Goal: Task Accomplishment & Management: Use online tool/utility

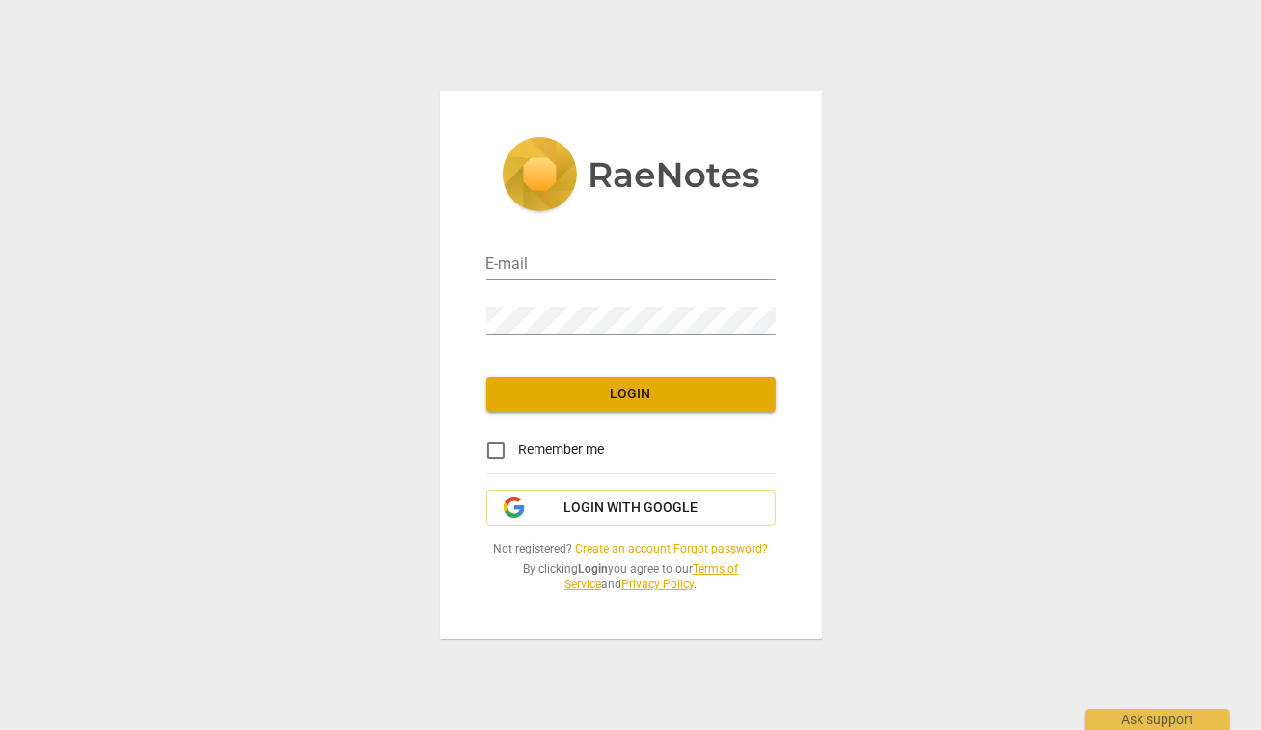
type input "[EMAIL_ADDRESS][DOMAIN_NAME]"
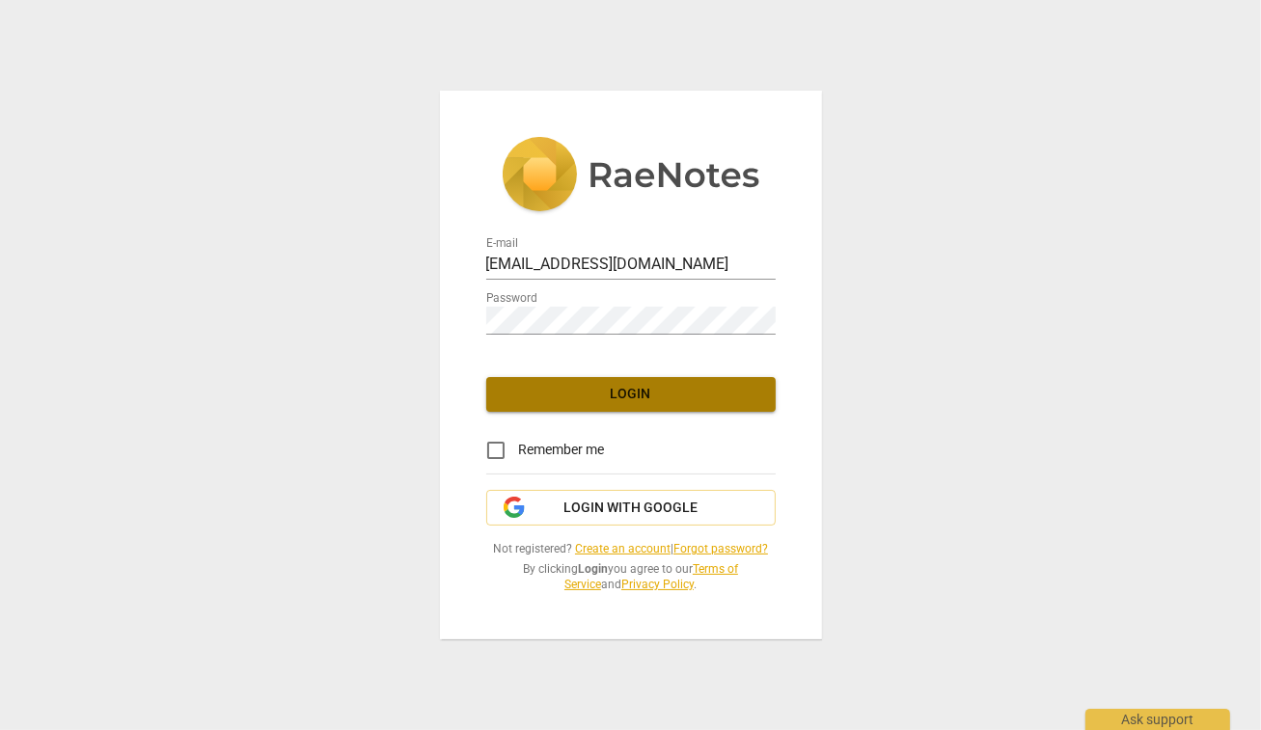
click at [618, 397] on span "Login" at bounding box center [631, 394] width 259 height 19
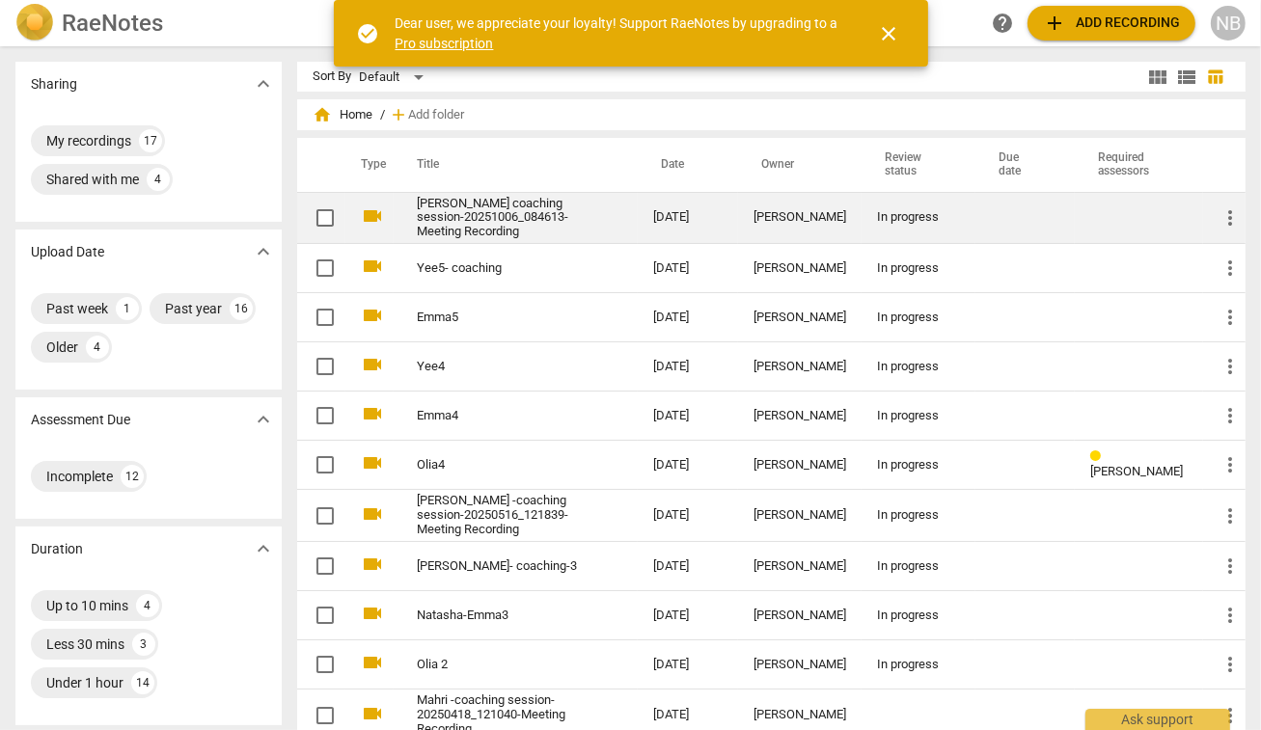
click at [512, 225] on link "[PERSON_NAME] coaching session-20251006_084613-Meeting Recording" at bounding box center [500, 218] width 167 height 43
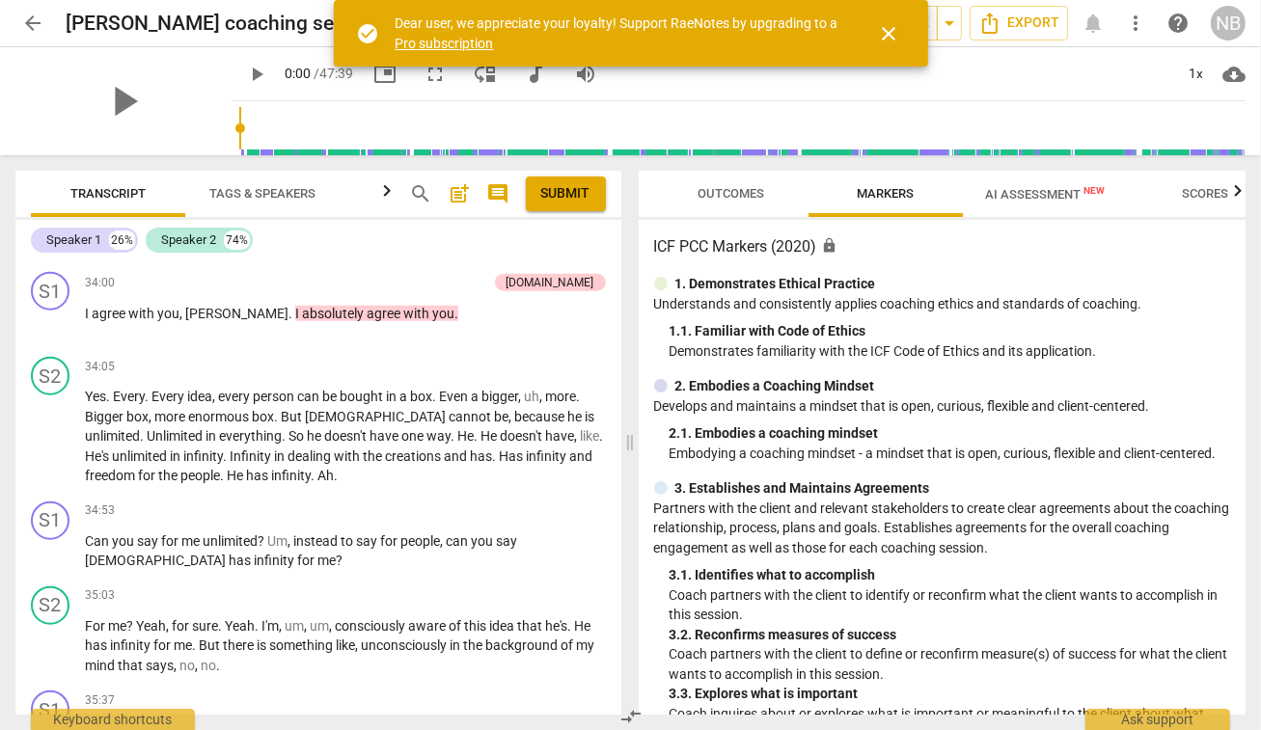
scroll to position [7978, 0]
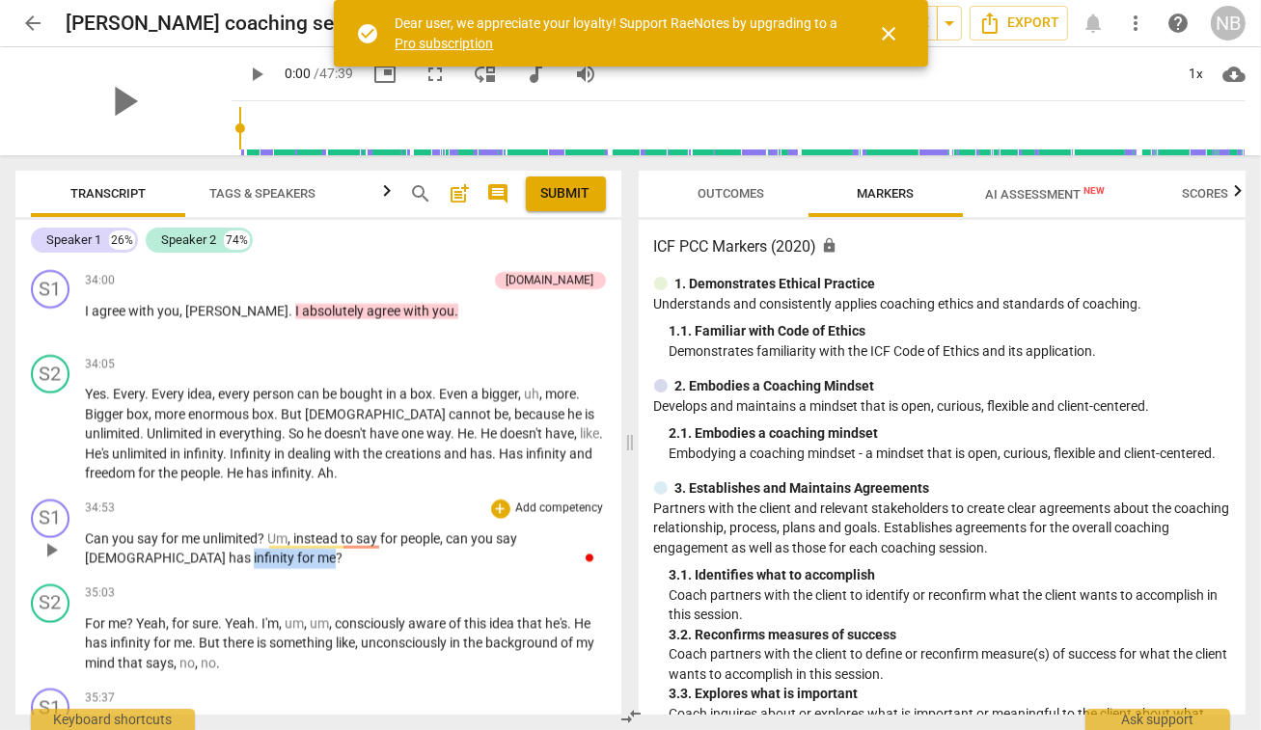
drag, startPoint x: 84, startPoint y: 477, endPoint x: 168, endPoint y: 478, distance: 83.9
click at [168, 530] on p "Can you say for me unlimited ? Um , instead to say for people , can you say [DE…" at bounding box center [345, 550] width 521 height 40
click at [496, 500] on div "+" at bounding box center [500, 509] width 19 height 19
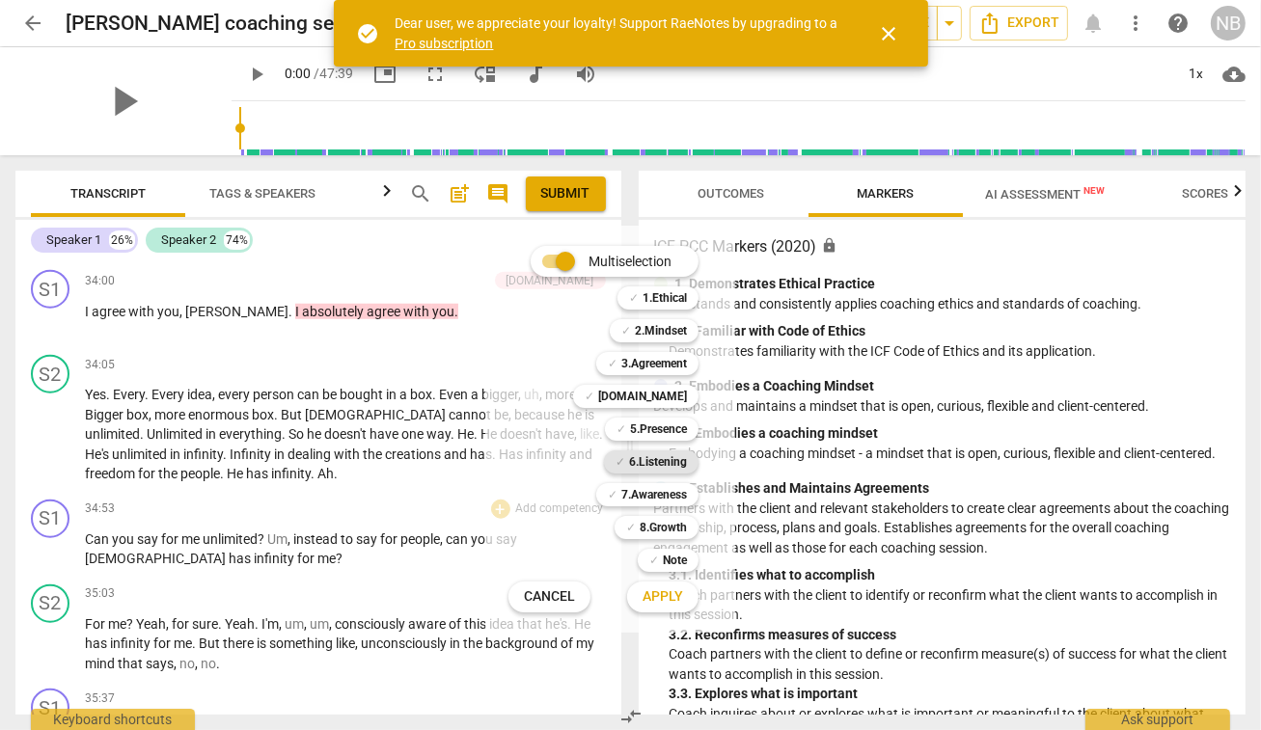
click at [643, 460] on b "6.Listening" at bounding box center [658, 461] width 58 height 23
click at [647, 602] on span "Apply" at bounding box center [662, 596] width 41 height 19
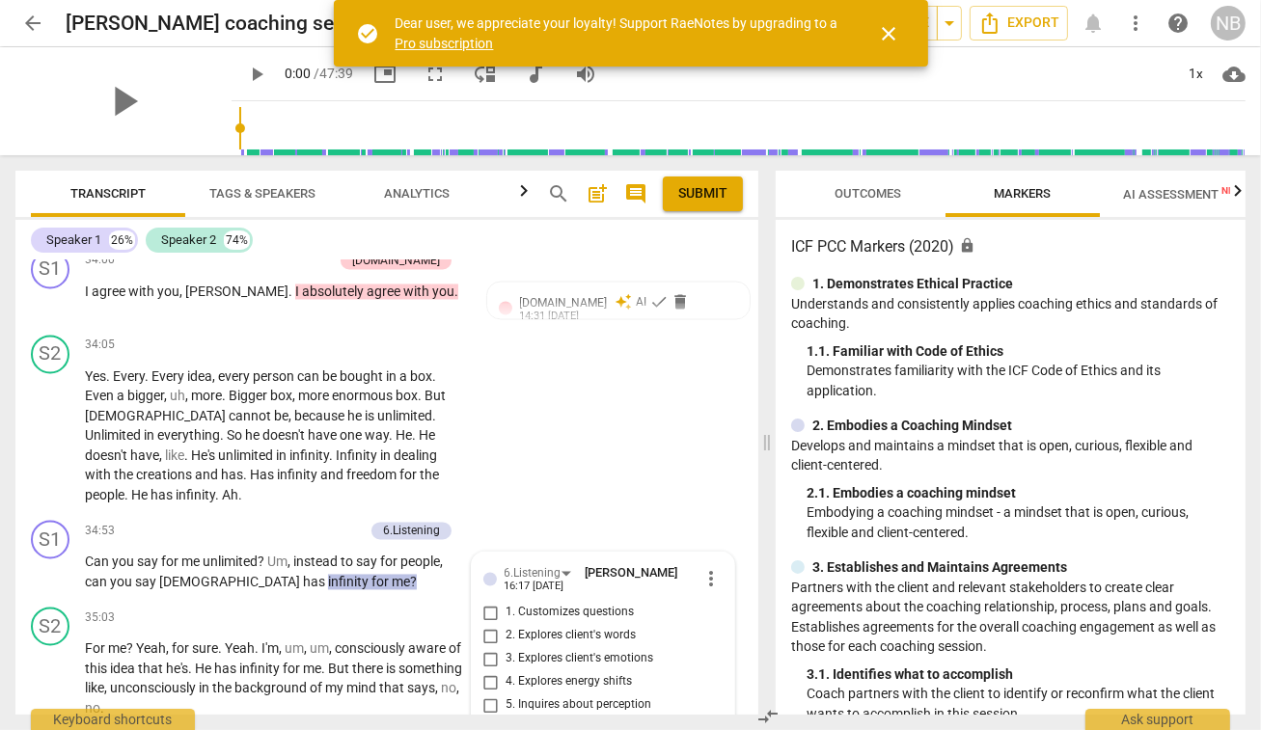
scroll to position [9810, 0]
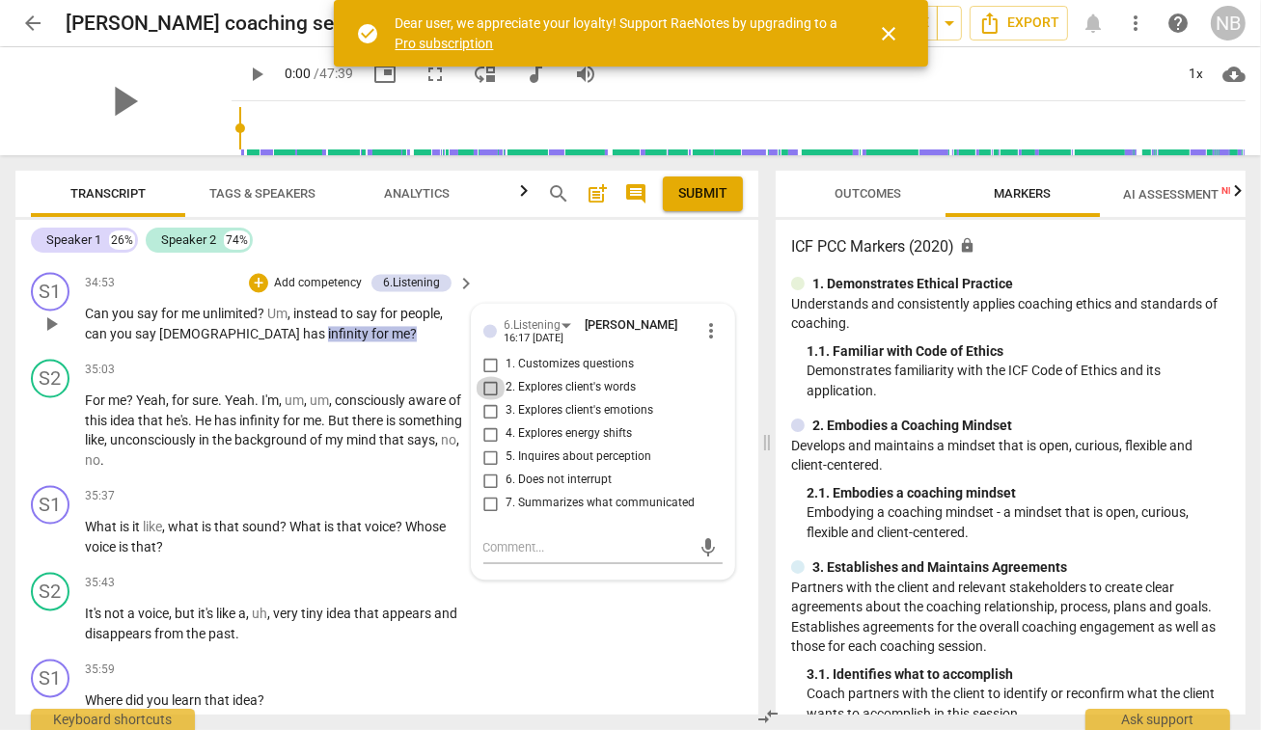
click at [487, 376] on input "2. Explores client's words" at bounding box center [491, 387] width 31 height 23
checkbox input "true"
click at [705, 207] on button "Submit" at bounding box center [703, 194] width 80 height 35
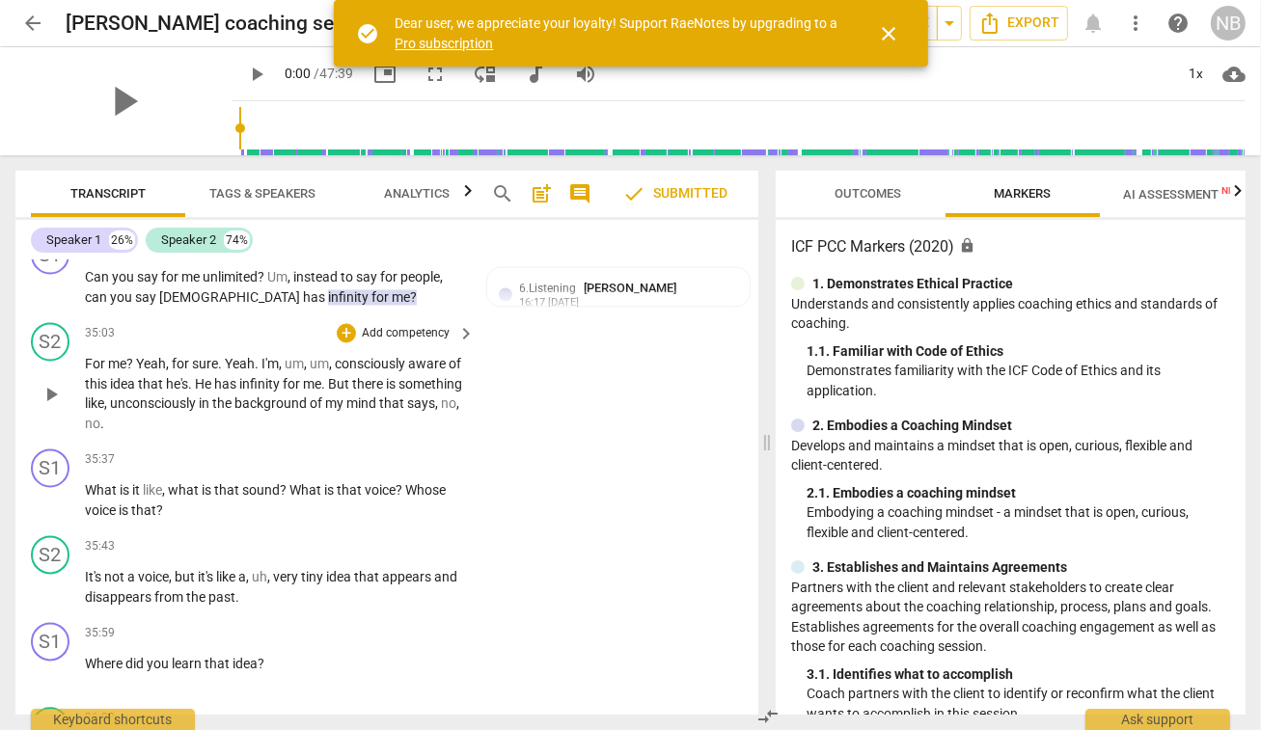
scroll to position [9851, 0]
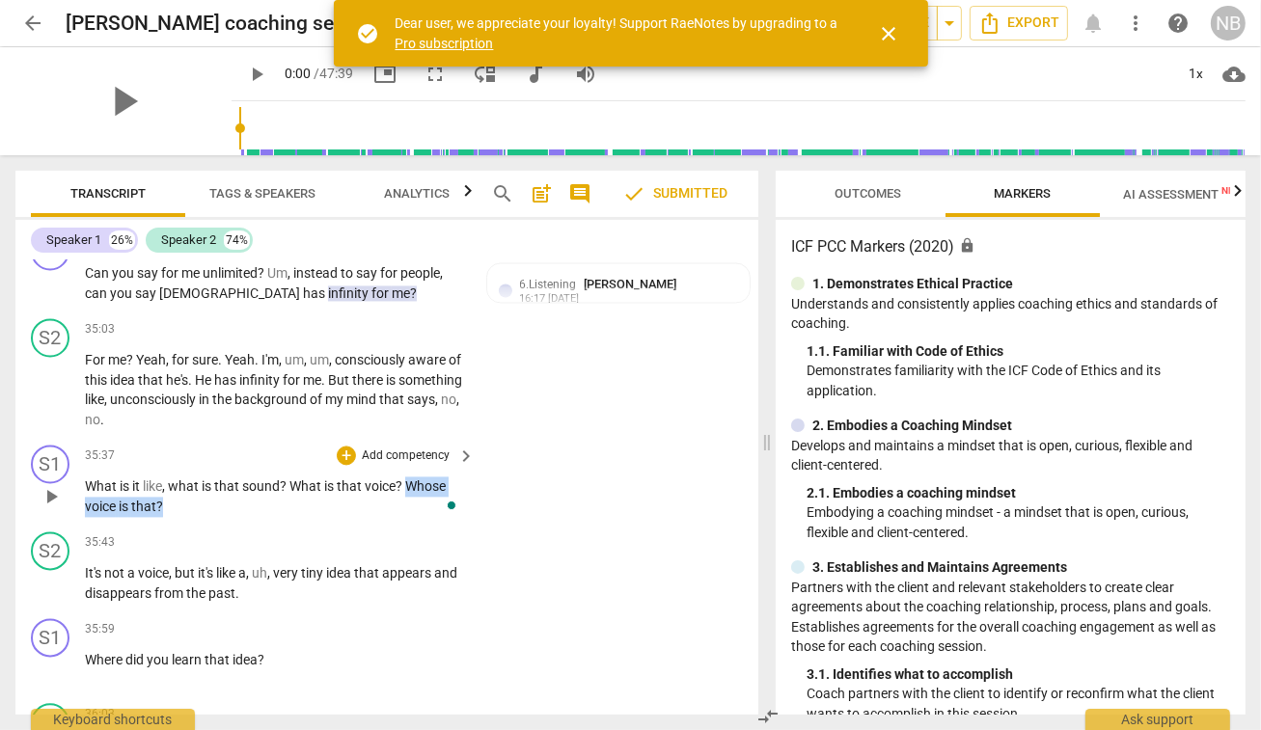
drag, startPoint x: 408, startPoint y: 427, endPoint x: 412, endPoint y: 444, distance: 16.8
click at [412, 477] on p "What is it like , what is that sound ? What is that voice ? Whose voice is that…" at bounding box center [275, 497] width 380 height 40
click at [341, 446] on div "+" at bounding box center [346, 455] width 19 height 19
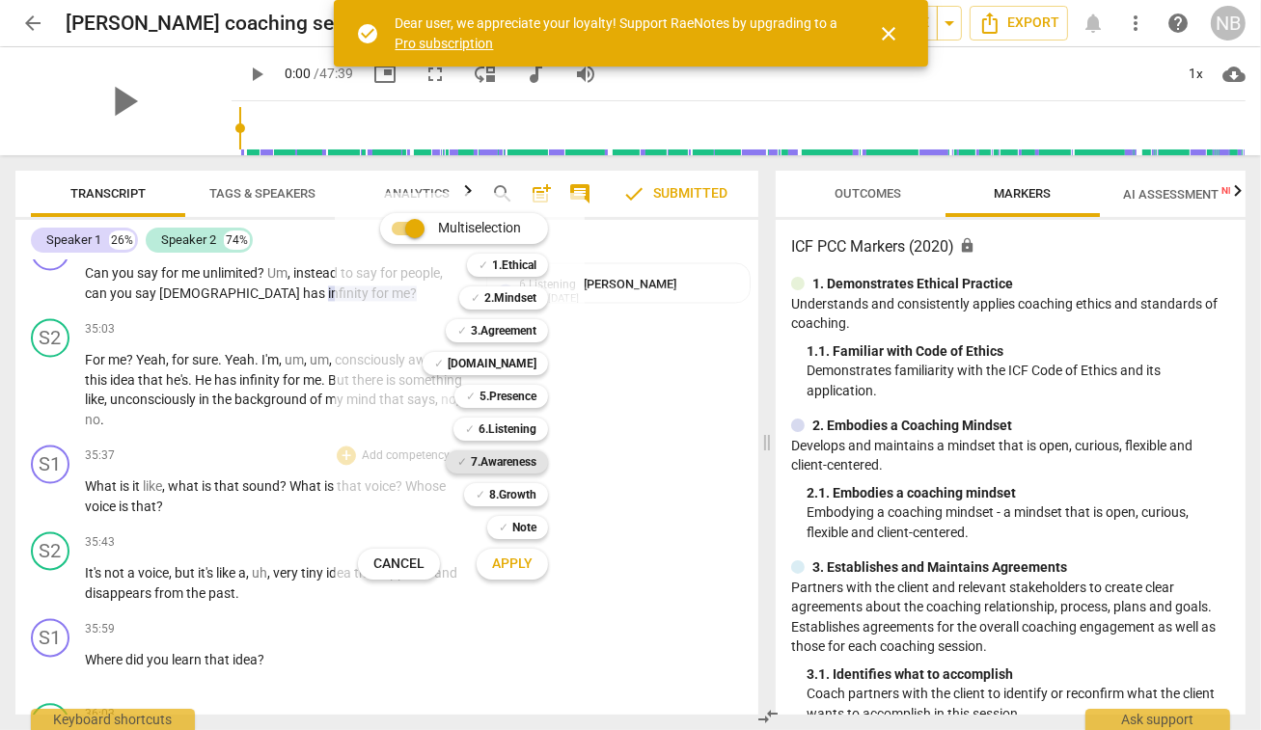
click at [487, 456] on b "7.Awareness" at bounding box center [504, 461] width 66 height 23
click at [499, 562] on span "Apply" at bounding box center [512, 564] width 41 height 19
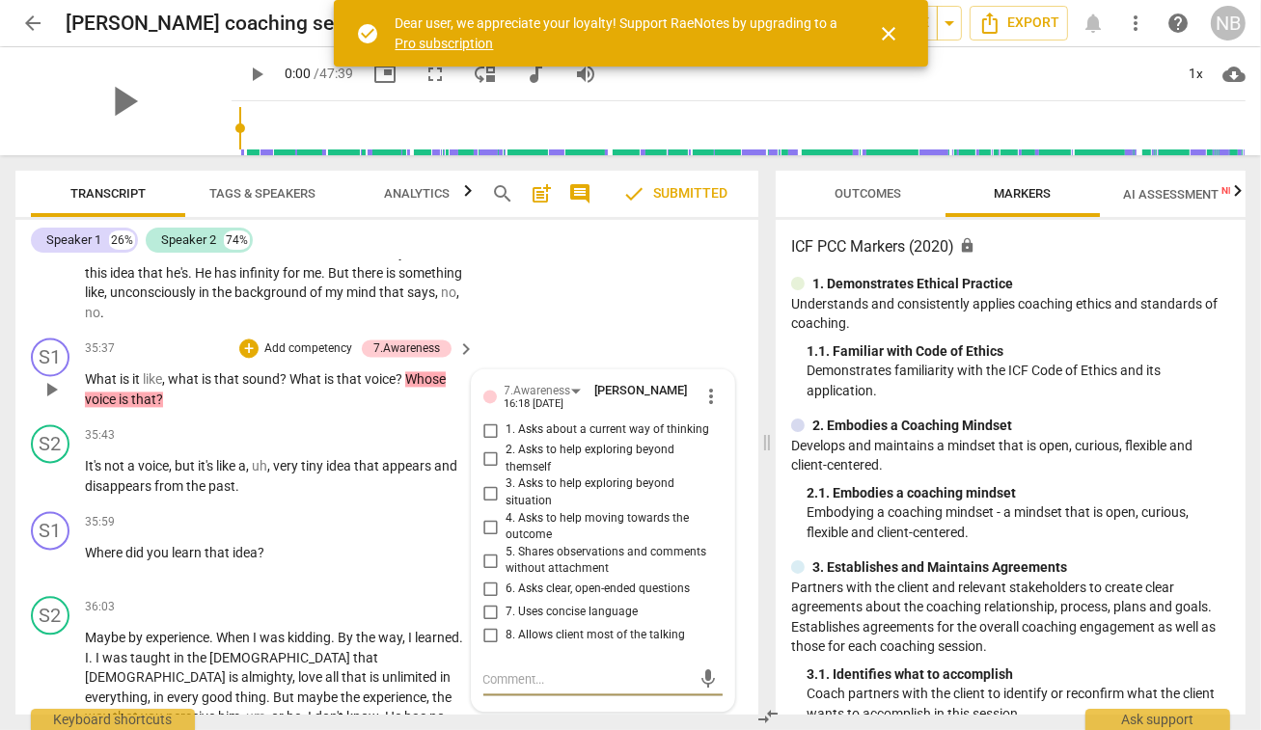
scroll to position [9947, 0]
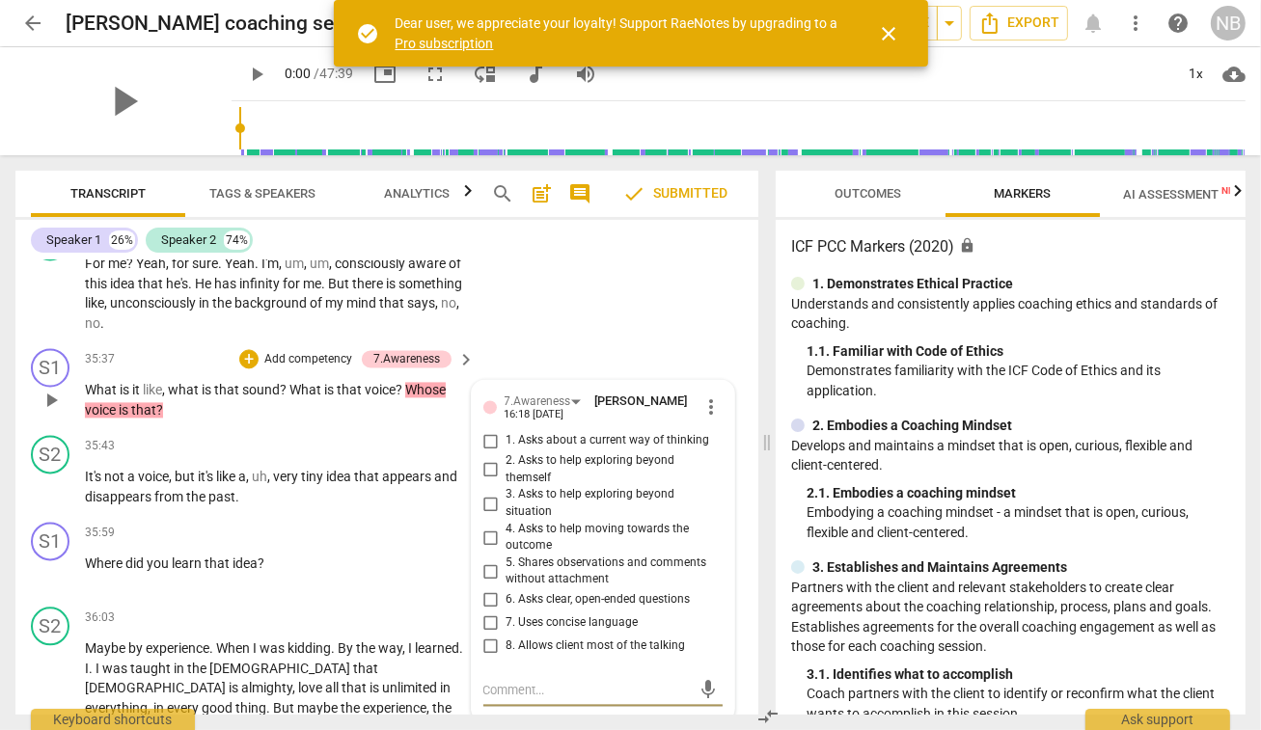
click at [480, 492] on input "3. Asks to help exploring beyond situation" at bounding box center [491, 503] width 31 height 23
checkbox input "true"
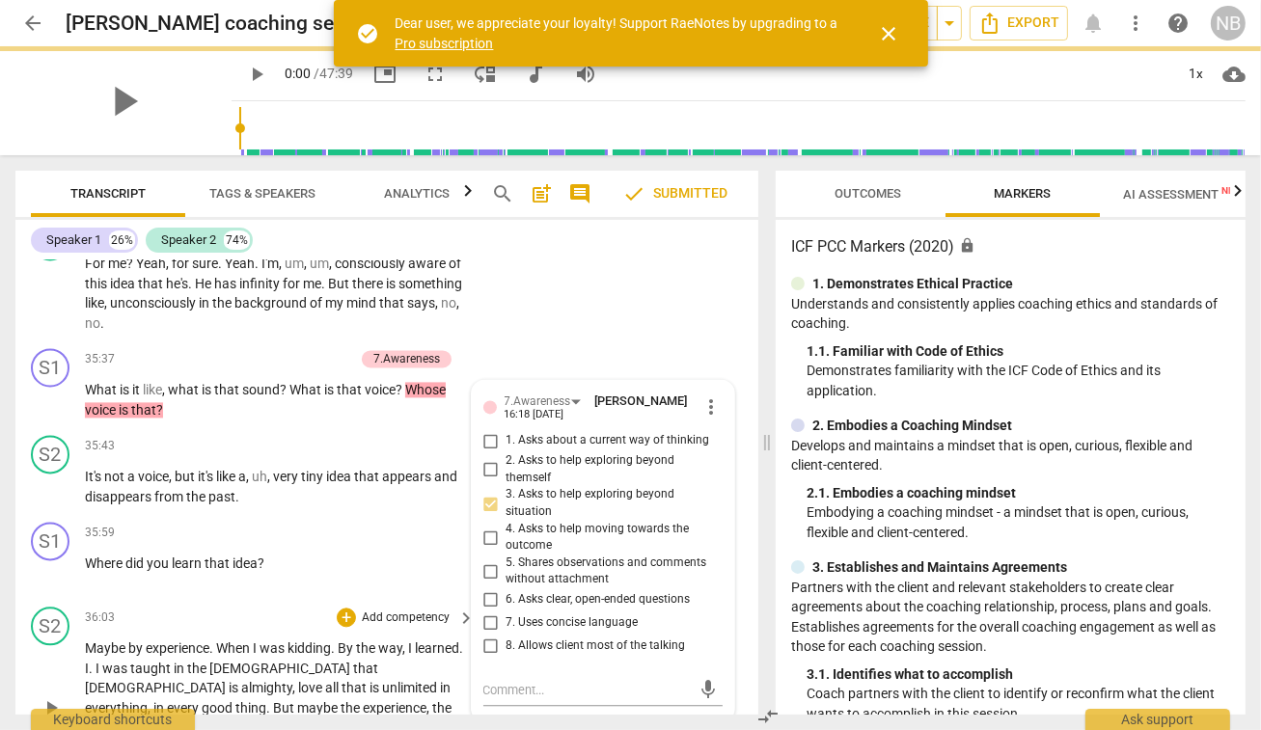
click at [549, 684] on div "S2 play_arrow pause 36:03 + Add competency keyboard_arrow_right Maybe by experi…" at bounding box center [386, 692] width 743 height 186
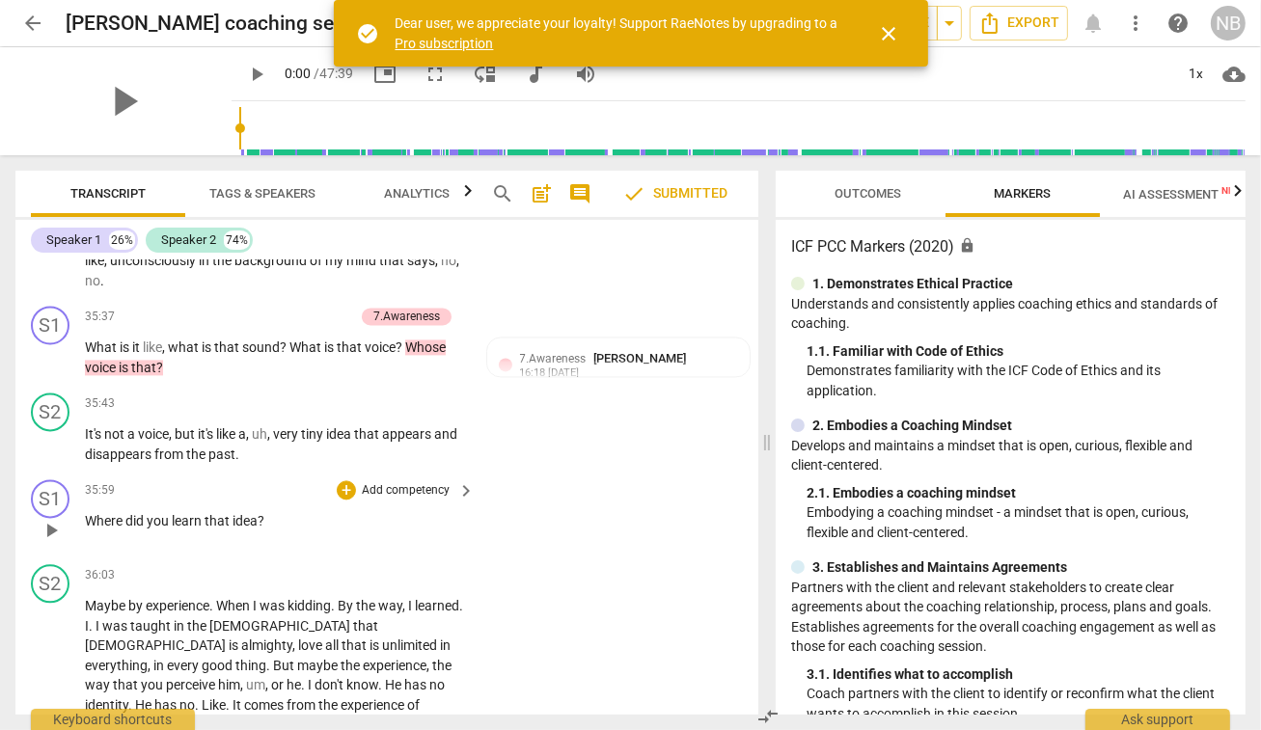
scroll to position [9990, 0]
drag, startPoint x: 86, startPoint y: 459, endPoint x: 264, endPoint y: 465, distance: 178.6
click at [264, 511] on p "Where did you learn that idea ?" at bounding box center [275, 521] width 380 height 20
click at [351, 480] on div "+" at bounding box center [346, 489] width 19 height 19
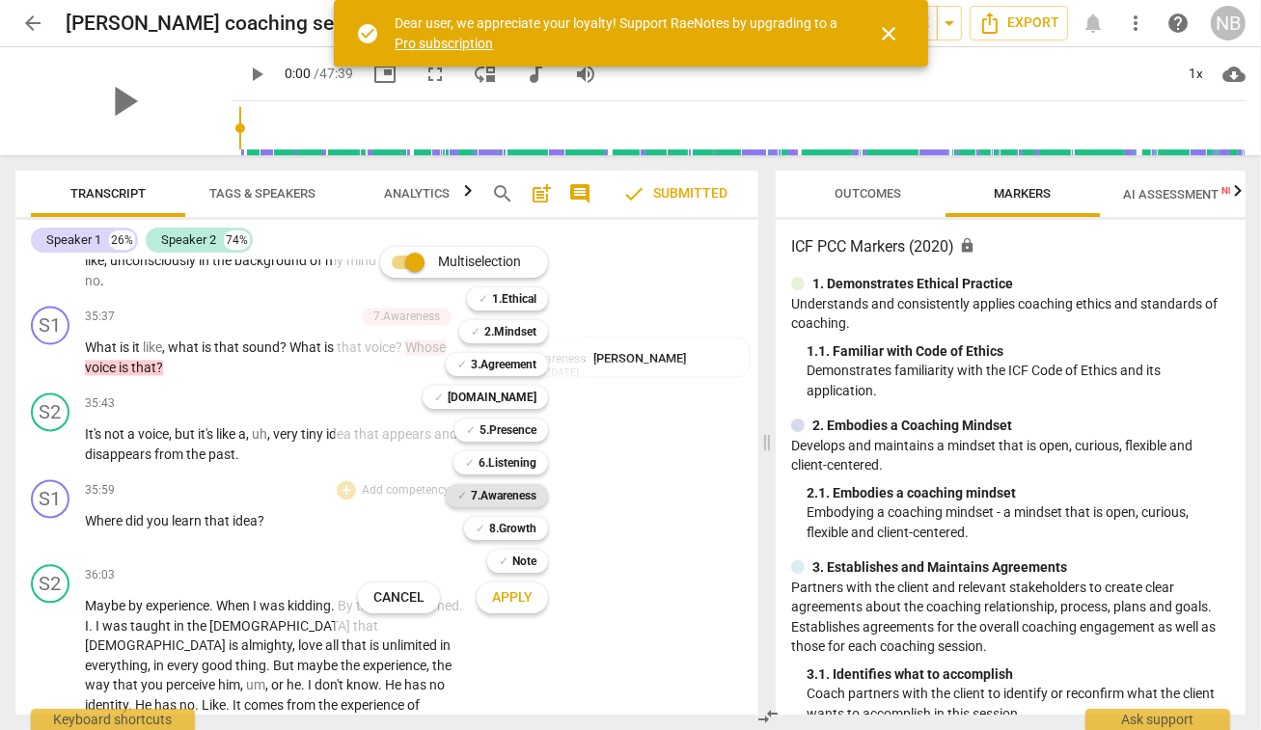
click at [489, 496] on b "7.Awareness" at bounding box center [504, 495] width 66 height 23
click at [503, 595] on span "Apply" at bounding box center [512, 597] width 41 height 19
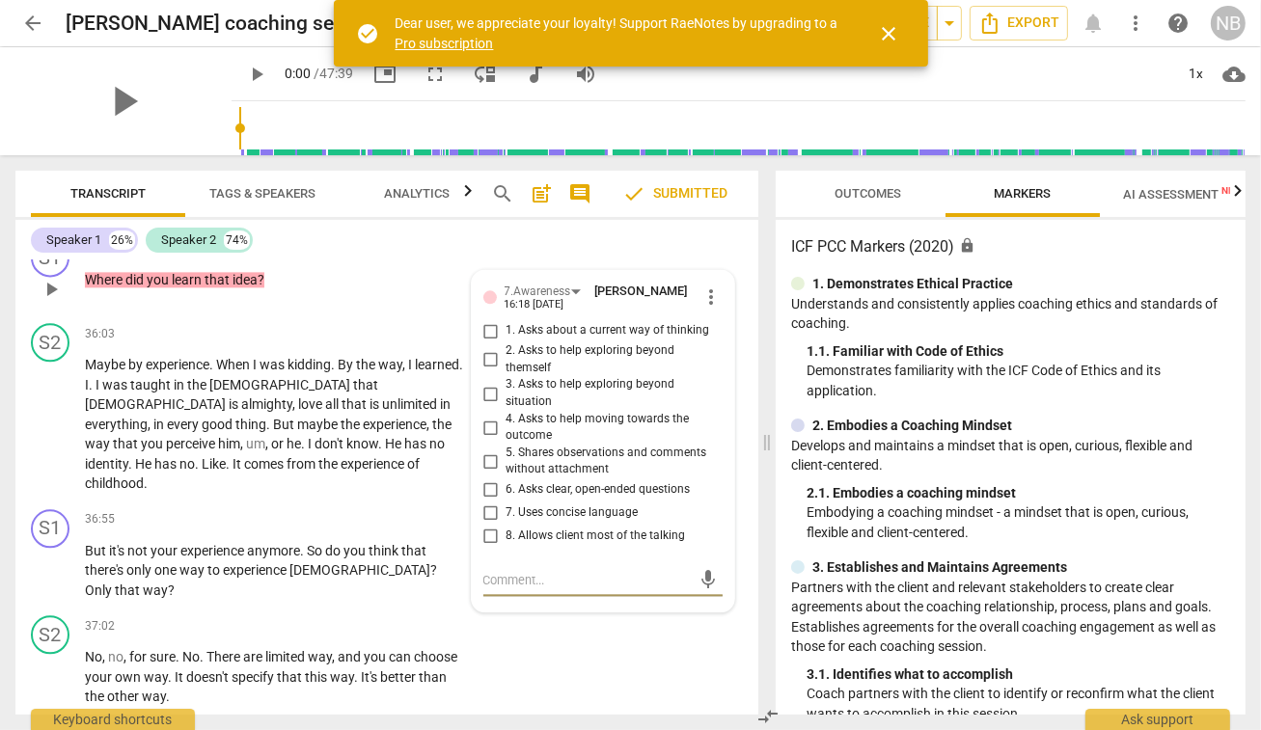
scroll to position [10230, 0]
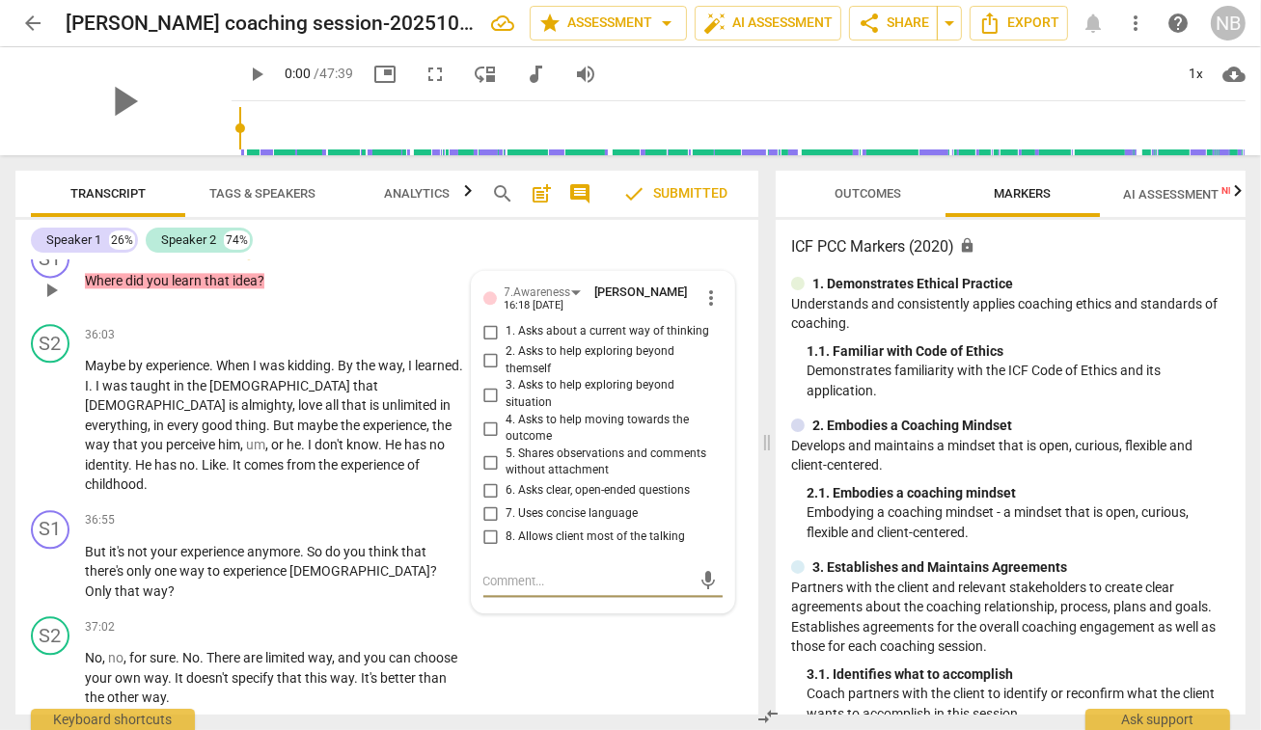
click at [485, 320] on input "1. Asks about a current way of thinking" at bounding box center [491, 331] width 31 height 23
checkbox input "true"
click at [527, 609] on div "S2 play_arrow pause 37:02 + Add competency keyboard_arrow_right No , no , for s…" at bounding box center [386, 662] width 743 height 107
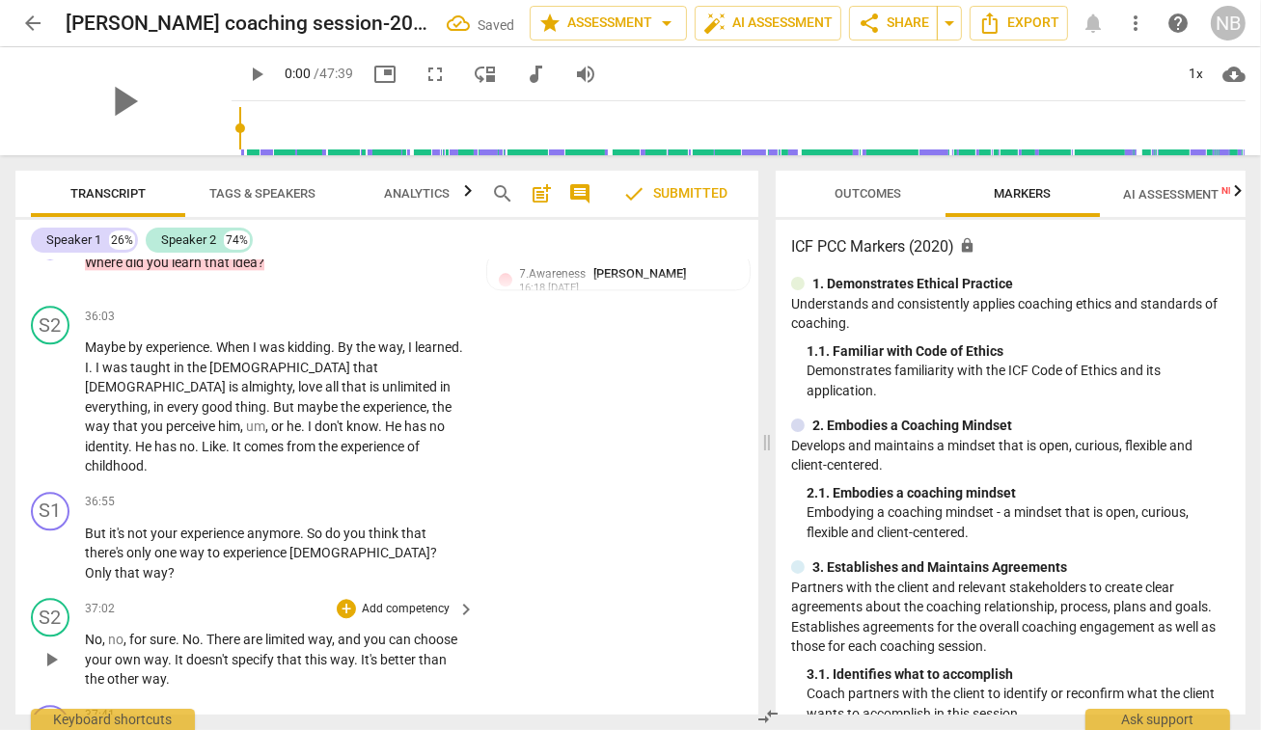
scroll to position [10254, 0]
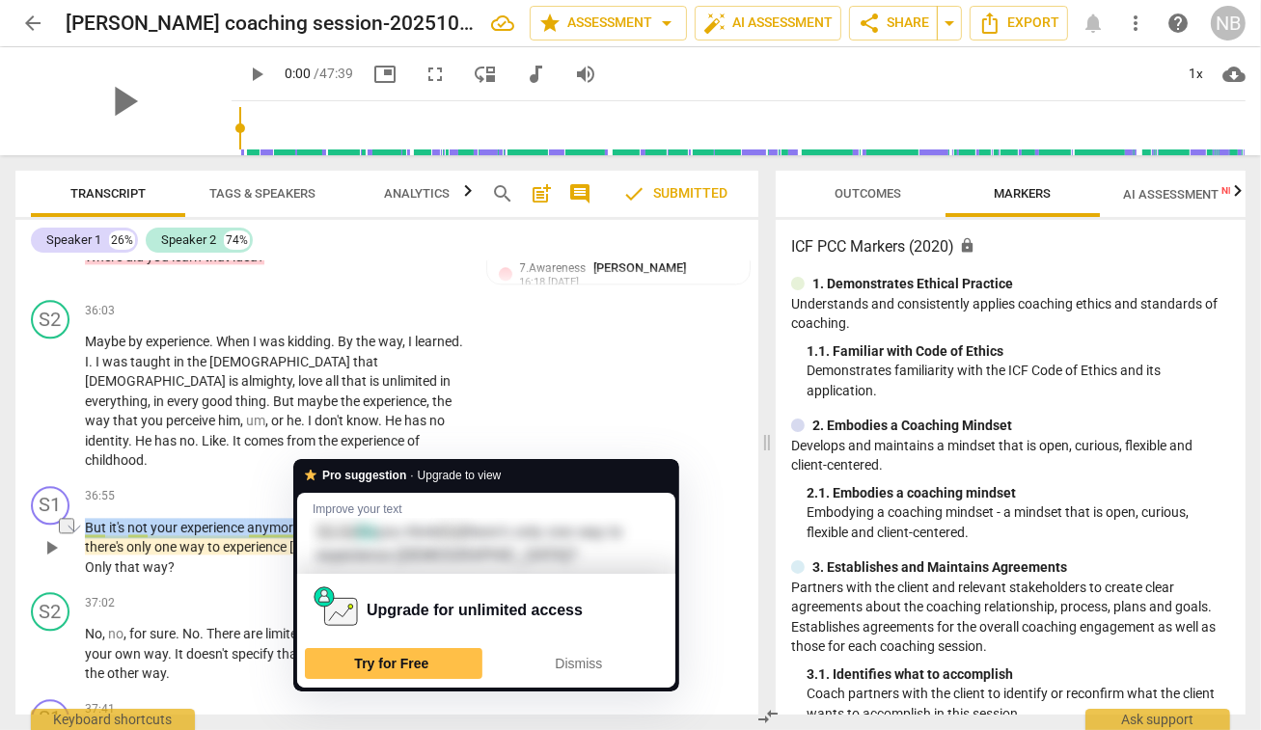
drag, startPoint x: 85, startPoint y: 445, endPoint x: 310, endPoint y: 446, distance: 224.8
click at [310, 518] on p "But it's not your experience anymore . So do you think that there's only one wa…" at bounding box center [275, 548] width 380 height 60
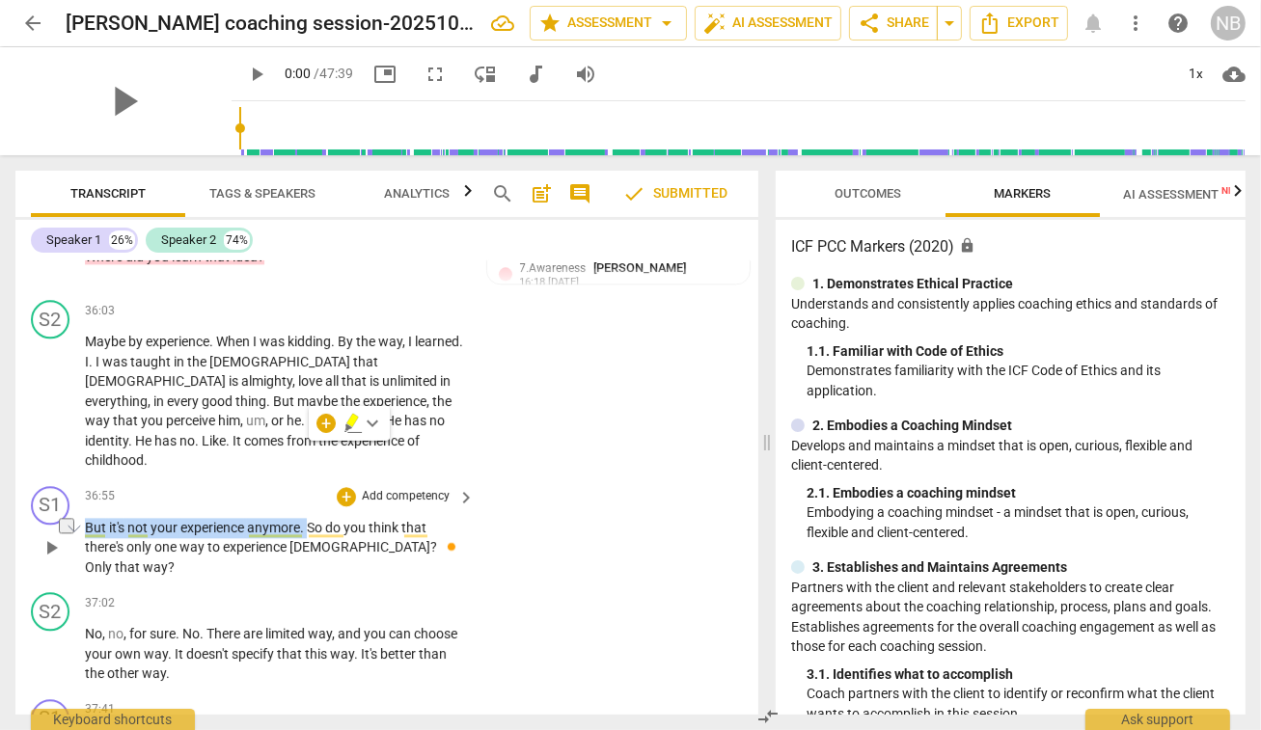
click at [433, 488] on p "Add competency" at bounding box center [406, 496] width 92 height 17
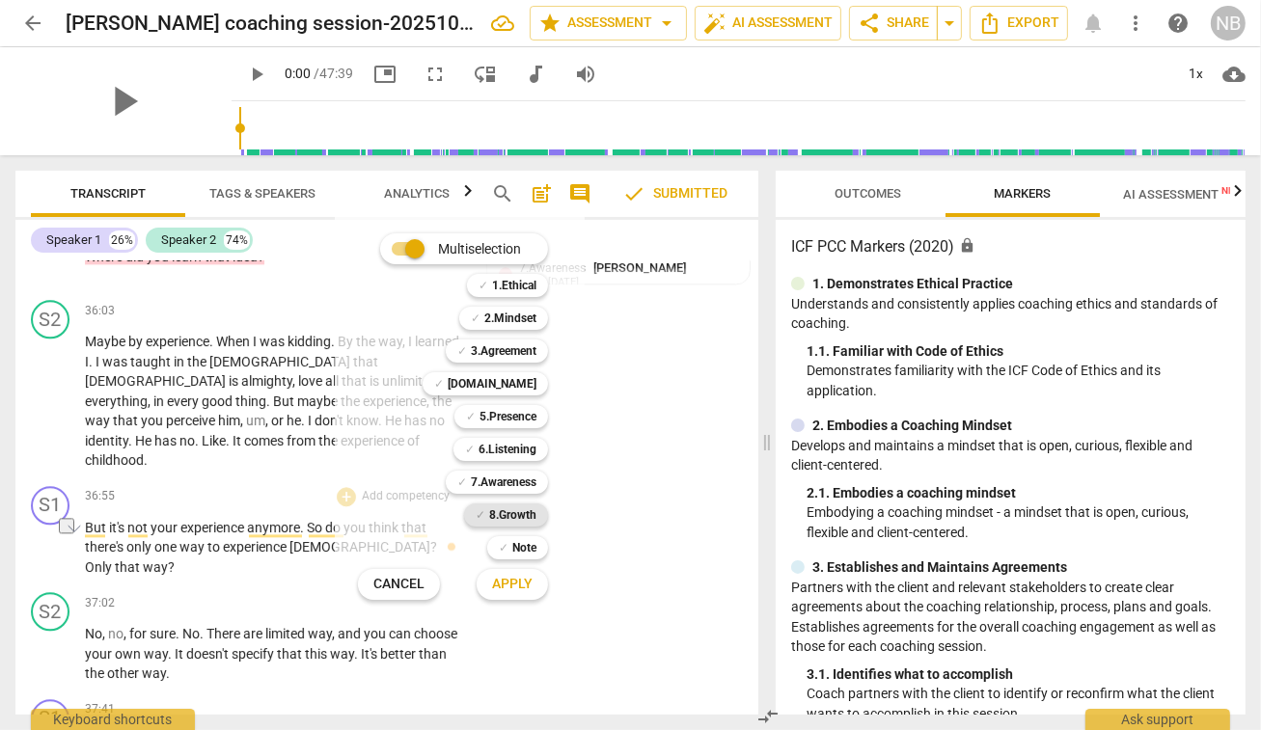
click at [502, 515] on b "8.Growth" at bounding box center [512, 515] width 47 height 23
click at [501, 585] on span "Apply" at bounding box center [512, 584] width 41 height 19
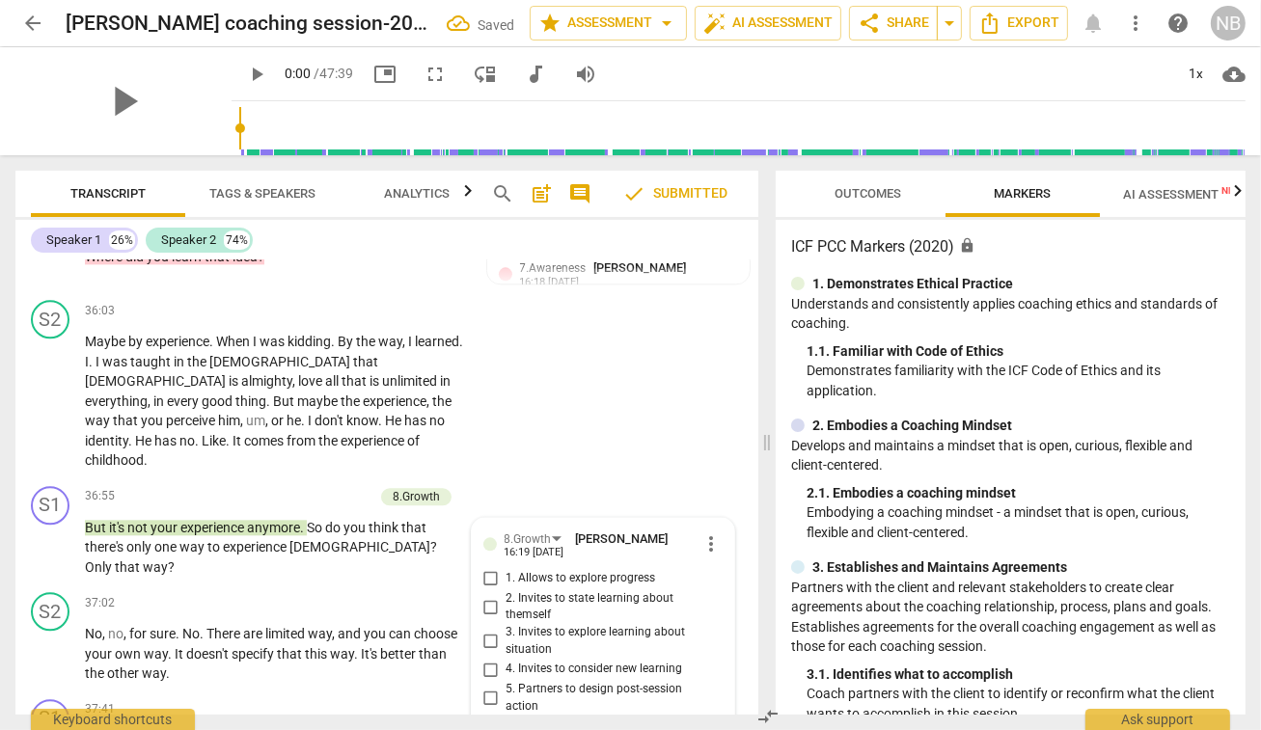
scroll to position [10526, 0]
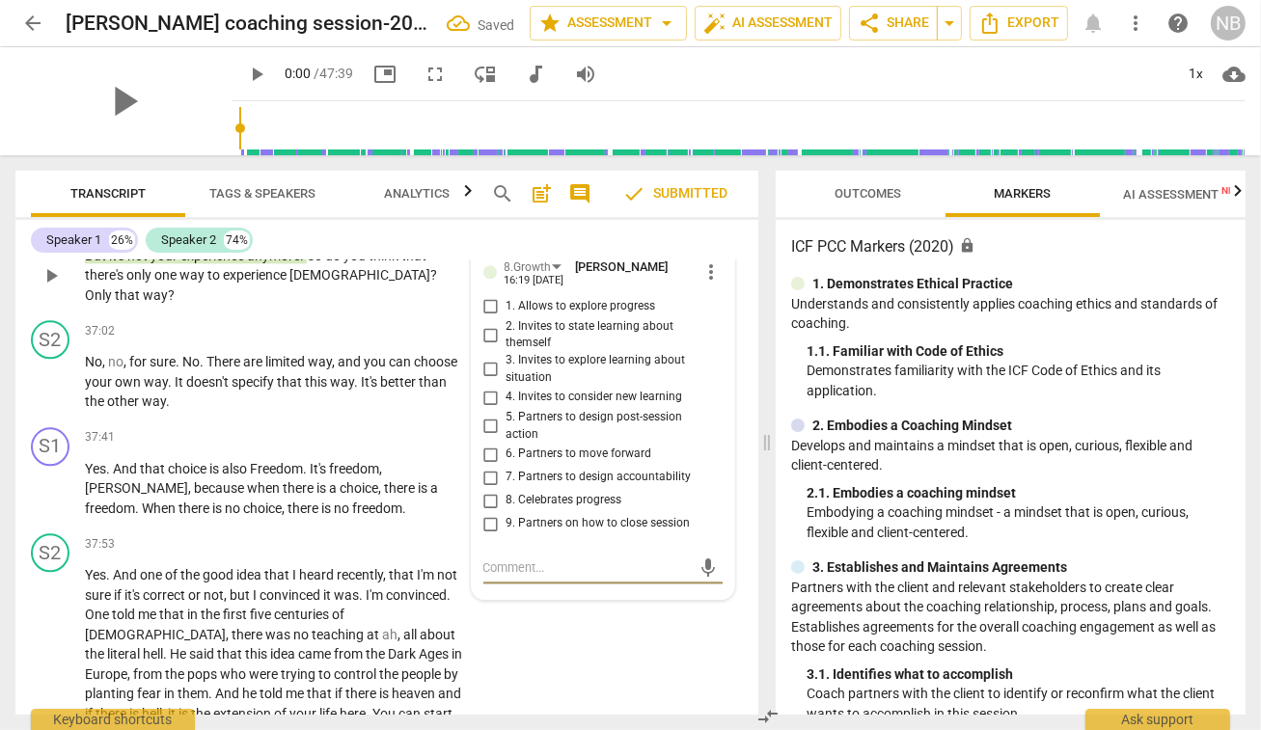
click at [485, 386] on input "4. Invites to consider new learning" at bounding box center [491, 397] width 31 height 23
checkbox input "true"
click at [546, 575] on div "S2 play_arrow pause 37:53 + Add competency keyboard_arrow_right Yes . And one o…" at bounding box center [386, 678] width 743 height 305
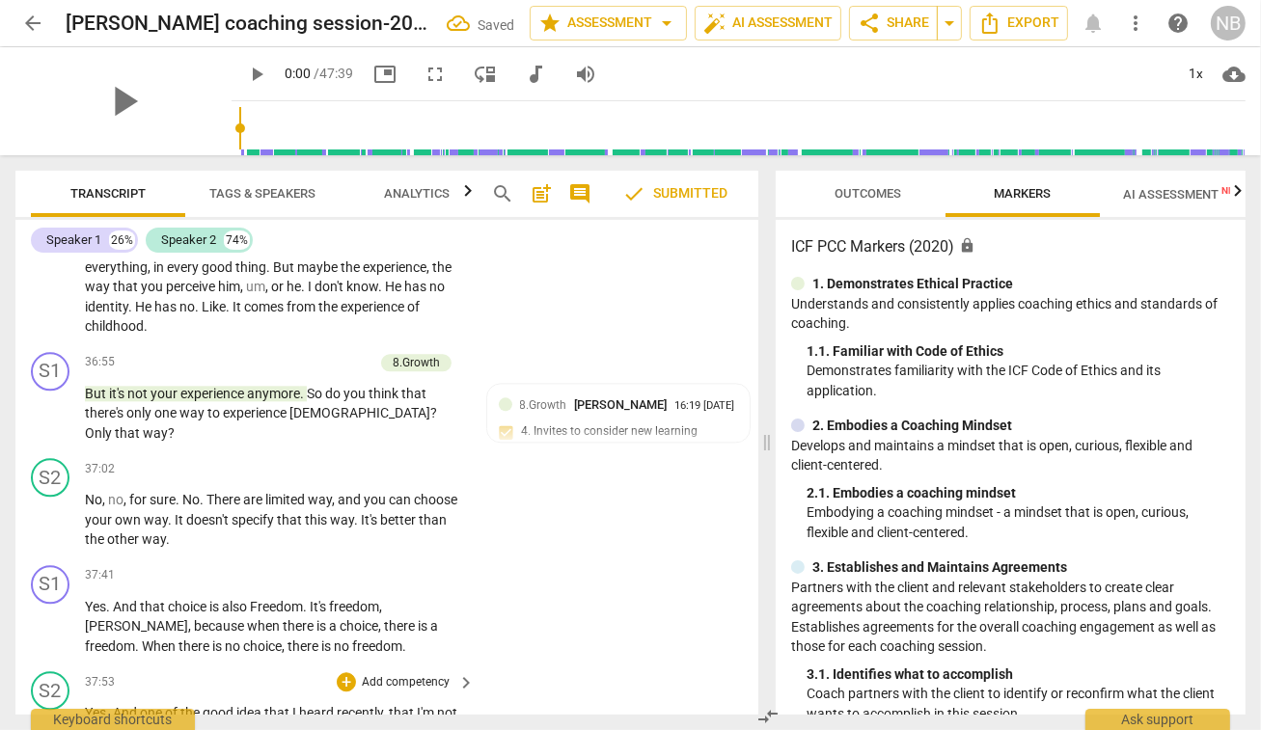
scroll to position [10399, 0]
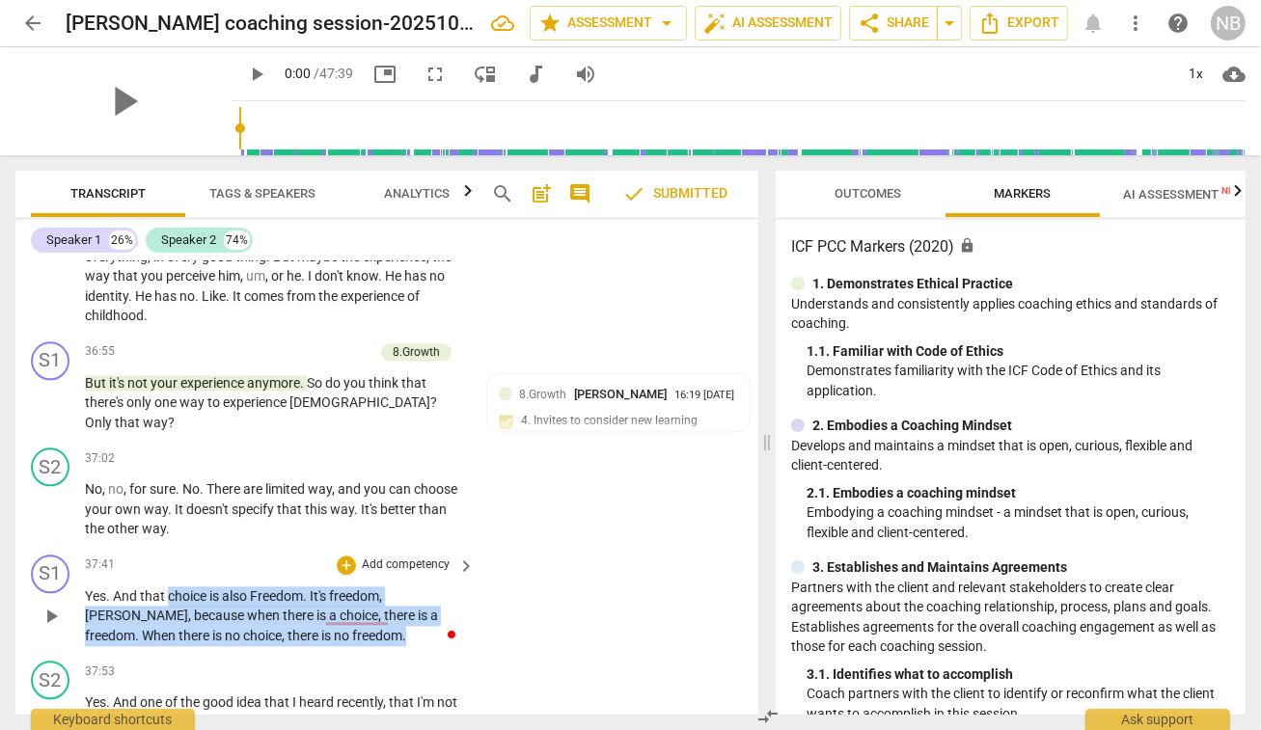
drag, startPoint x: 169, startPoint y: 496, endPoint x: 325, endPoint y: 539, distance: 162.2
click at [325, 587] on p "Yes . And that choice is also Freedom . It's freedom , [PERSON_NAME] , because …" at bounding box center [275, 617] width 380 height 60
click at [344, 556] on div "+" at bounding box center [346, 565] width 19 height 19
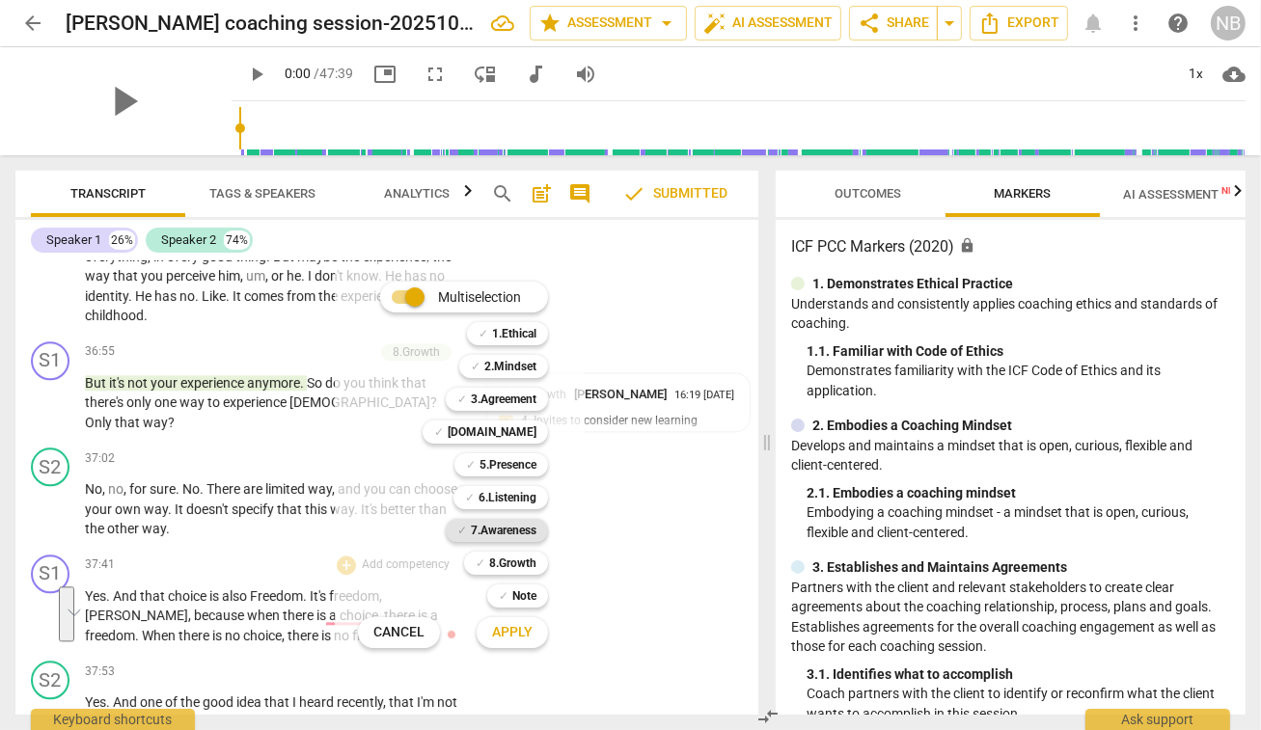
click at [505, 536] on b "7.Awareness" at bounding box center [504, 530] width 66 height 23
click at [505, 636] on span "Apply" at bounding box center [512, 632] width 41 height 19
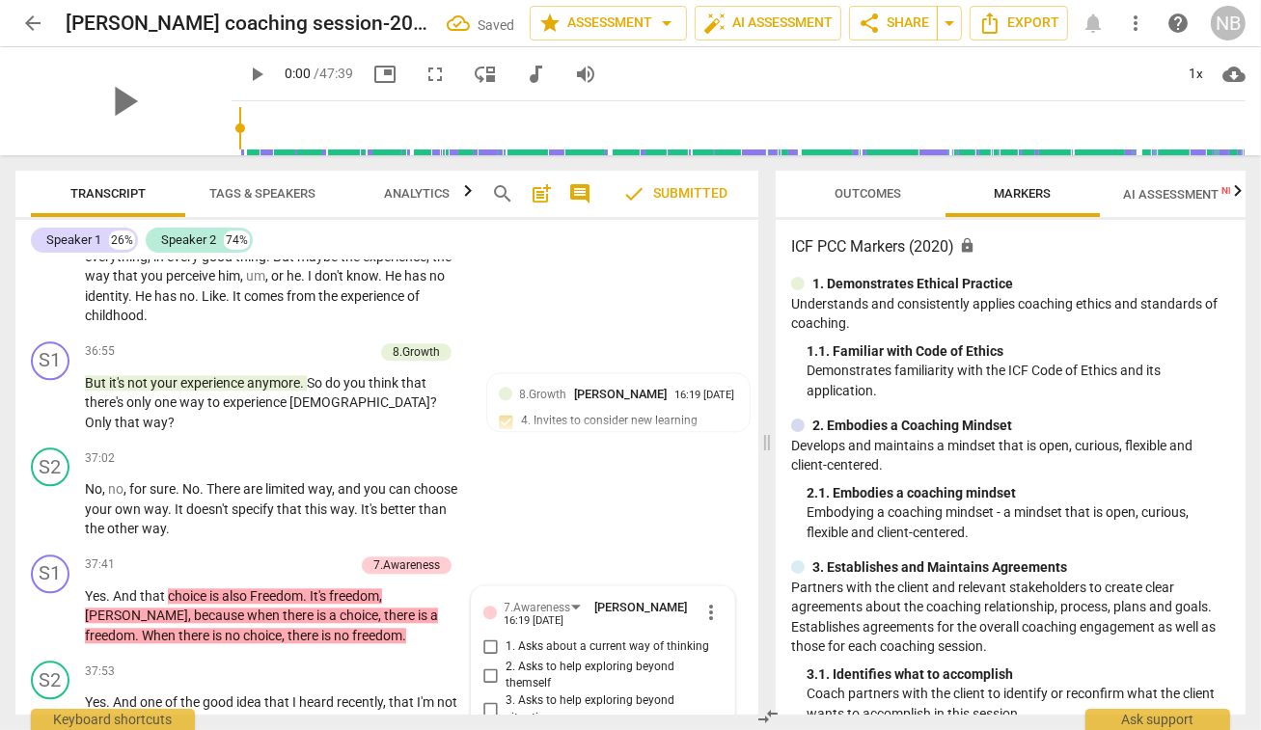
scroll to position [10707, 0]
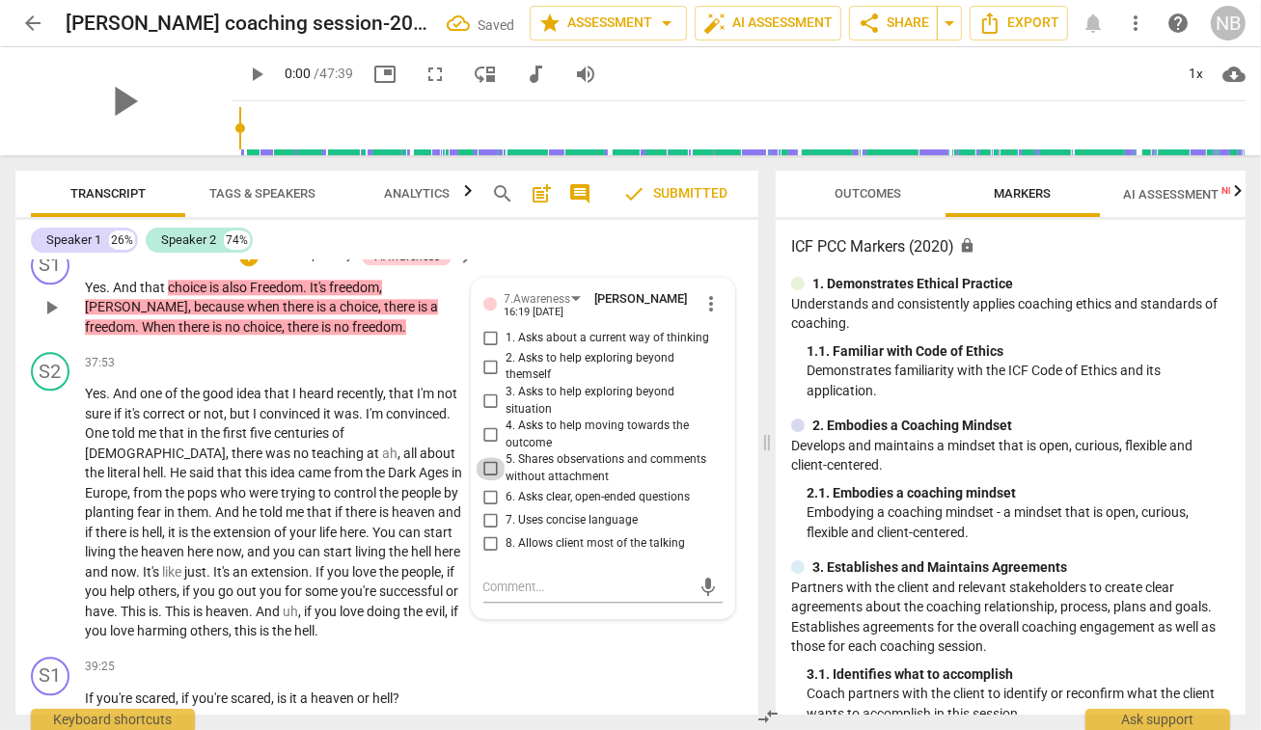
click at [486, 457] on input "5. Shares observations and comments without attachment" at bounding box center [491, 468] width 31 height 23
checkbox input "true"
click at [580, 649] on div "S1 play_arrow pause 39:25 + Add competency keyboard_arrow_right If you're scare…" at bounding box center [386, 691] width 743 height 85
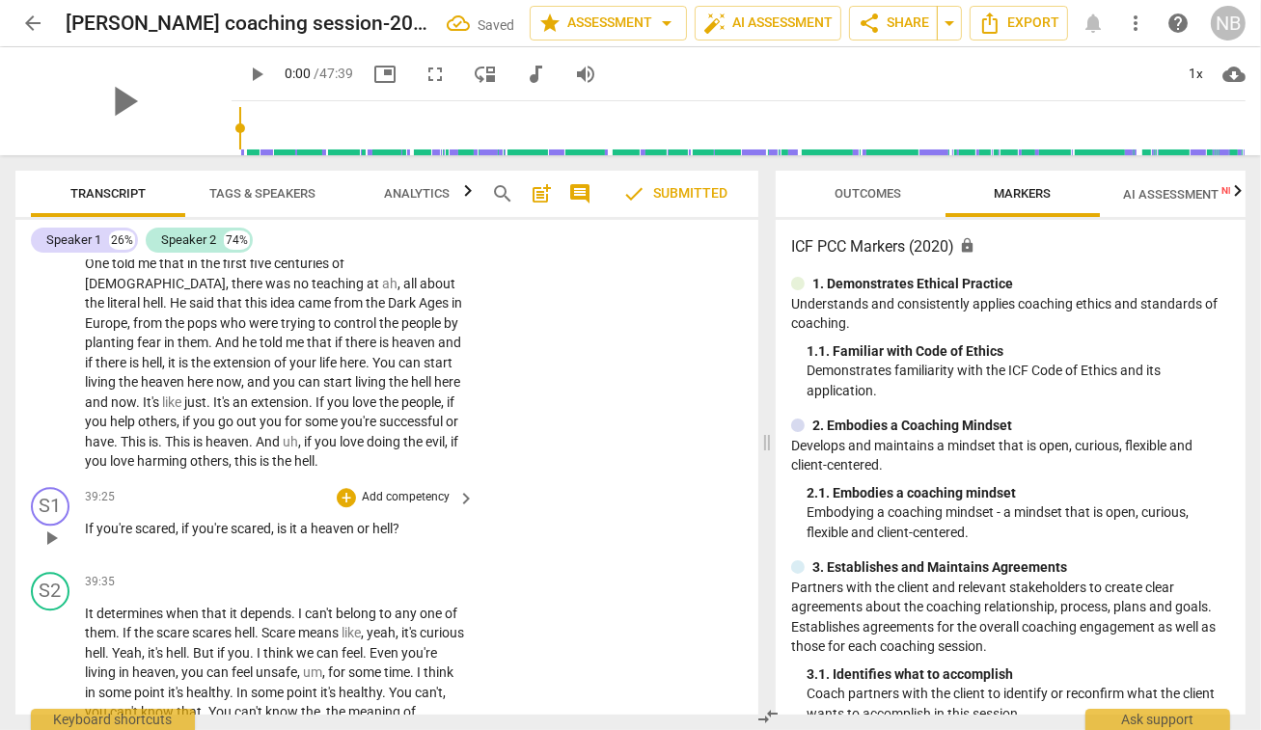
scroll to position [10878, 0]
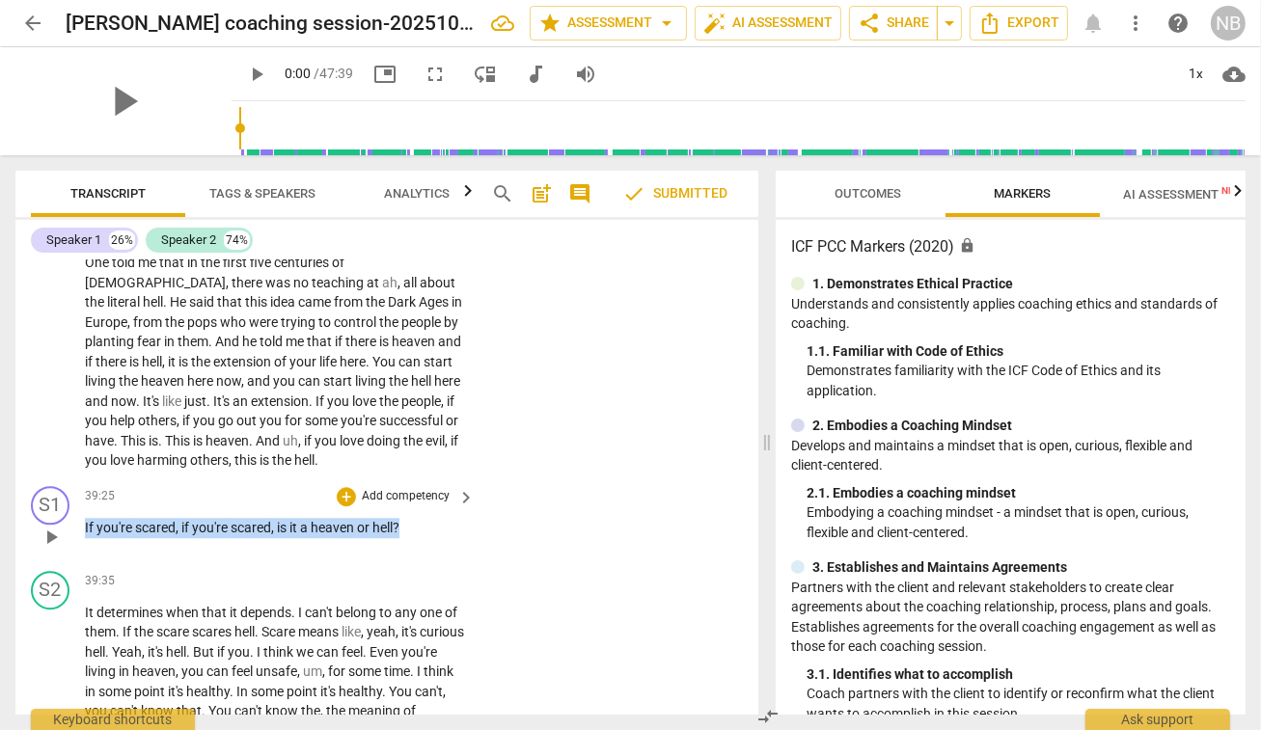
drag, startPoint x: 86, startPoint y: 428, endPoint x: 415, endPoint y: 429, distance: 328.9
click at [415, 518] on p "If you're scared , if you're scared , is it a heaven or hell ?" at bounding box center [275, 528] width 380 height 20
click at [347, 487] on div "+" at bounding box center [346, 496] width 19 height 19
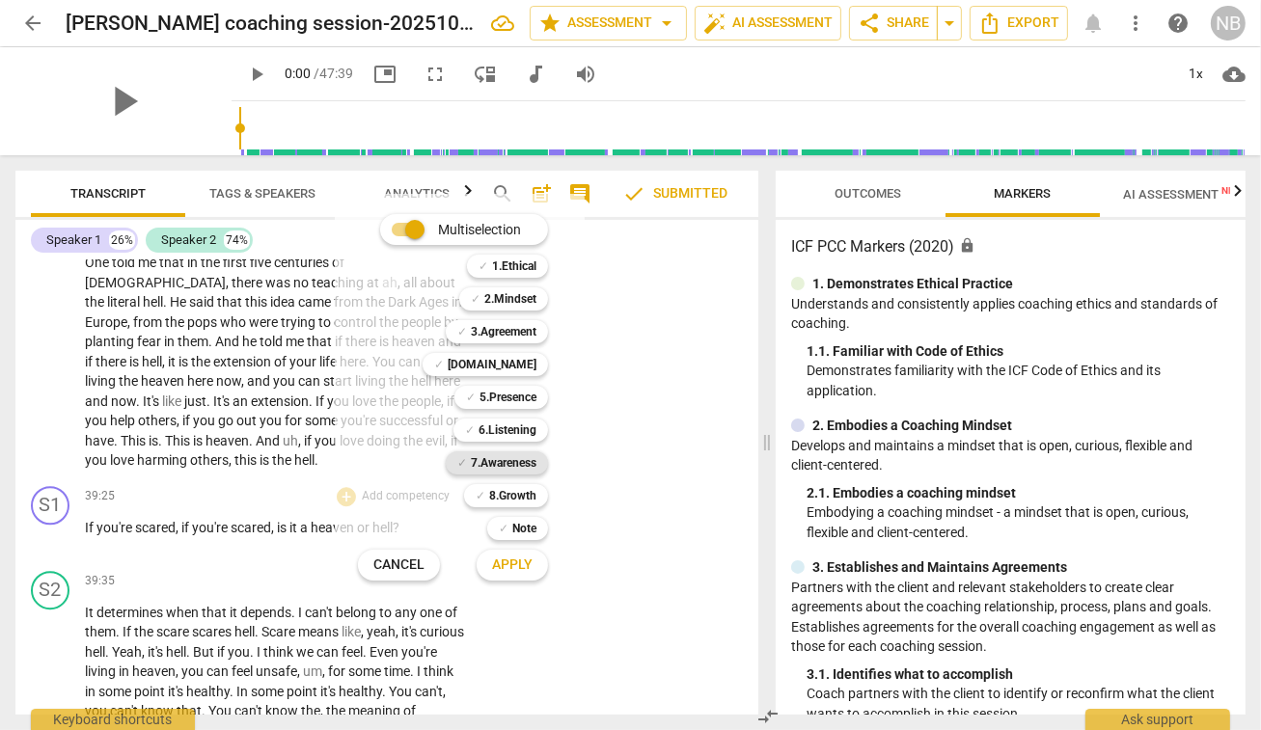
click at [490, 469] on b "7.Awareness" at bounding box center [504, 462] width 66 height 23
click at [499, 564] on span "Apply" at bounding box center [512, 565] width 41 height 19
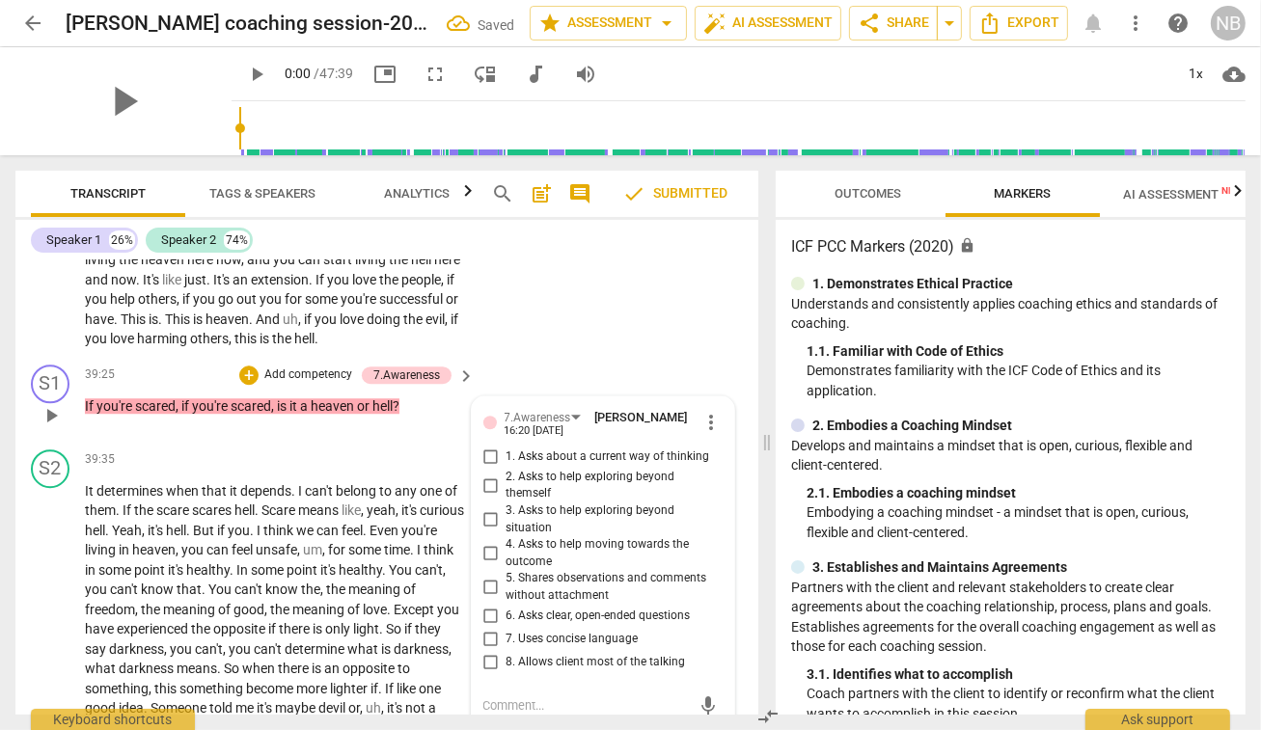
scroll to position [10998, 0]
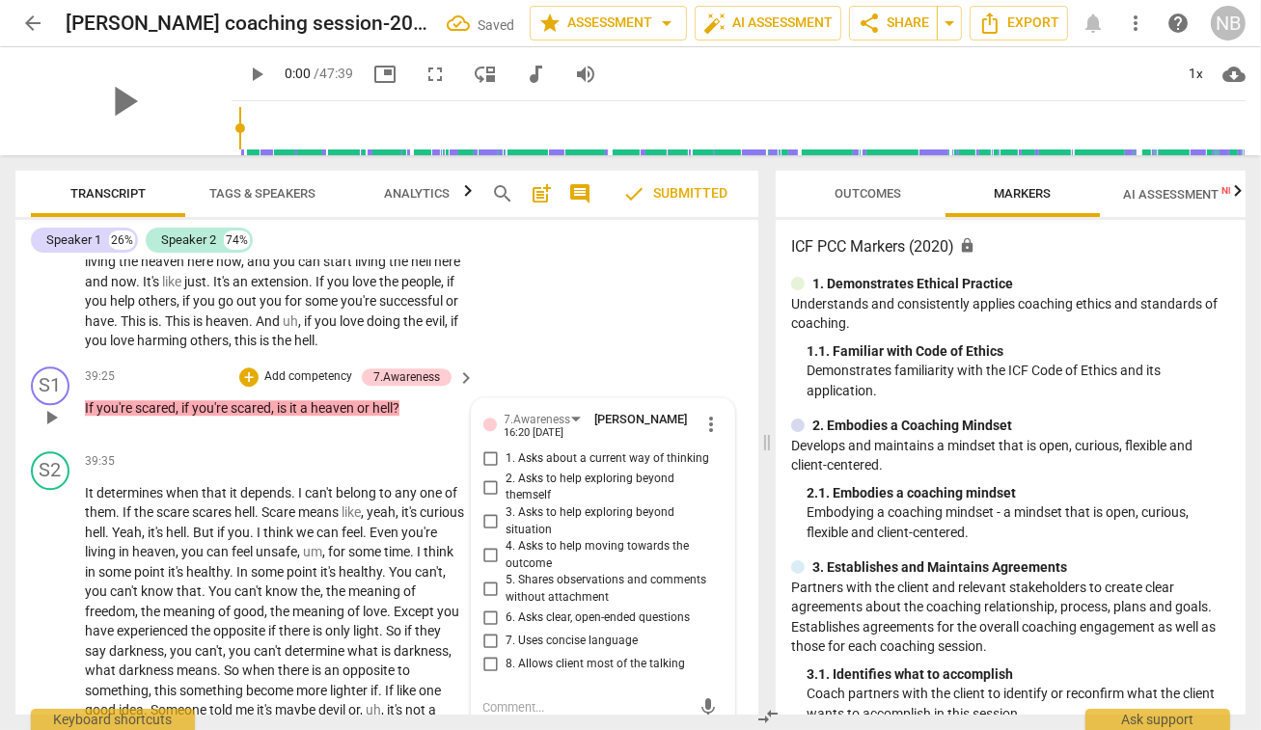
click at [488, 448] on input "1. Asks about a current way of thinking" at bounding box center [491, 459] width 31 height 23
checkbox input "true"
click at [509, 359] on div "S1 play_arrow pause 39:25 + Add competency 7.Awareness keyboard_arrow_right If …" at bounding box center [386, 401] width 743 height 85
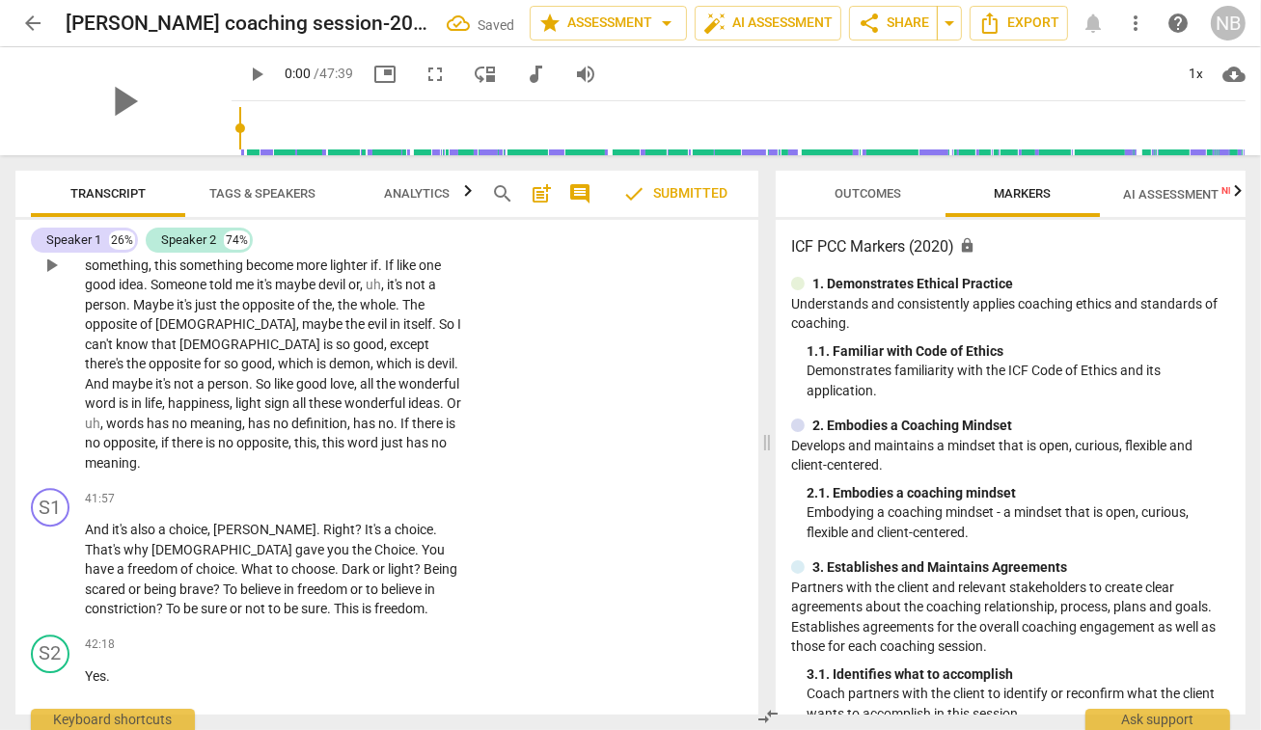
scroll to position [11428, 0]
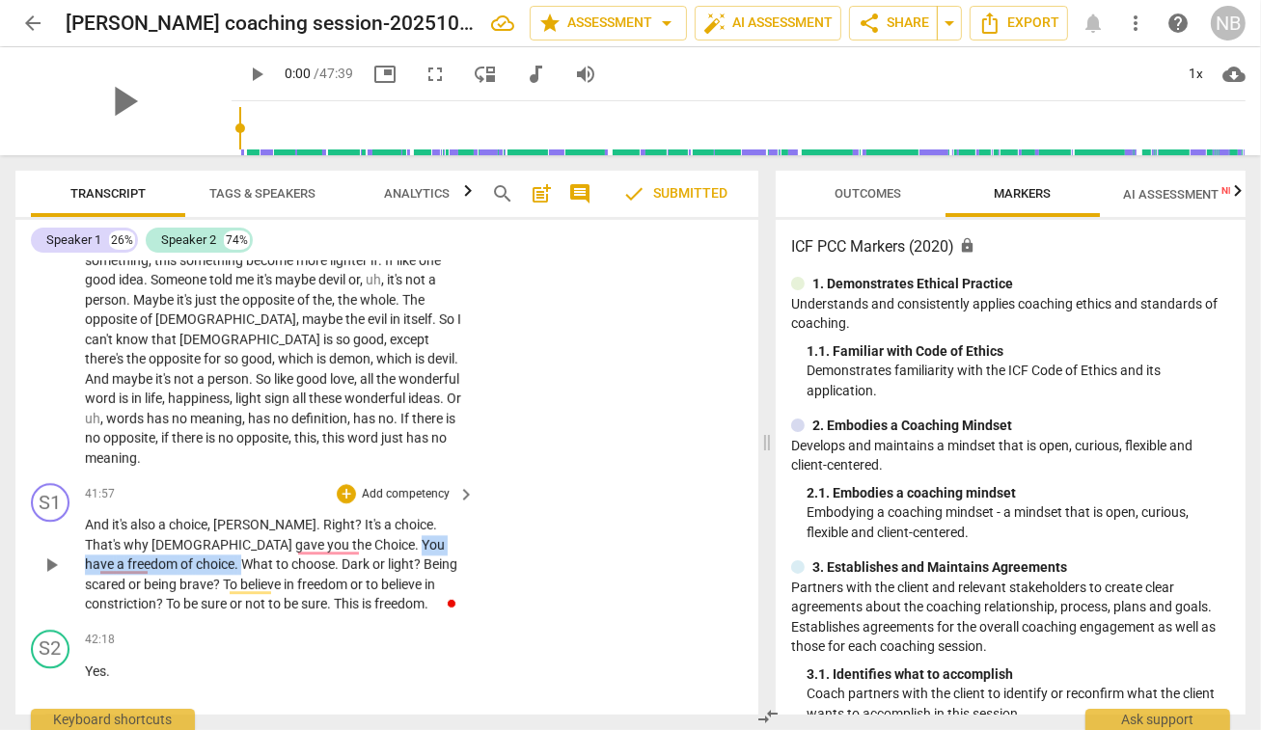
drag, startPoint x: 241, startPoint y: 423, endPoint x: 430, endPoint y: 431, distance: 189.2
click at [430, 515] on p "And it's also a choice , [PERSON_NAME] . Right ? It's a choice . That's why God…" at bounding box center [275, 564] width 380 height 99
click at [341, 484] on div "+" at bounding box center [346, 493] width 19 height 19
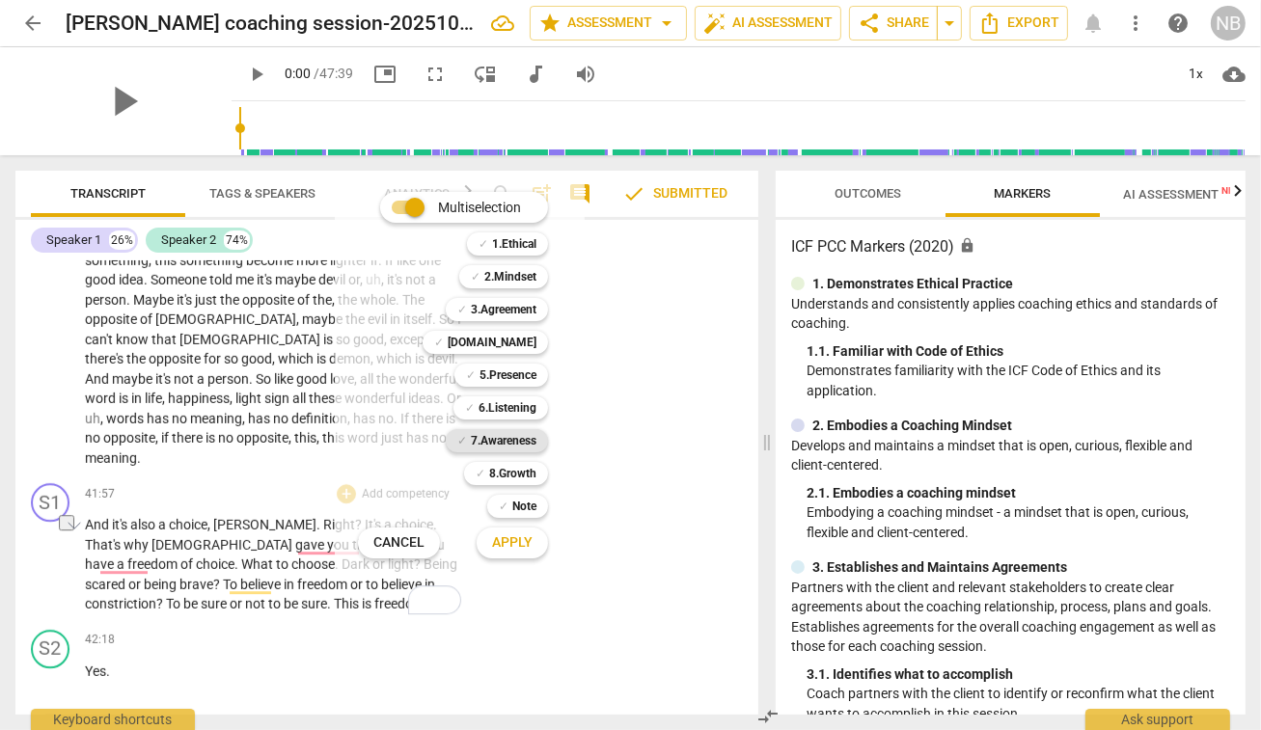
click at [497, 440] on b "7.Awareness" at bounding box center [504, 440] width 66 height 23
click at [504, 542] on span "Apply" at bounding box center [512, 542] width 41 height 19
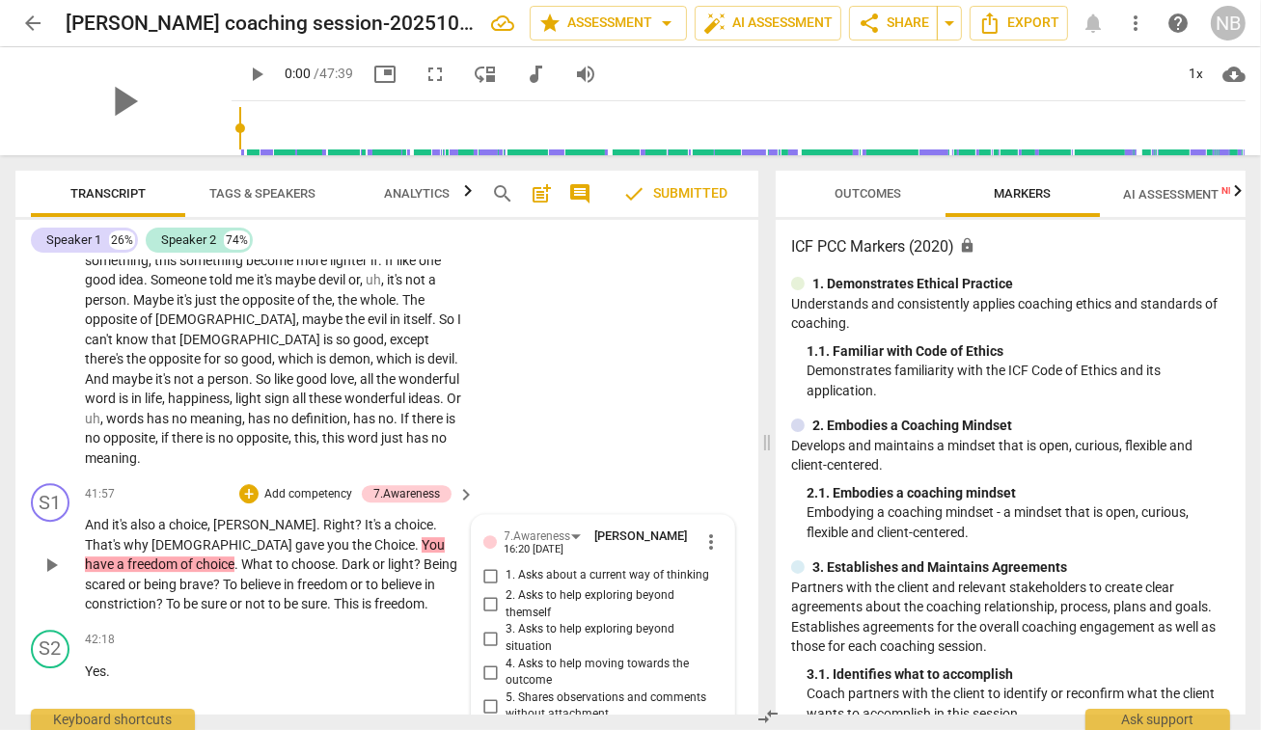
click at [483, 593] on input "2. Asks to help exploring beyond themself" at bounding box center [491, 604] width 31 height 23
checkbox input "true"
click at [407, 662] on p "Yes ." at bounding box center [275, 672] width 380 height 20
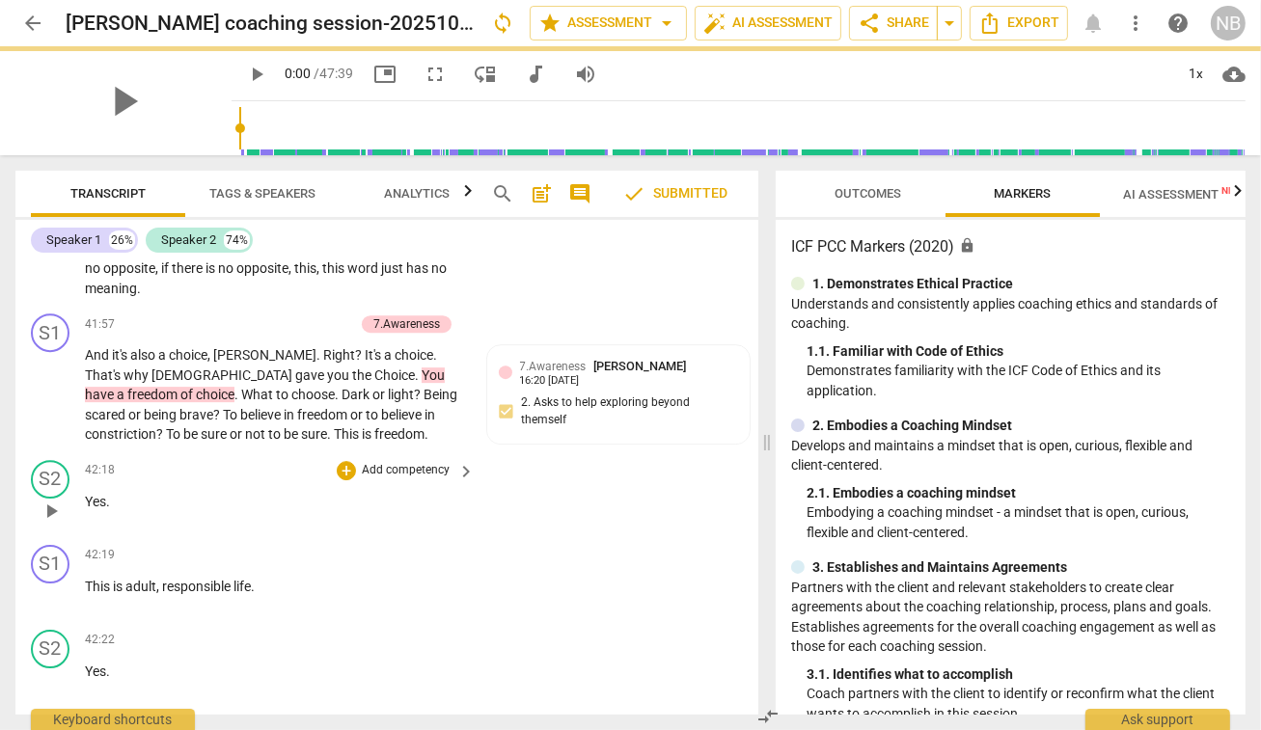
scroll to position [11604, 0]
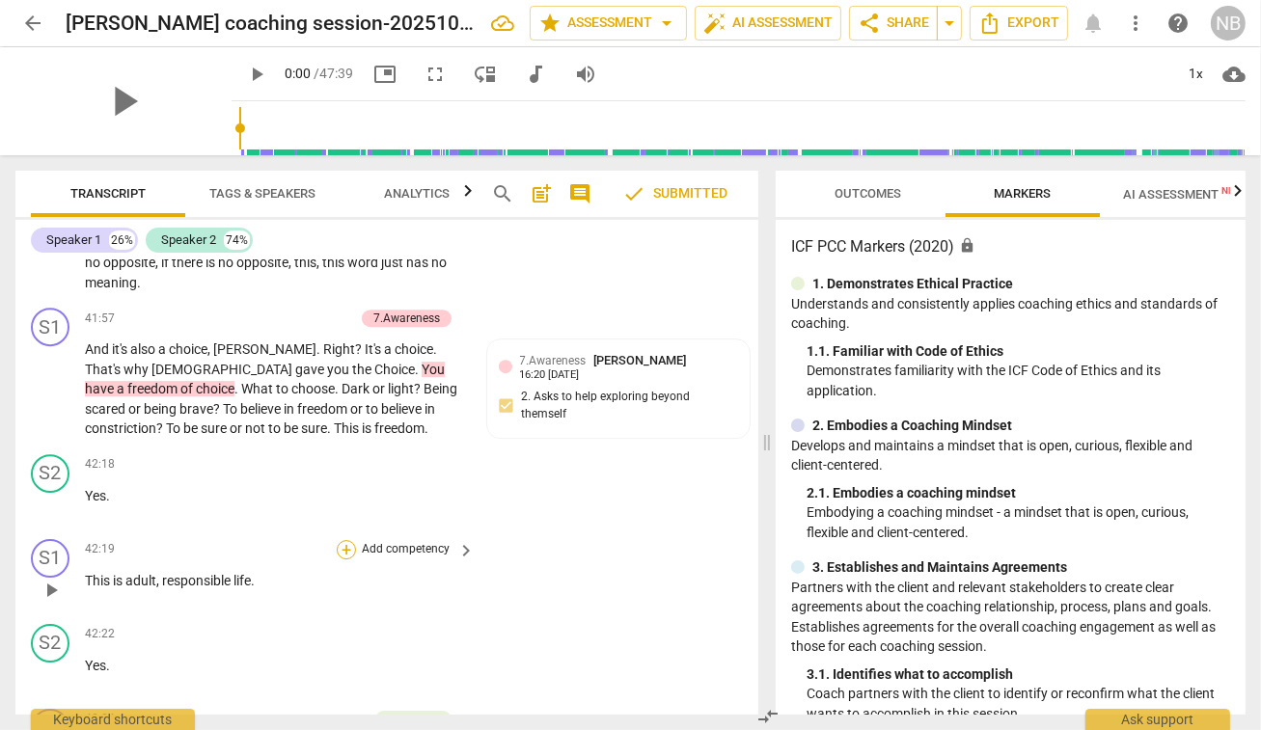
click at [343, 540] on div "+" at bounding box center [346, 549] width 19 height 19
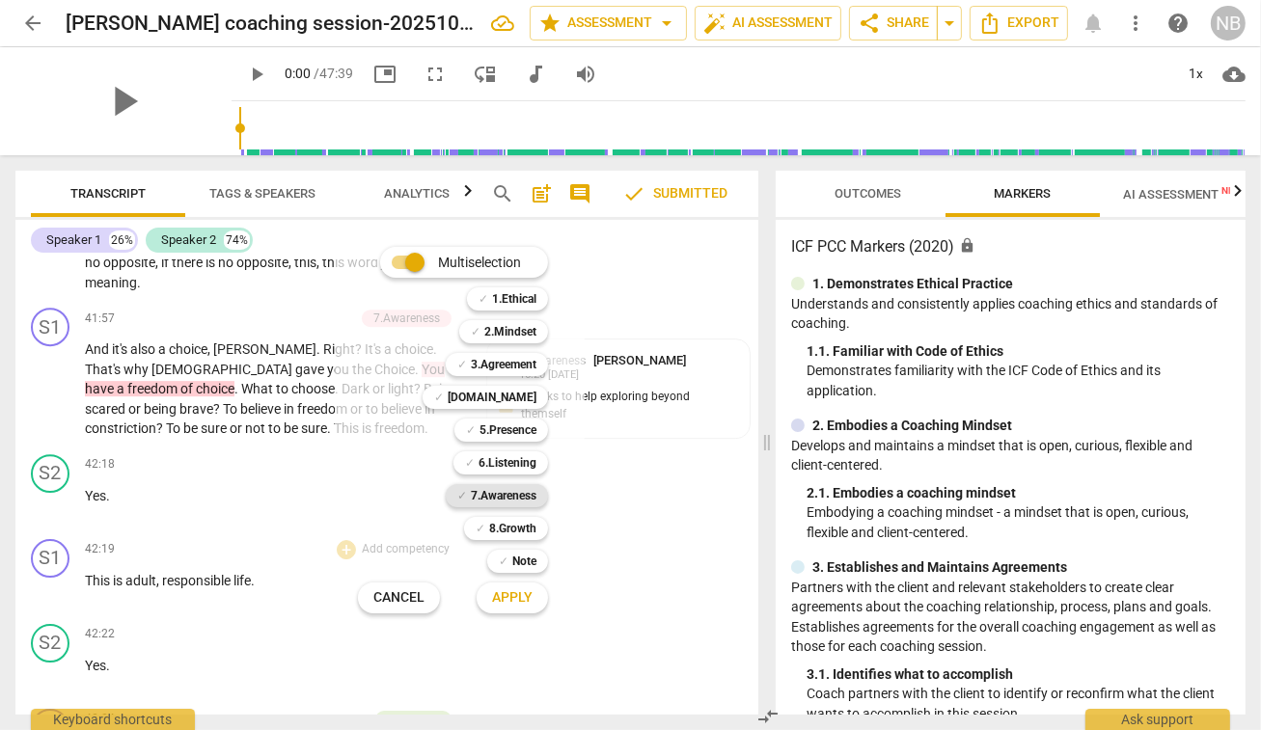
click at [493, 493] on b "7.Awareness" at bounding box center [504, 495] width 66 height 23
click at [503, 593] on span "Apply" at bounding box center [512, 597] width 41 height 19
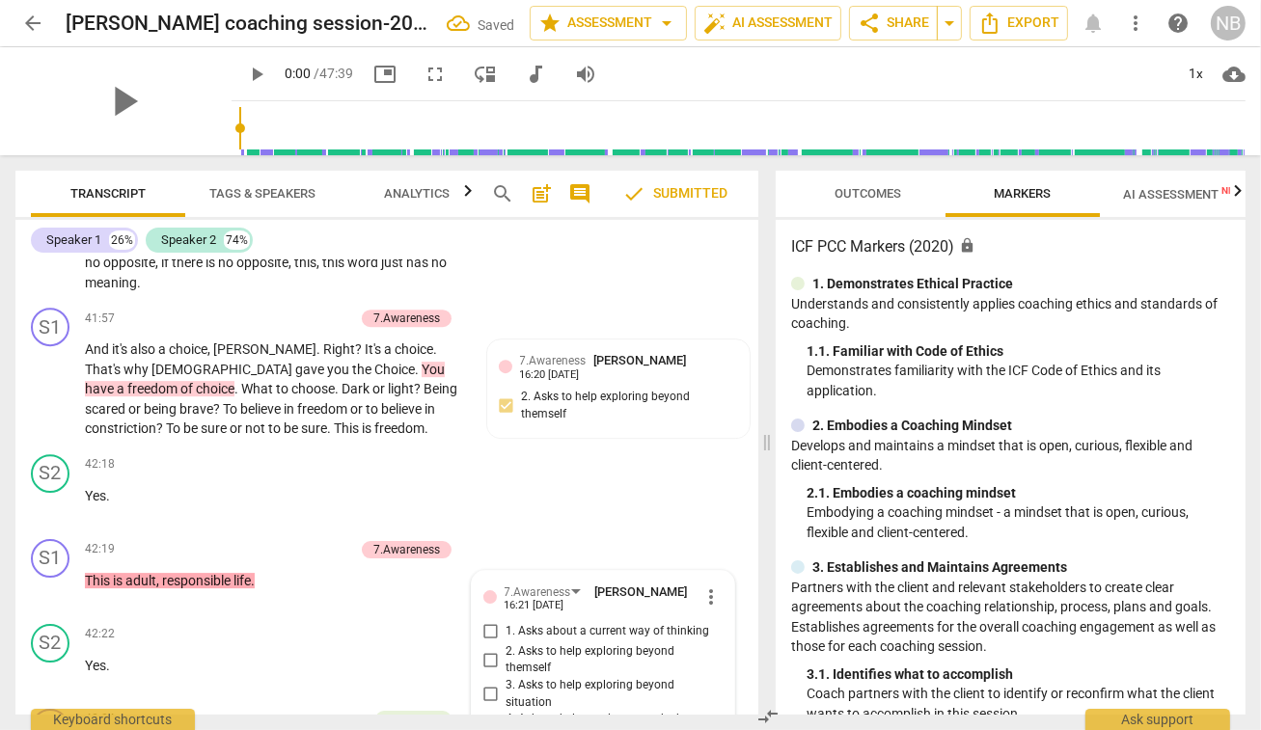
scroll to position [11877, 0]
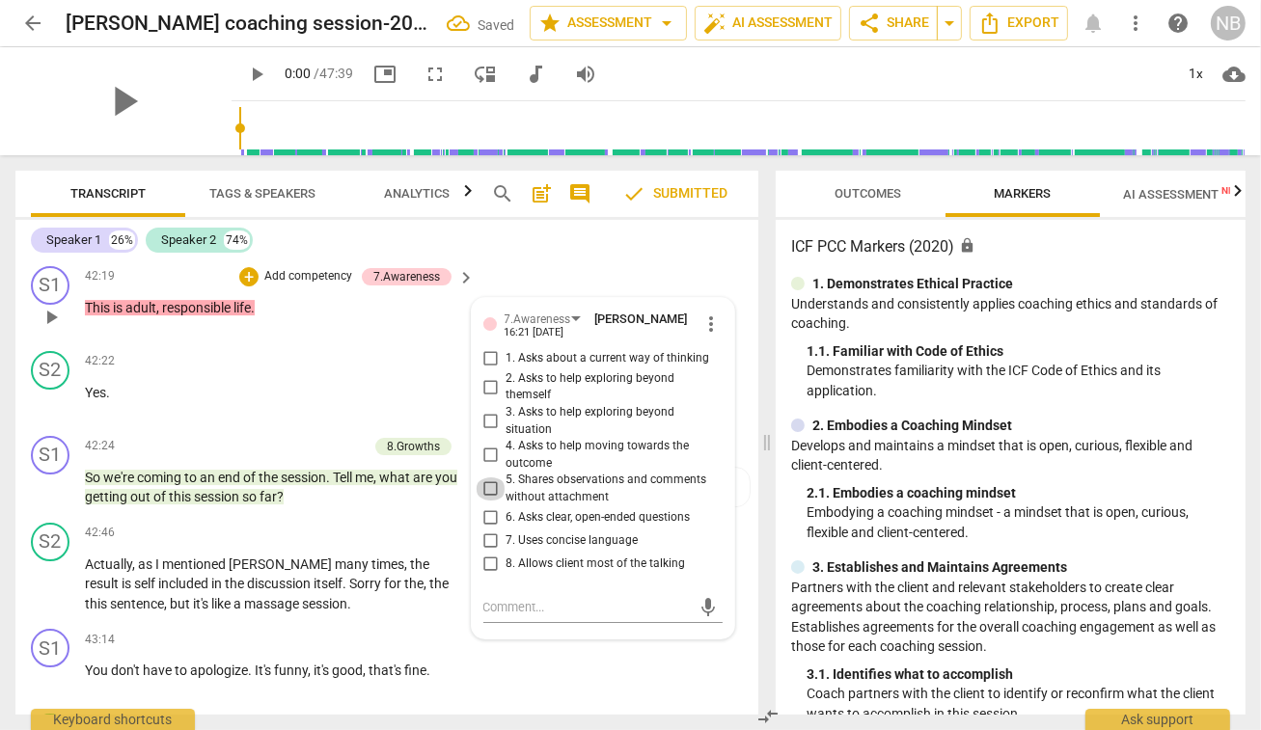
click at [490, 477] on input "5. Shares observations and comments without attachment" at bounding box center [491, 488] width 31 height 23
checkbox input "true"
click at [537, 621] on div "S1 play_arrow pause 43:14 + Add competency keyboard_arrow_right You don't have …" at bounding box center [386, 663] width 743 height 85
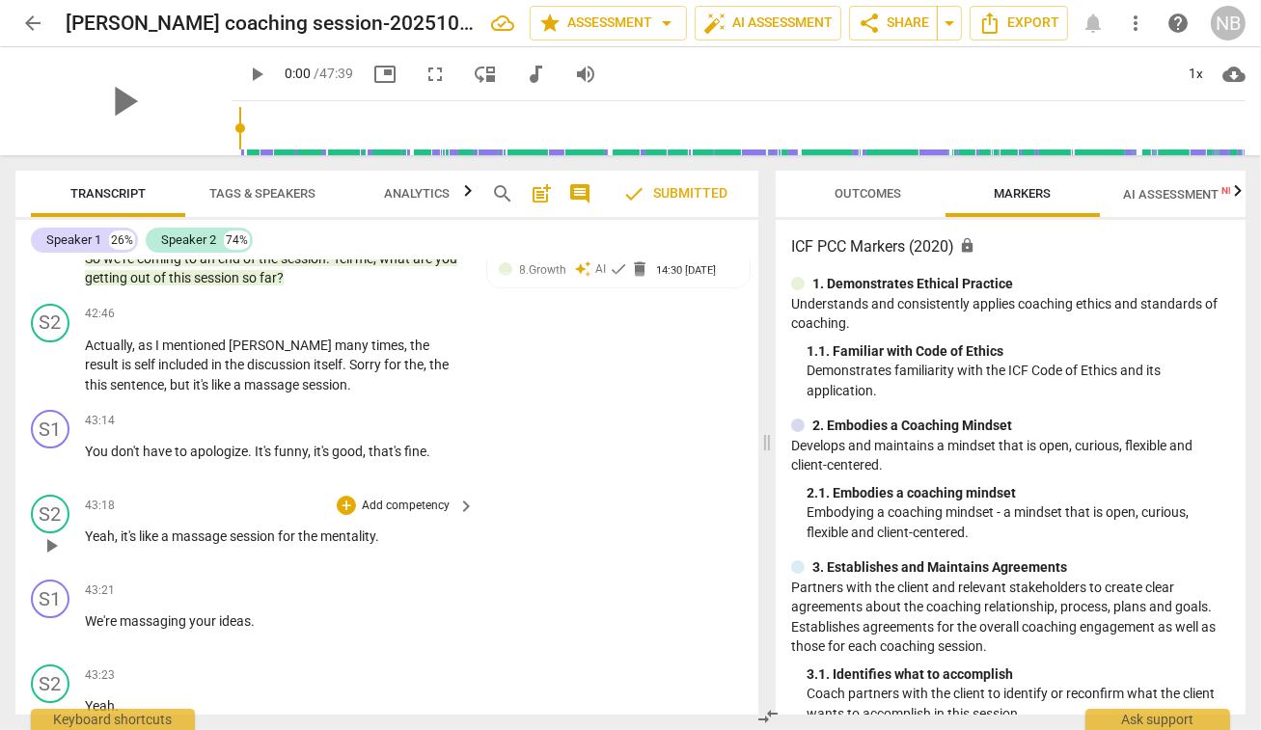
scroll to position [12076, 0]
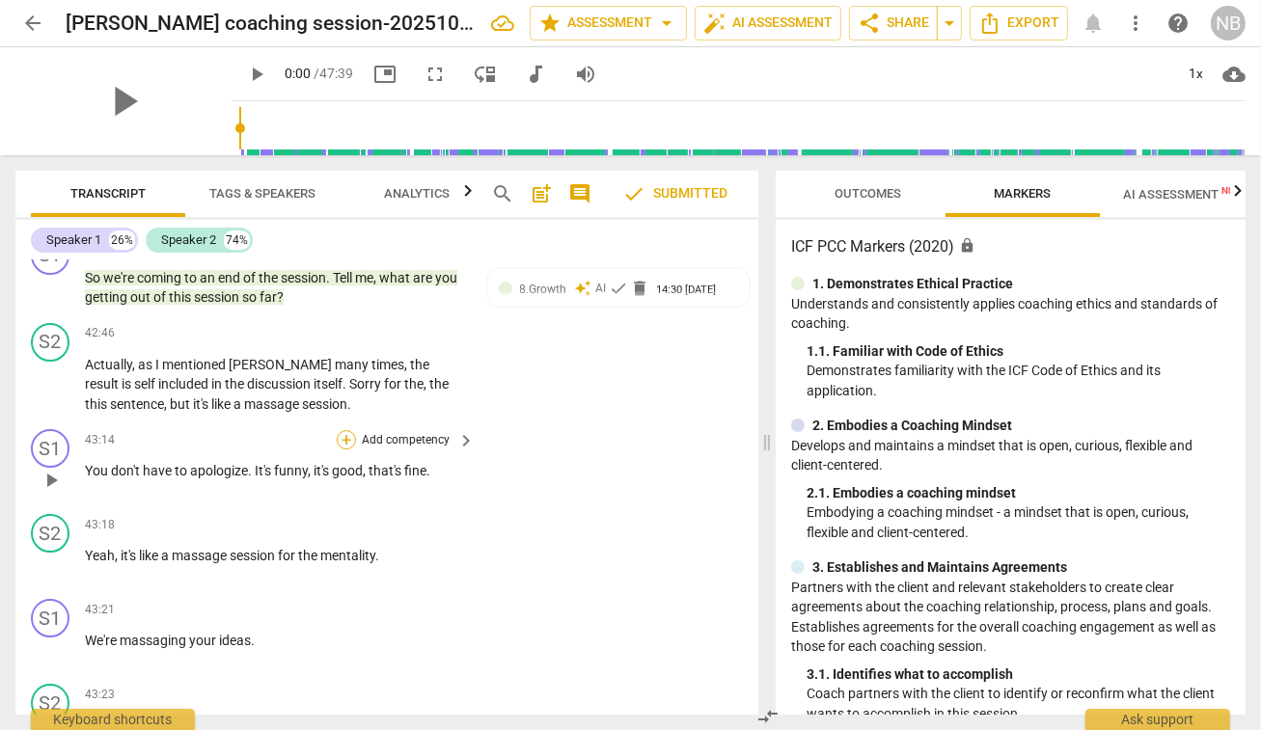
click at [347, 430] on div "+" at bounding box center [346, 439] width 19 height 19
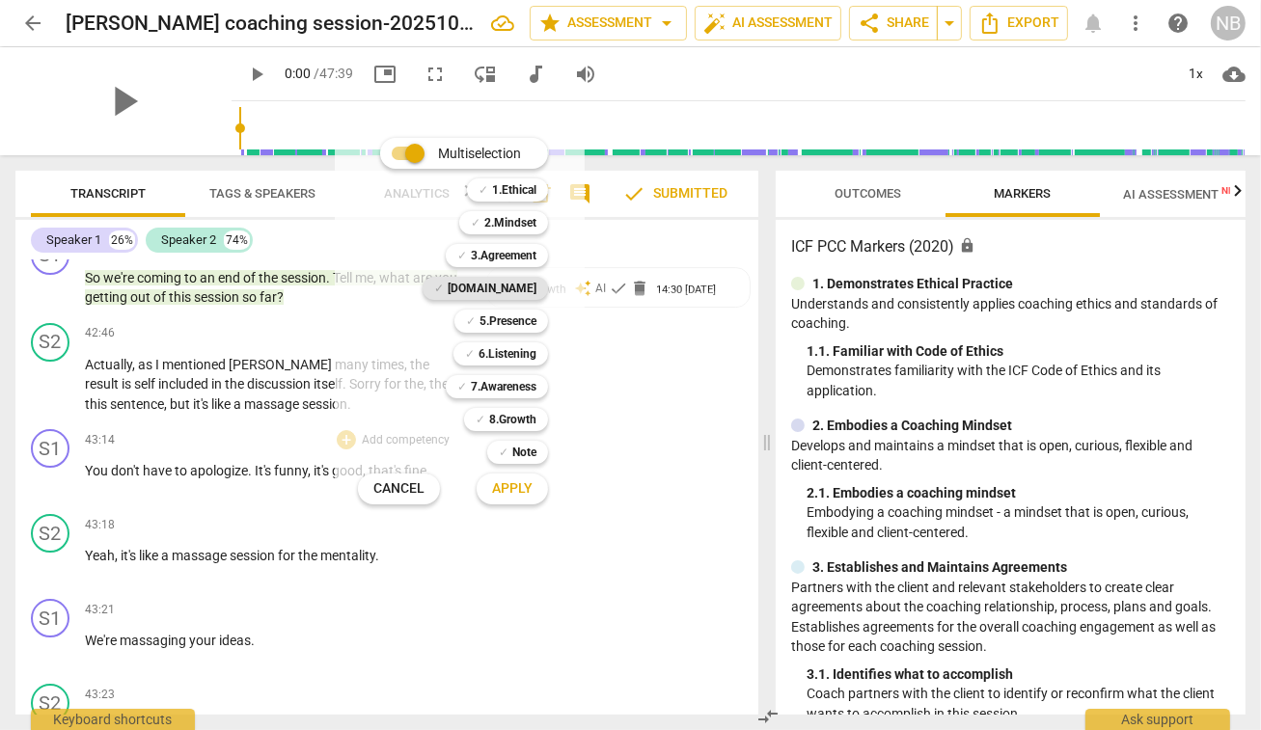
click at [513, 293] on b "[DOMAIN_NAME]" at bounding box center [492, 288] width 89 height 23
click at [506, 490] on span "Apply" at bounding box center [512, 488] width 41 height 19
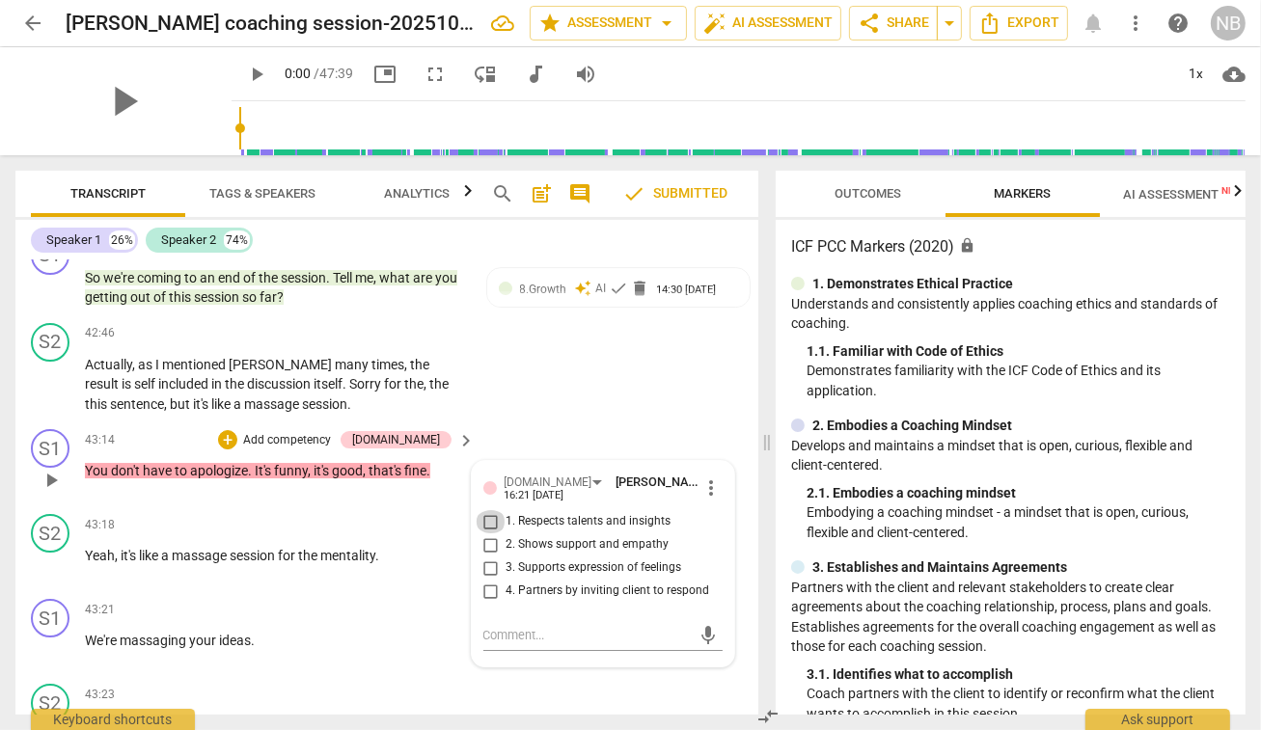
click at [483, 510] on input "1. Respects talents and insights" at bounding box center [491, 521] width 31 height 23
checkbox input "true"
click at [566, 315] on div "S2 play_arrow pause 42:46 + Add competency keyboard_arrow_right Actually , as I…" at bounding box center [386, 368] width 743 height 107
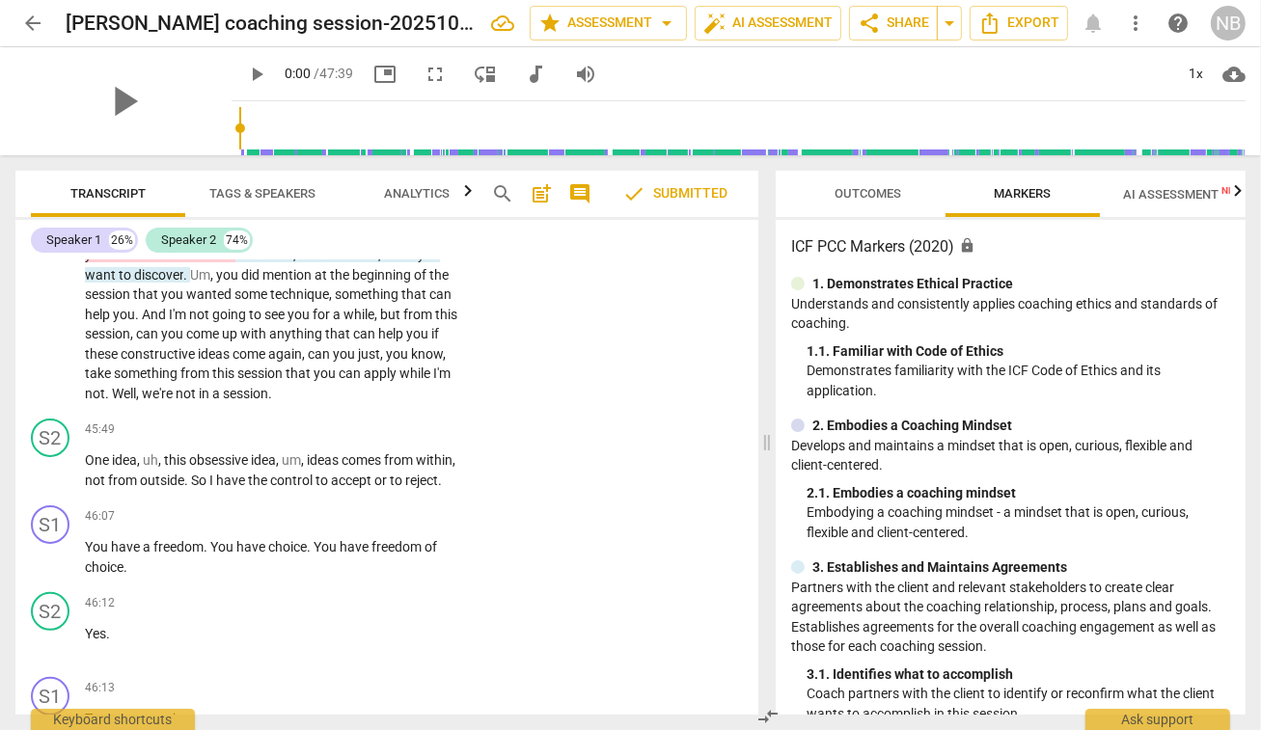
scroll to position [13105, 0]
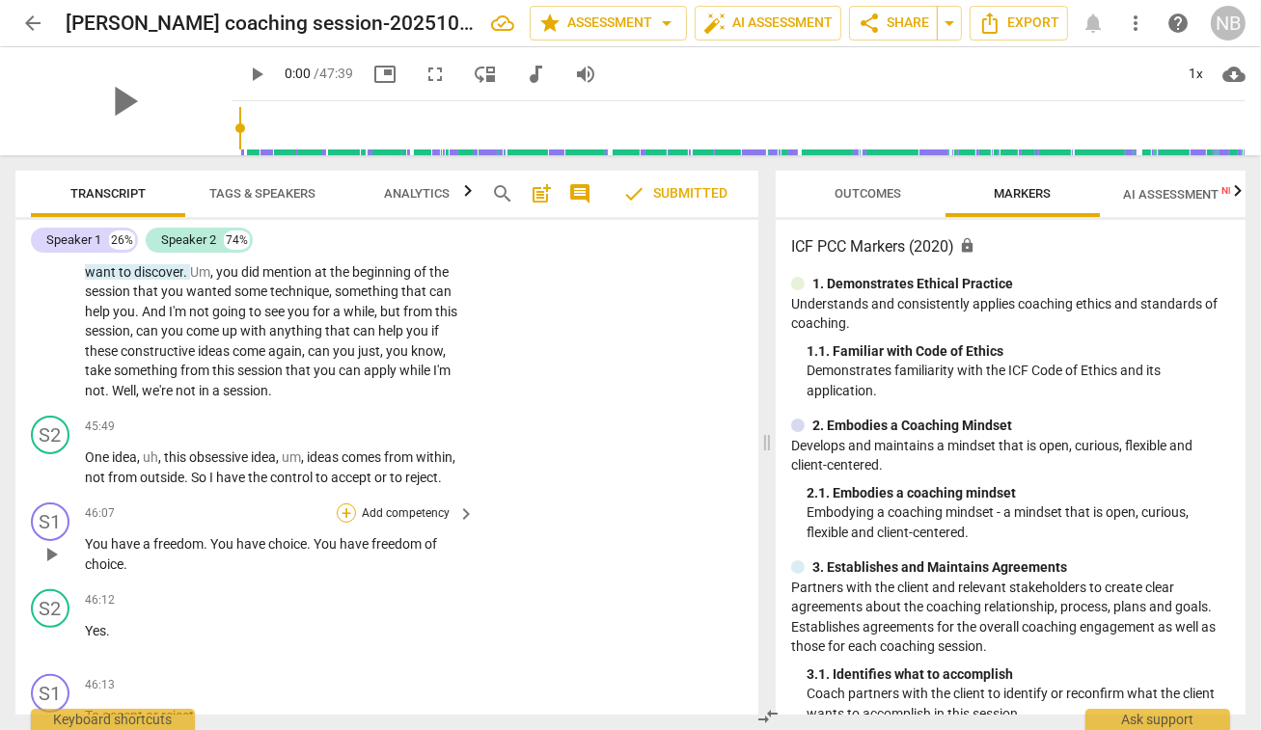
click at [346, 504] on div "+" at bounding box center [346, 513] width 19 height 19
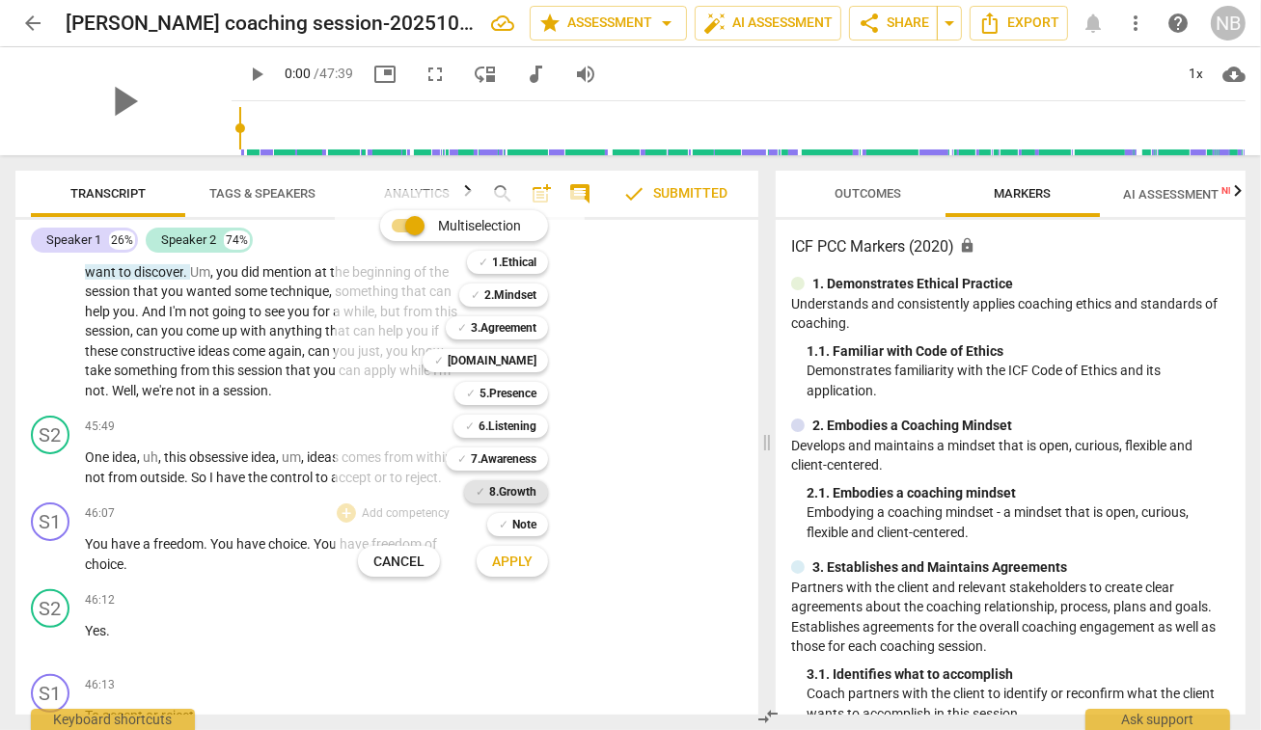
click at [500, 492] on b "8.Growth" at bounding box center [512, 491] width 47 height 23
click at [501, 563] on span "Apply" at bounding box center [512, 562] width 41 height 19
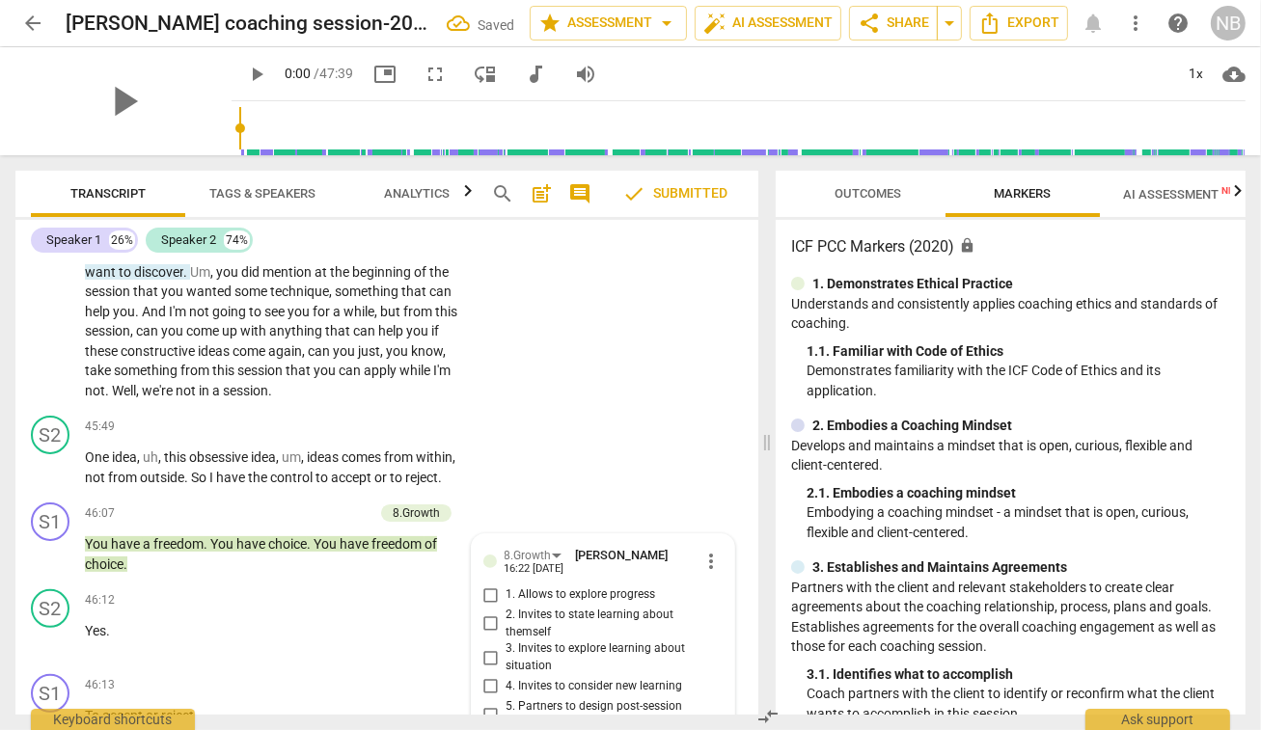
scroll to position [13354, 0]
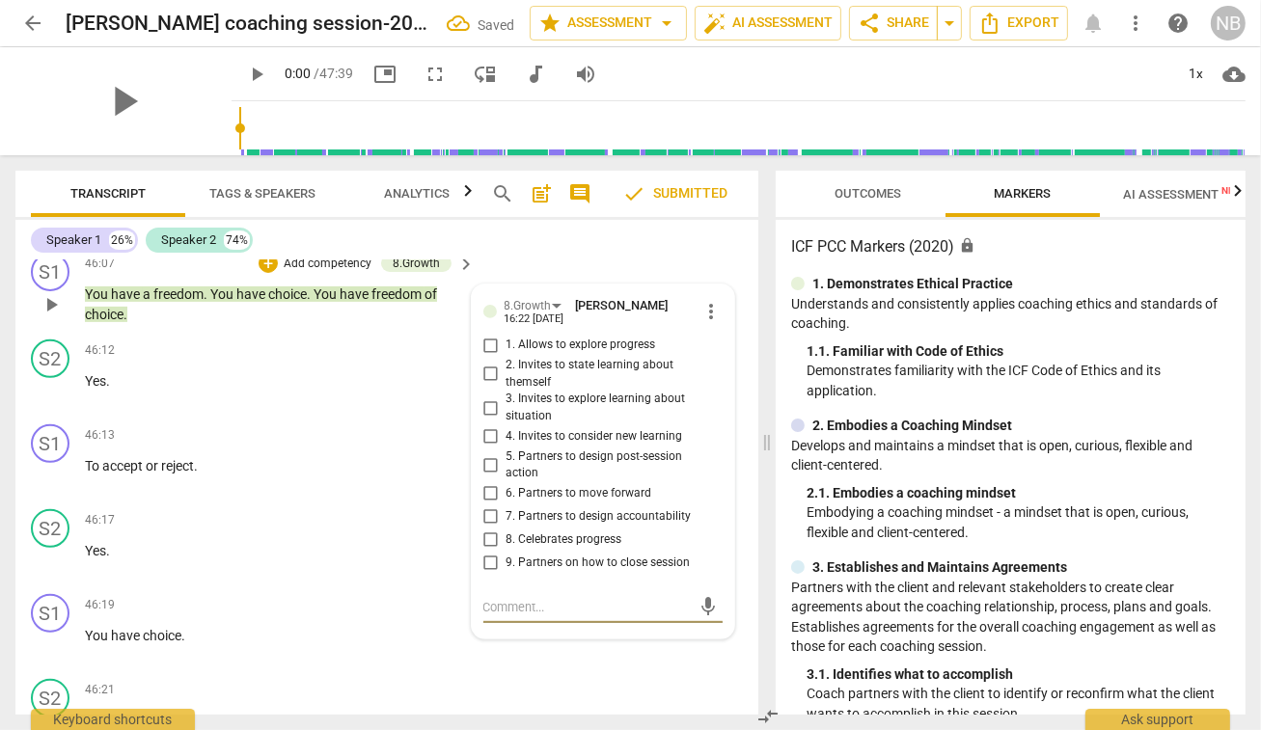
click at [489, 425] on input "4. Invites to consider new learning" at bounding box center [491, 436] width 31 height 23
checkbox input "true"
click at [590, 587] on div "S1 play_arrow pause 46:19 + Add competency keyboard_arrow_right You have choice…" at bounding box center [386, 629] width 743 height 85
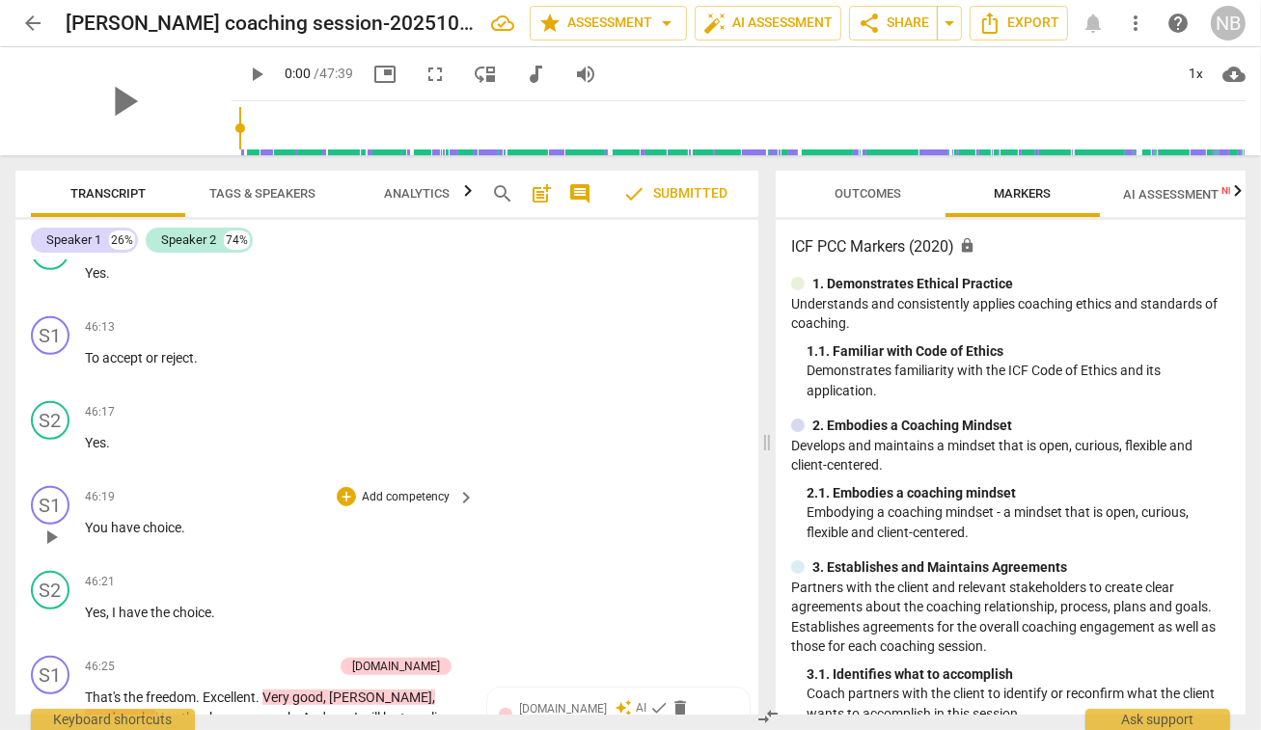
scroll to position [13463, 0]
click at [348, 487] on div "+" at bounding box center [346, 496] width 19 height 19
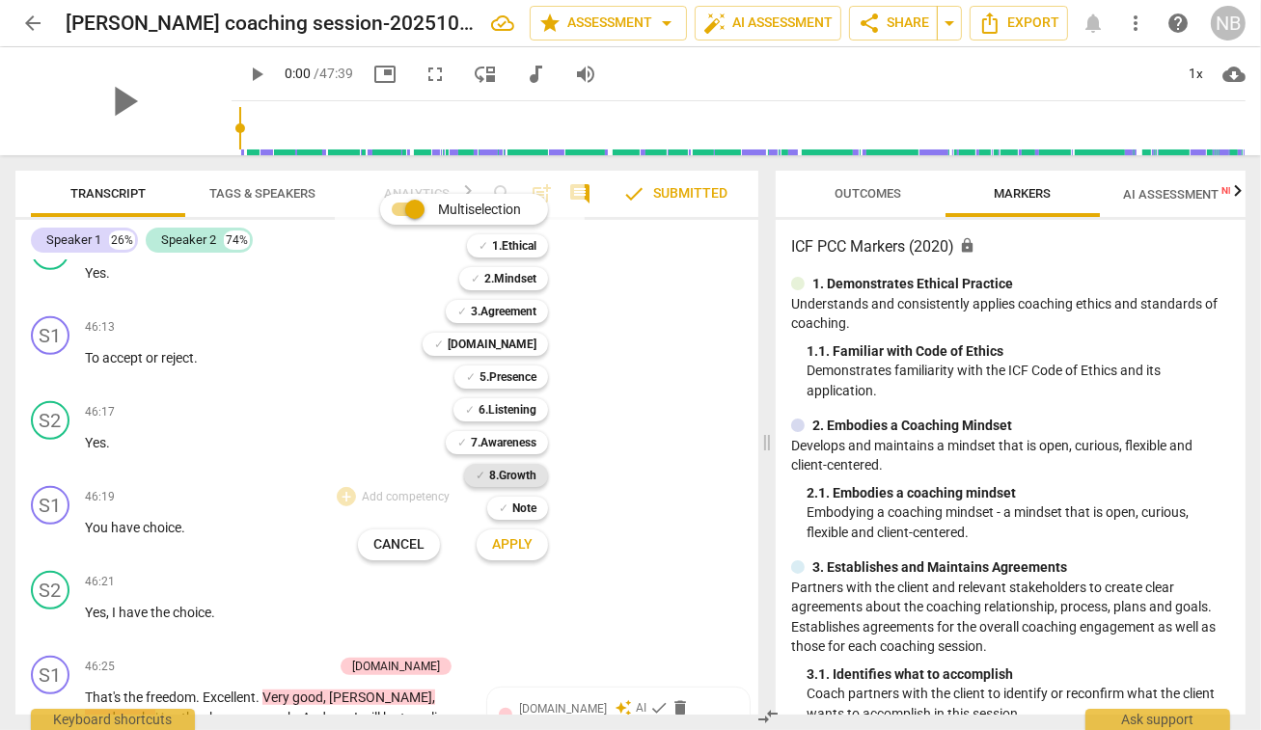
click at [483, 468] on span "✓" at bounding box center [481, 475] width 10 height 23
click at [502, 552] on span "Apply" at bounding box center [512, 544] width 41 height 19
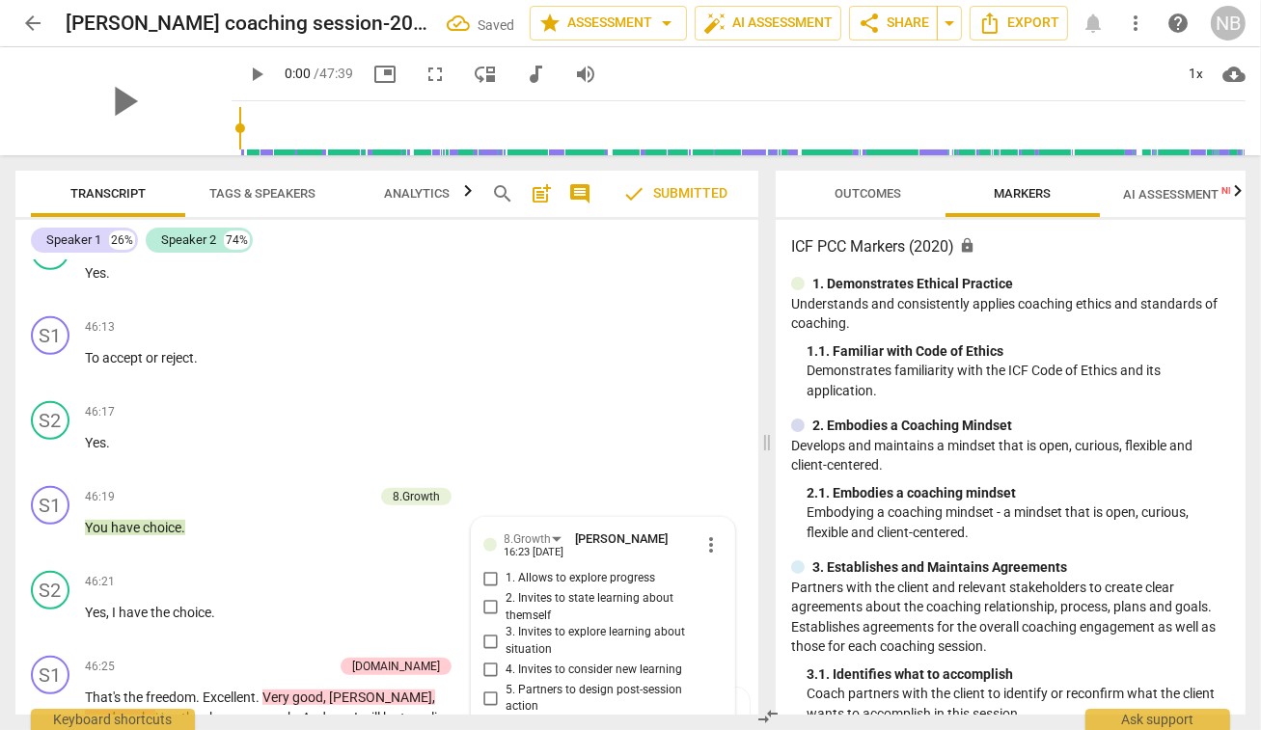
scroll to position [13476, 0]
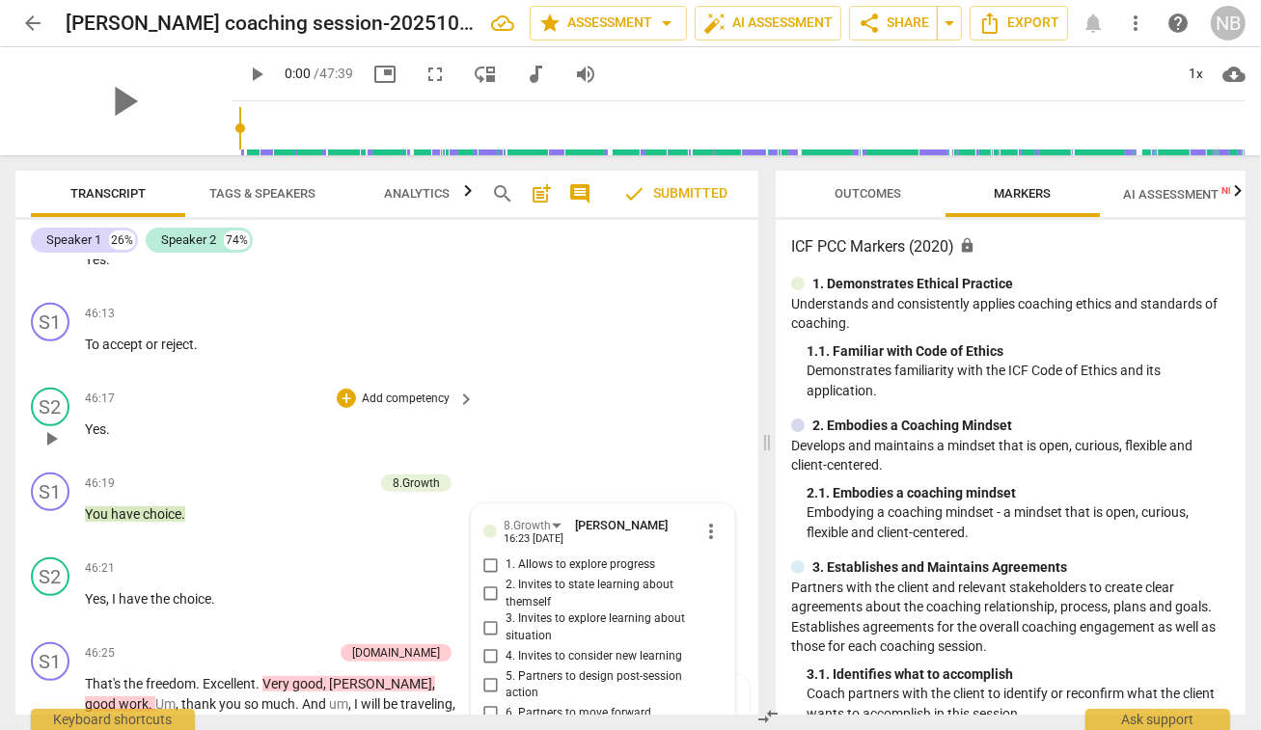
click at [533, 380] on div "S2 play_arrow pause 46:17 + Add competency keyboard_arrow_right Yes ." at bounding box center [386, 422] width 743 height 85
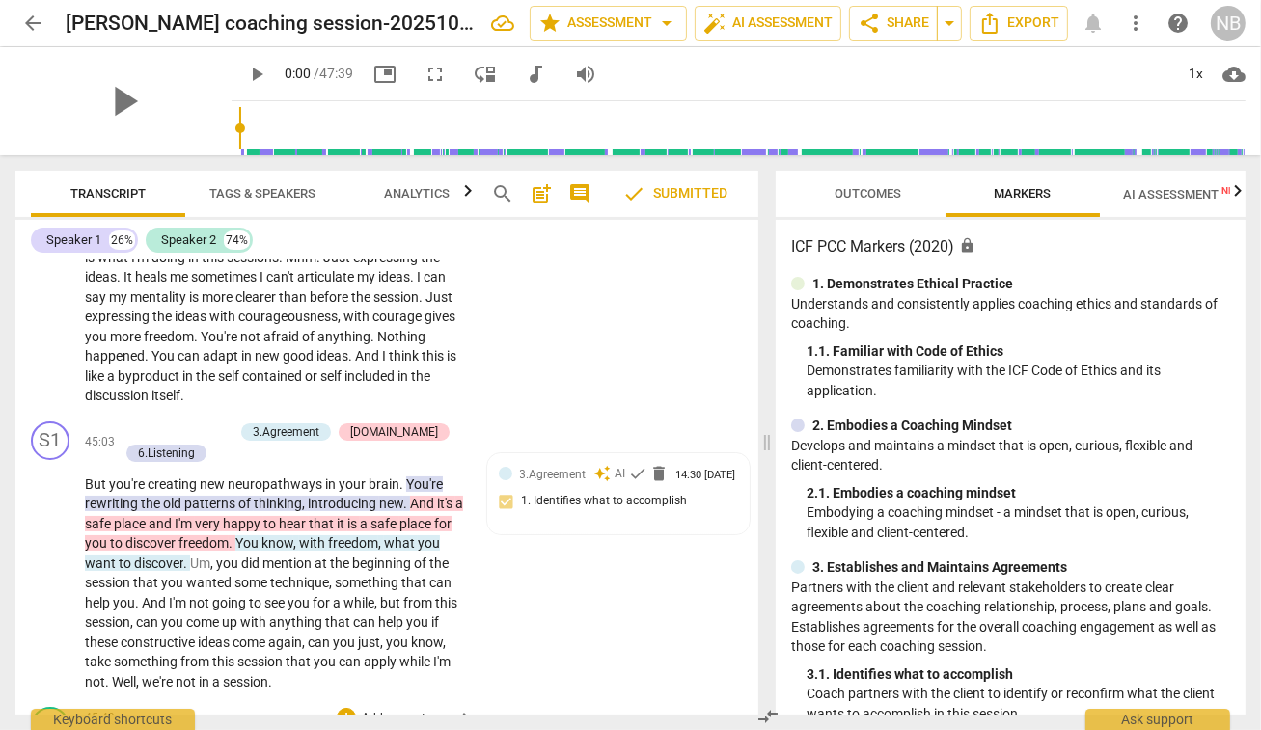
scroll to position [12816, 0]
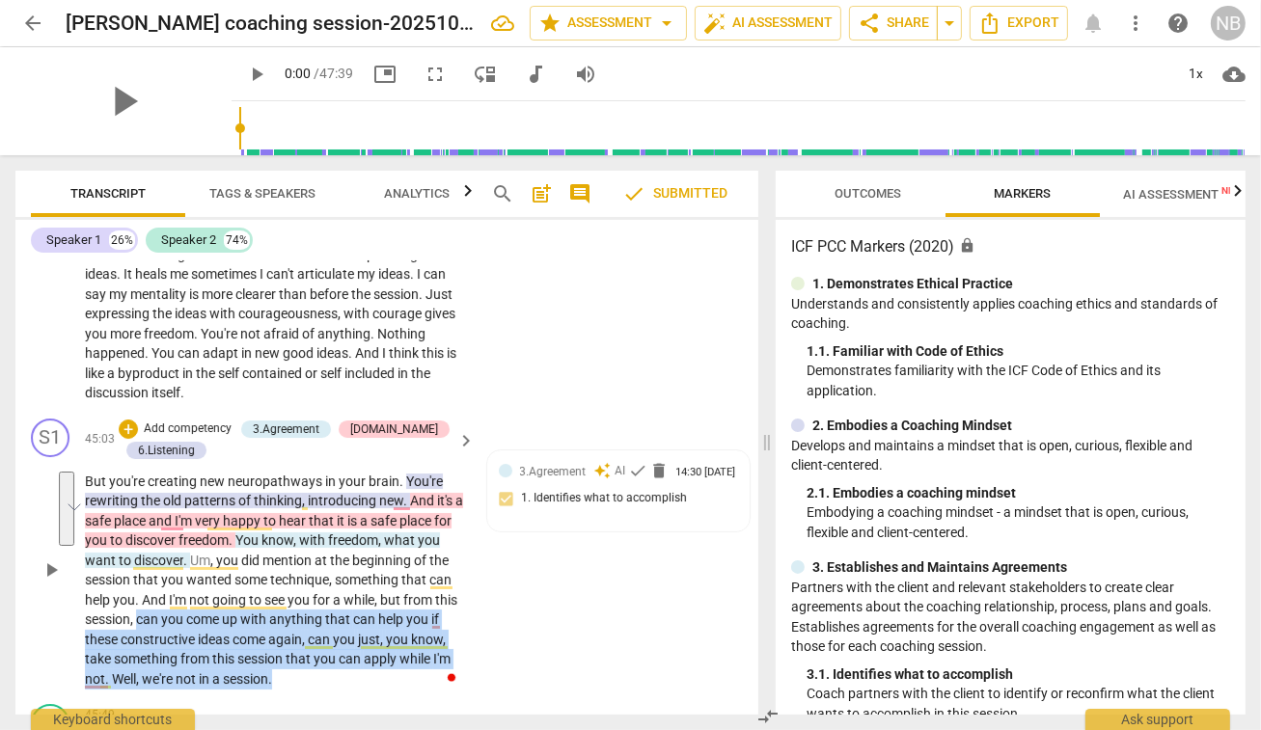
drag, startPoint x: 137, startPoint y: 500, endPoint x: 389, endPoint y: 562, distance: 259.5
click at [389, 562] on p "But you're creating new neuropathways in your brain . You're rewriting the old …" at bounding box center [275, 581] width 380 height 218
click at [288, 538] on div "+" at bounding box center [292, 534] width 19 height 19
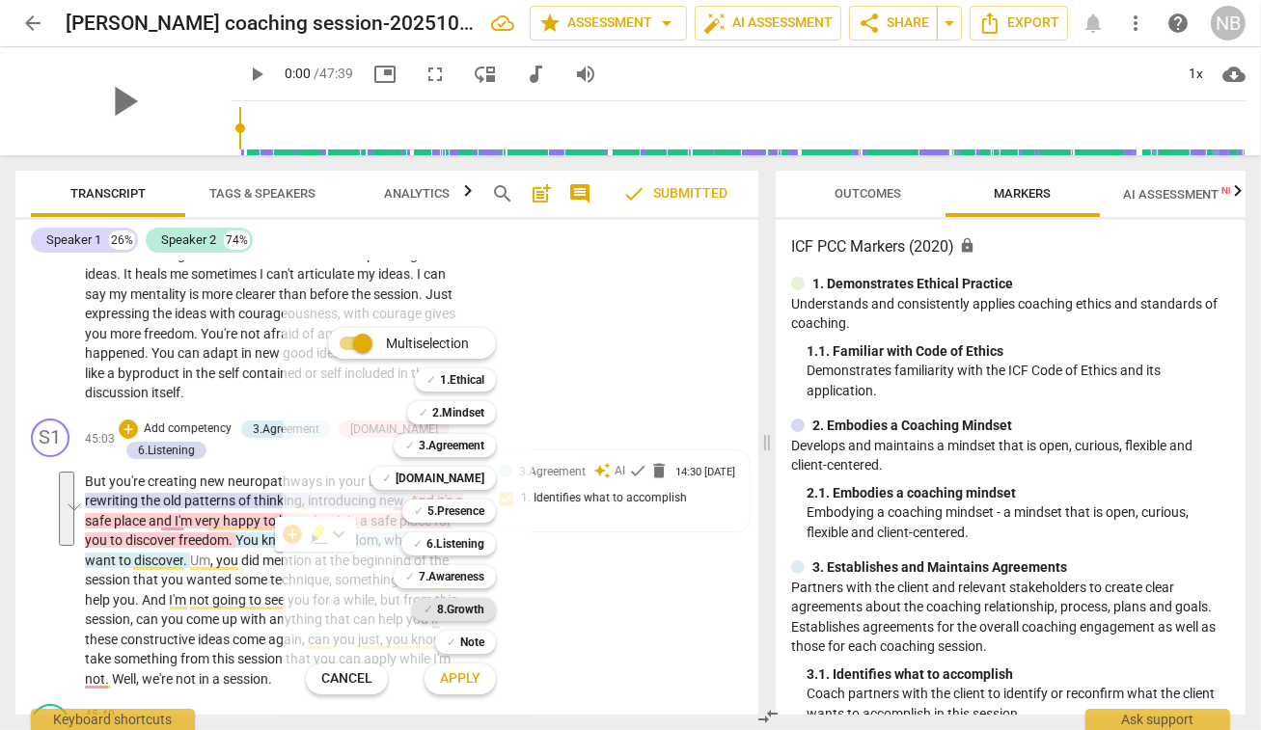
click at [437, 620] on b "8.Growth" at bounding box center [460, 609] width 47 height 23
click at [450, 678] on span "Apply" at bounding box center [460, 678] width 41 height 19
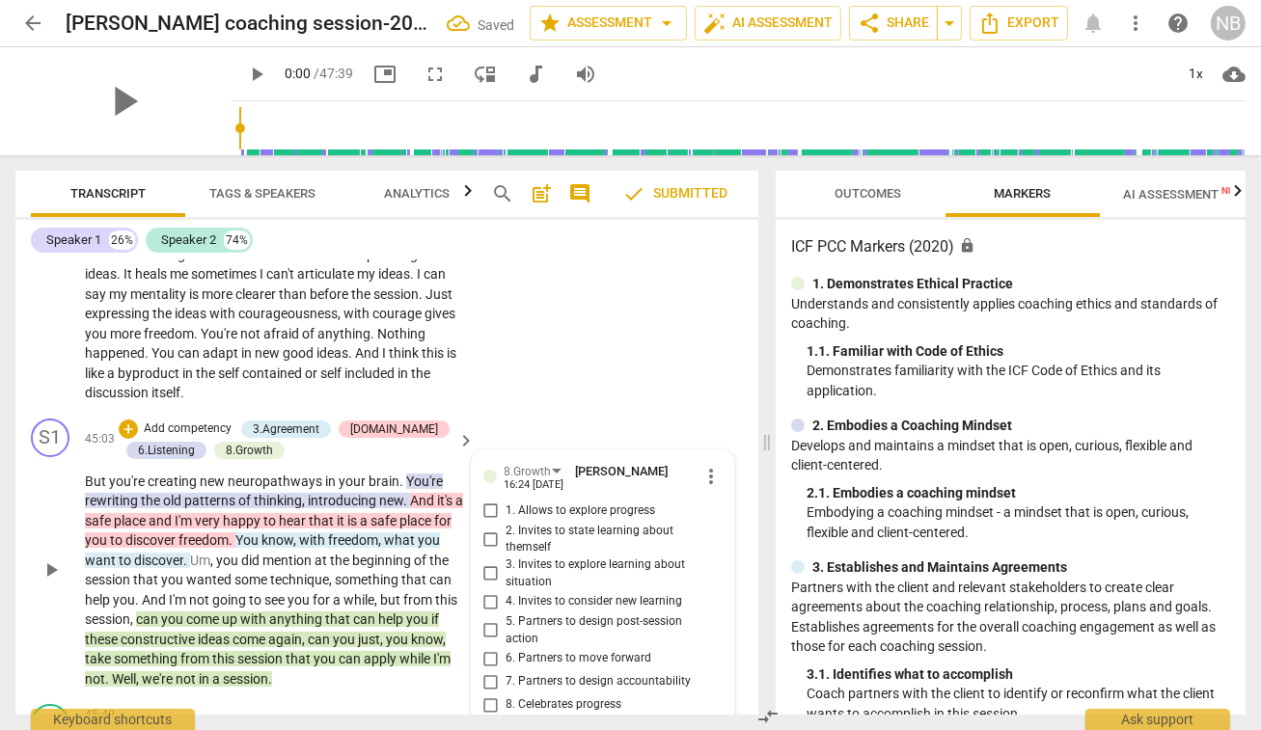
click at [490, 528] on input "2. Invites to state learning about themself" at bounding box center [491, 539] width 31 height 23
checkbox input "true"
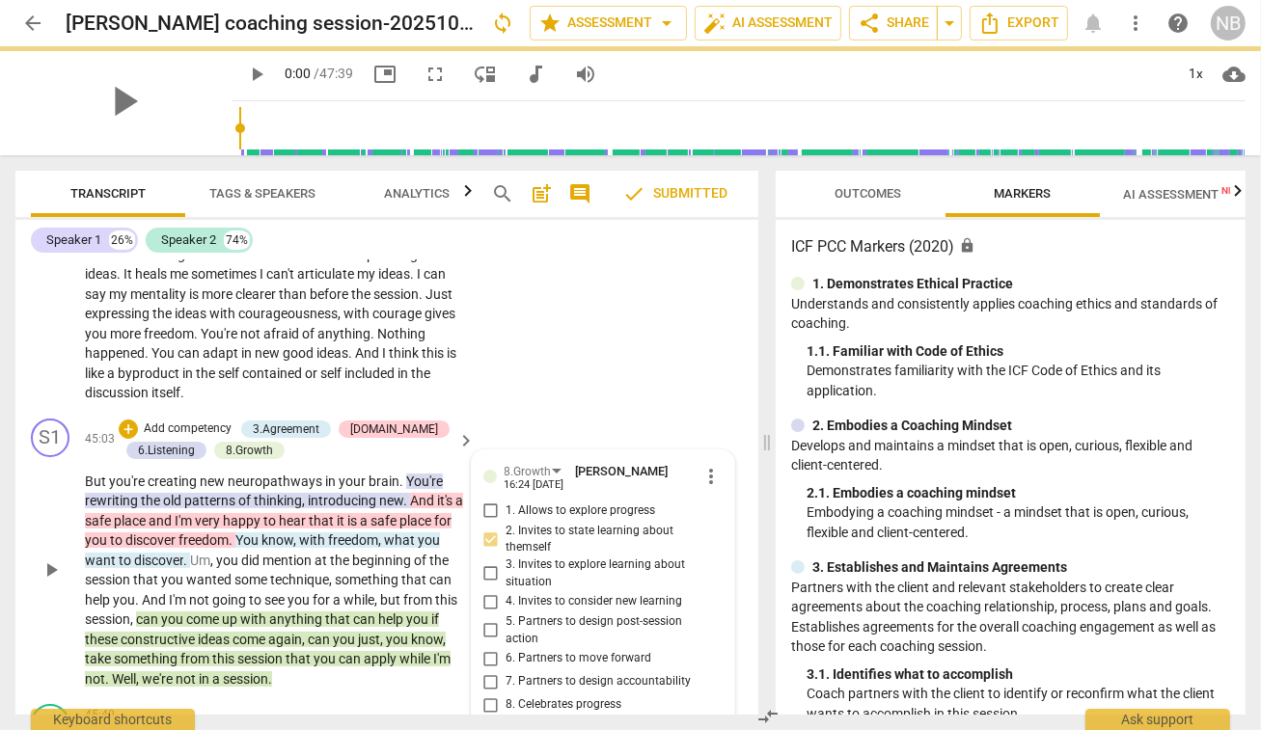
click at [676, 411] on div "S1 play_arrow pause 45:03 + Add competency 3.Agreement [DOMAIN_NAME] 6.Listenin…" at bounding box center [386, 554] width 743 height 286
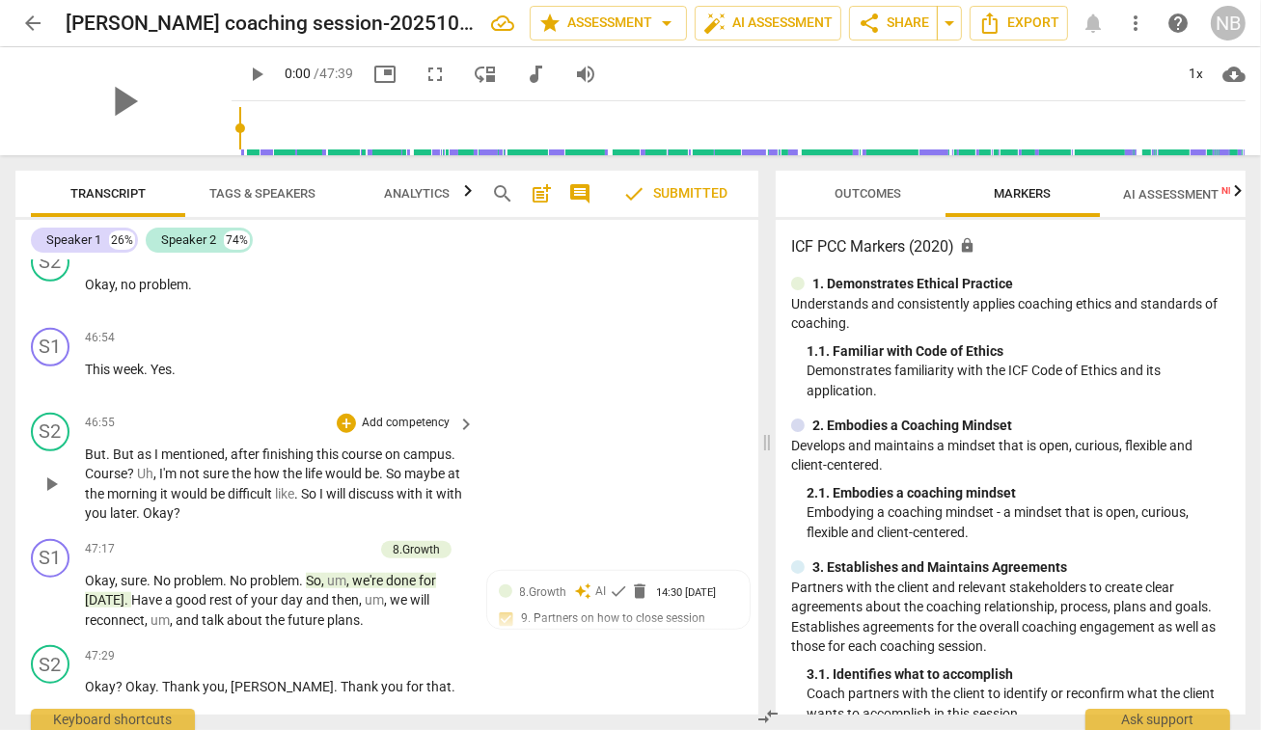
scroll to position [14106, 0]
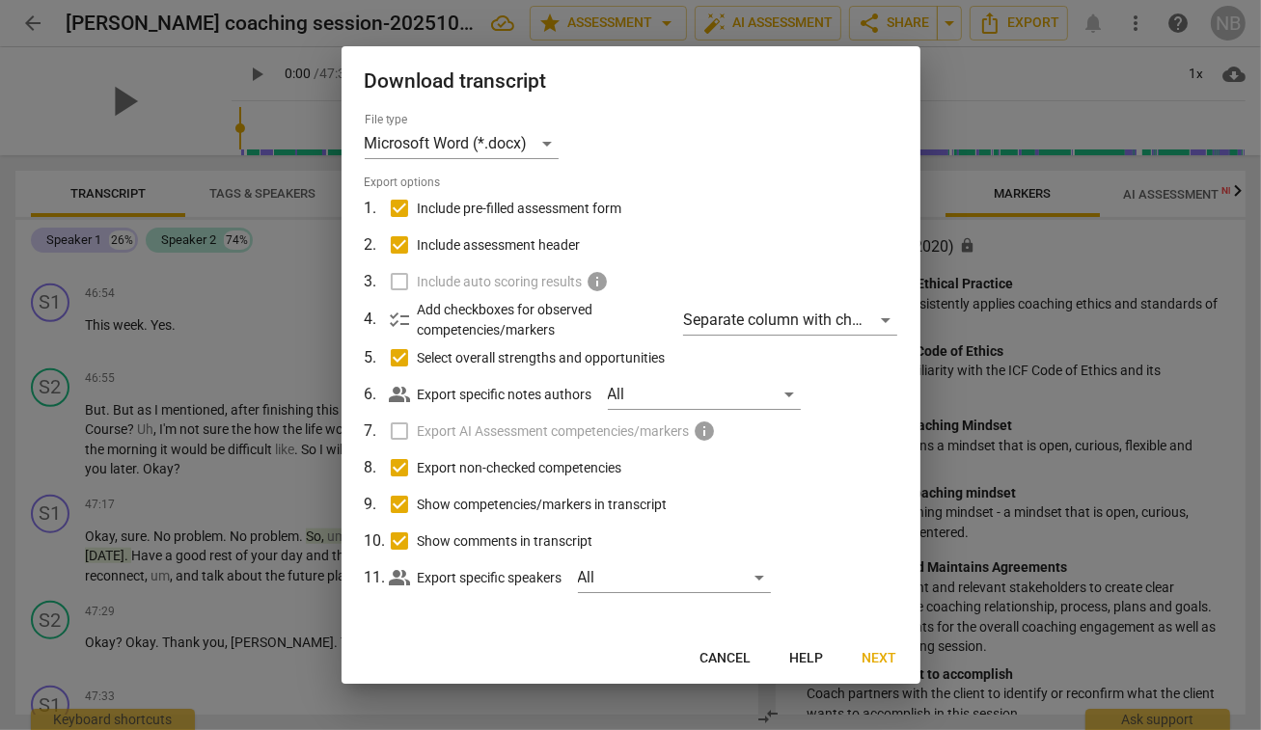
click at [396, 276] on label "Include auto scoring results info" at bounding box center [628, 281] width 505 height 37
click at [397, 283] on label "Include auto scoring results info" at bounding box center [628, 281] width 505 height 37
click at [553, 143] on div "Microsoft Word (*.docx)" at bounding box center [462, 143] width 194 height 31
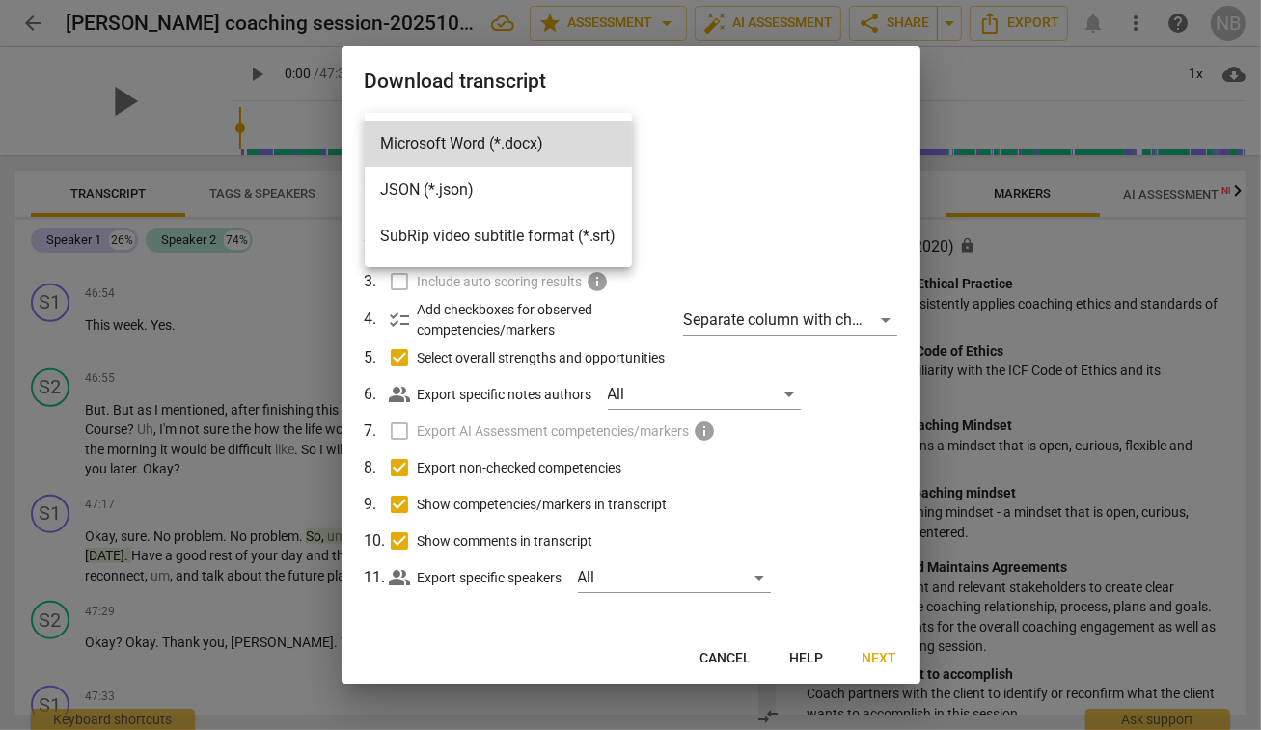
click at [685, 135] on div at bounding box center [630, 365] width 1261 height 730
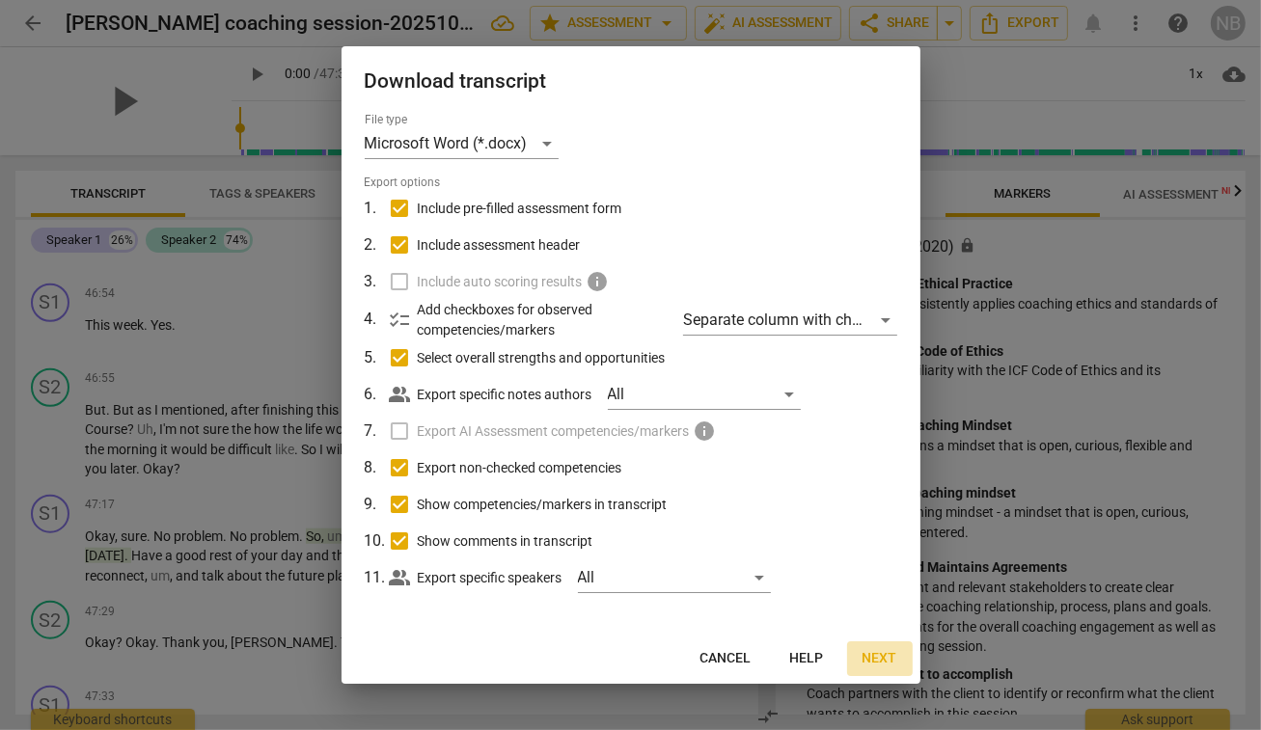
click at [878, 657] on span "Next" at bounding box center [879, 658] width 35 height 19
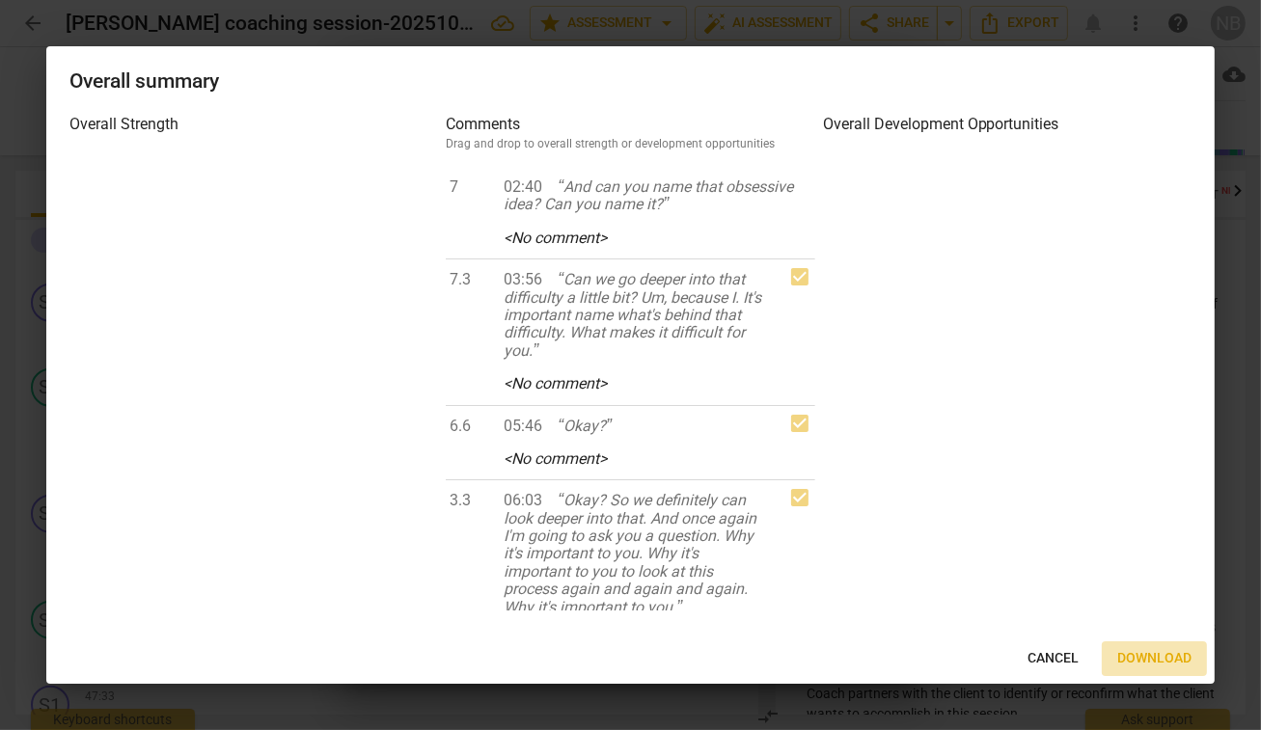
click at [1158, 655] on span "Download" at bounding box center [1154, 658] width 74 height 19
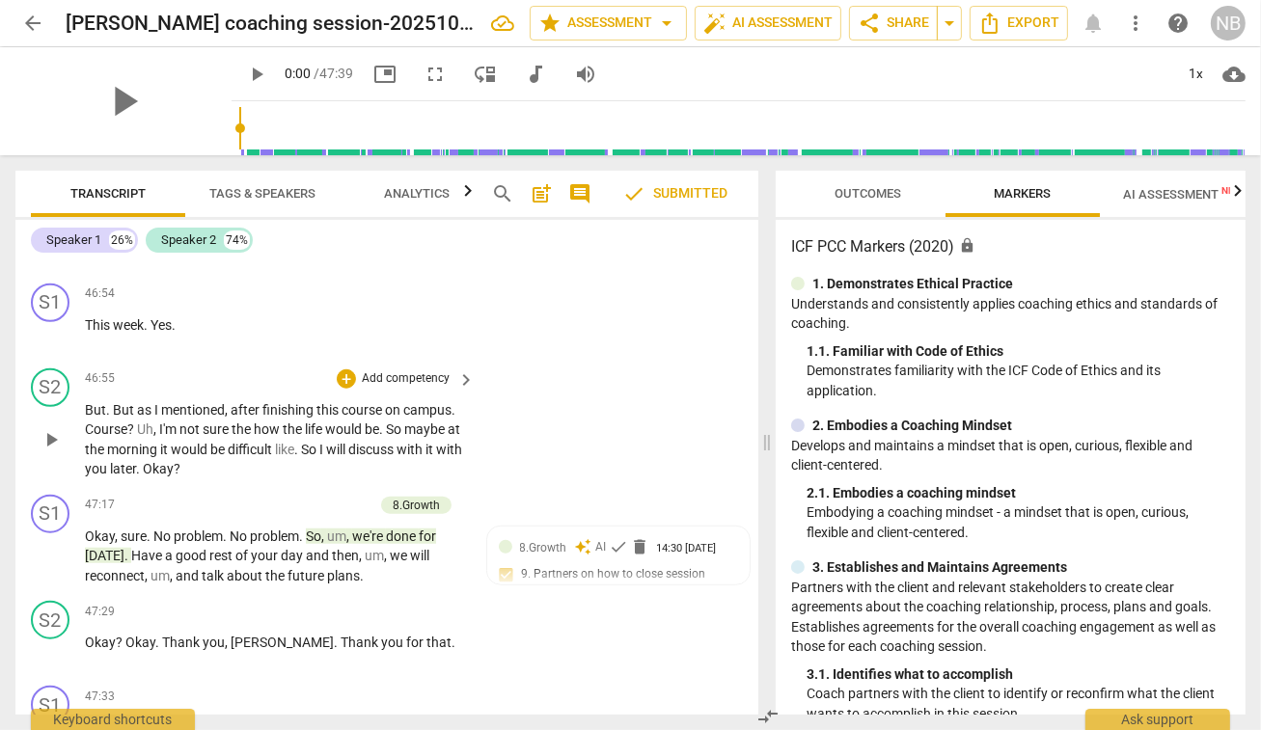
click at [702, 361] on div "S2 play_arrow pause 46:55 + Add competency keyboard_arrow_right But . But as I …" at bounding box center [386, 424] width 743 height 126
click at [961, 31] on span "arrow_drop_down" at bounding box center [949, 23] width 23 height 23
click at [860, 57] on span "Available only to you" at bounding box center [865, 56] width 110 height 17
click at [910, 24] on span "share Share" at bounding box center [893, 23] width 71 height 23
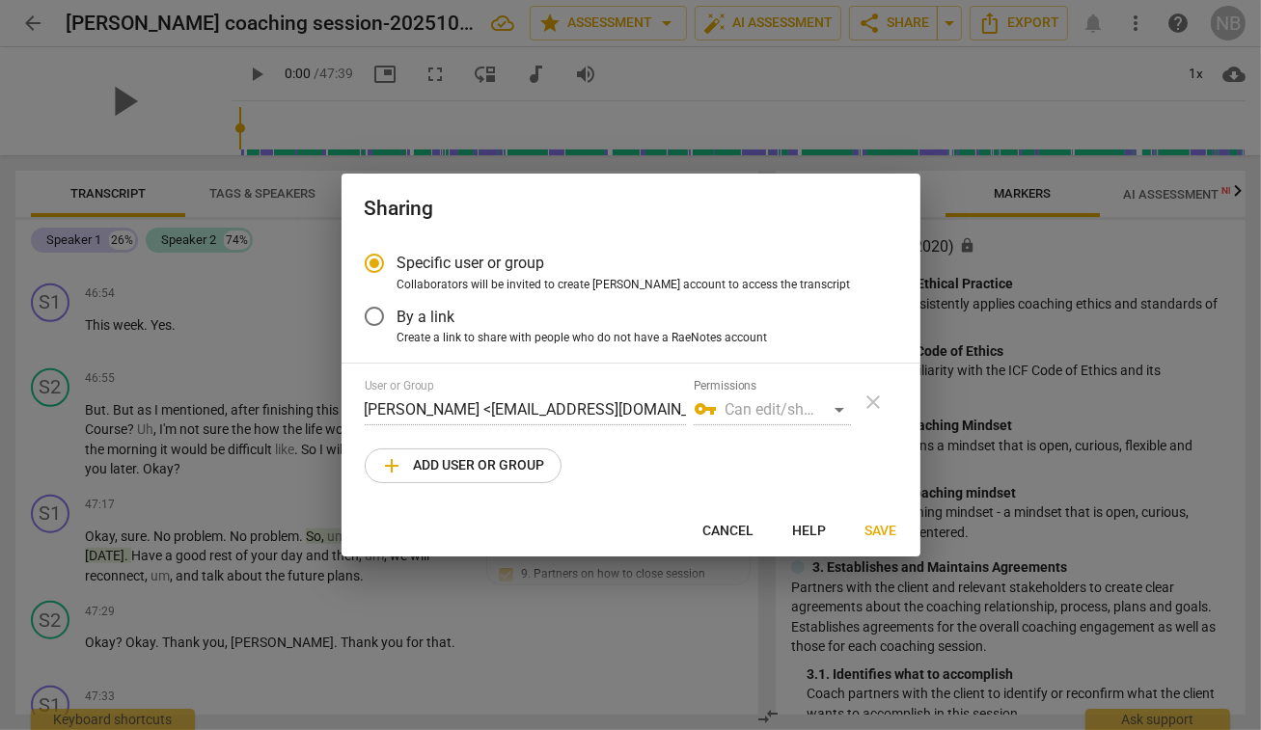
click at [461, 461] on span "add Add user or group" at bounding box center [463, 465] width 164 height 23
radio input "false"
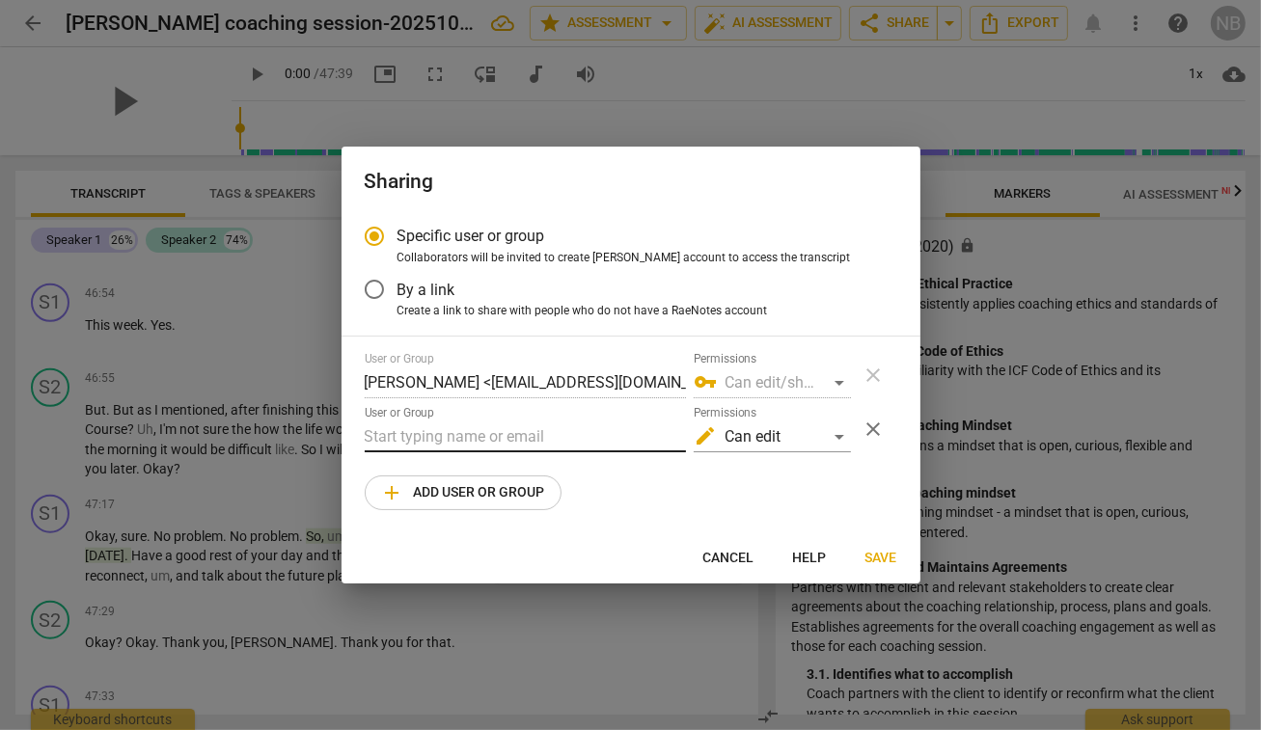
click at [449, 441] on input "text" at bounding box center [525, 437] width 321 height 31
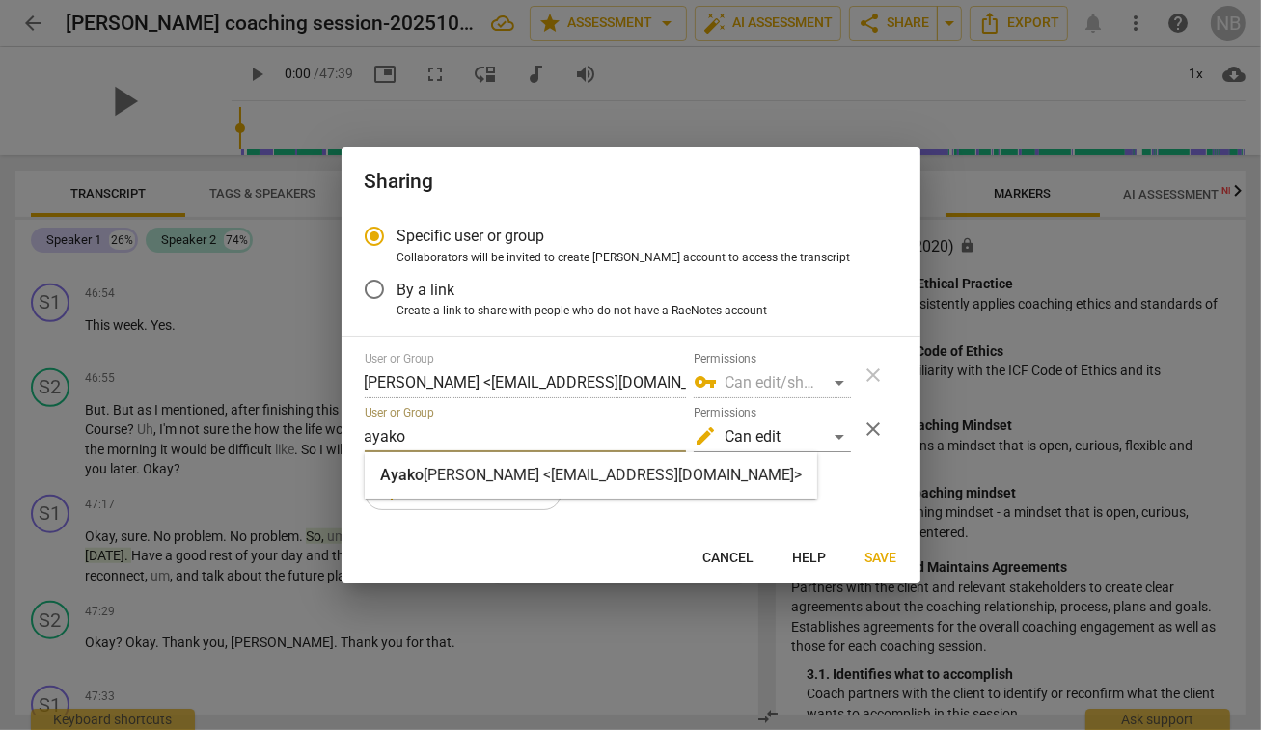
type input "ayako"
click at [471, 471] on strong "[PERSON_NAME] <[EMAIL_ADDRESS][DOMAIN_NAME]>" at bounding box center [612, 475] width 378 height 18
radio input "false"
type input "[PERSON_NAME] <[EMAIL_ADDRESS][DOMAIN_NAME]>"
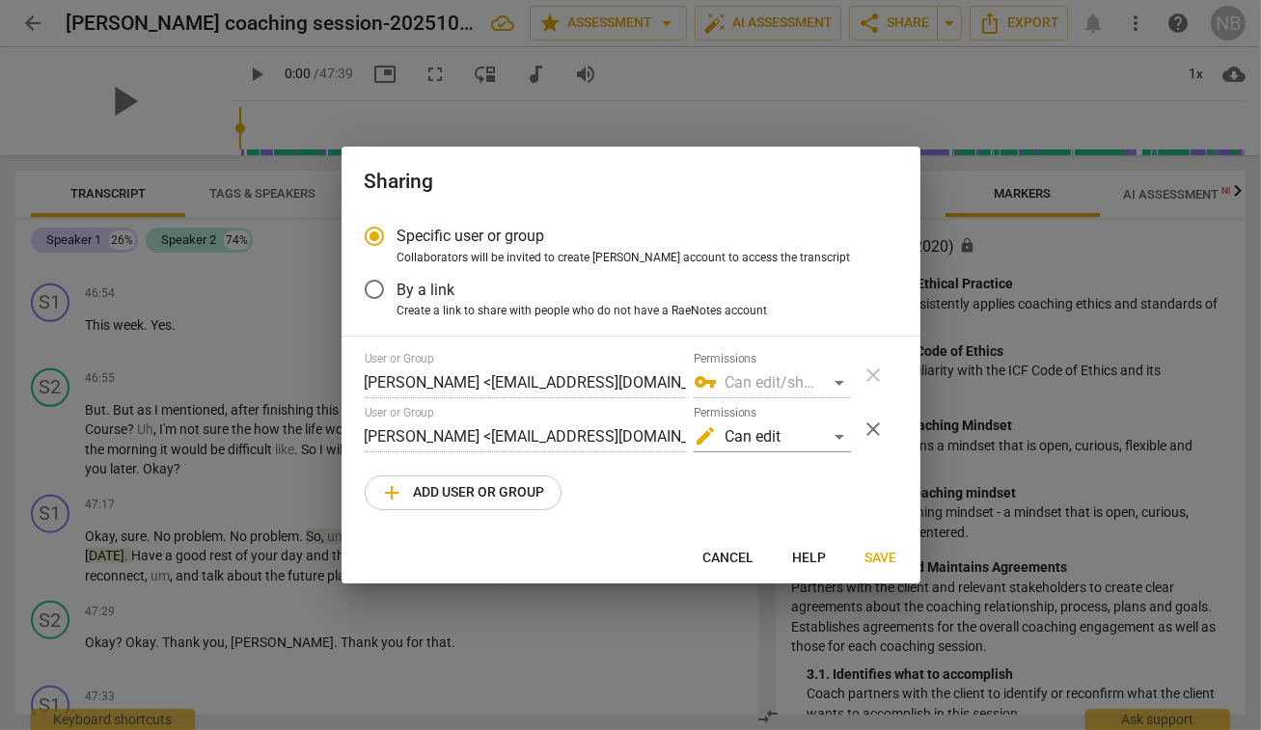
click at [877, 564] on span "Save" at bounding box center [881, 558] width 32 height 19
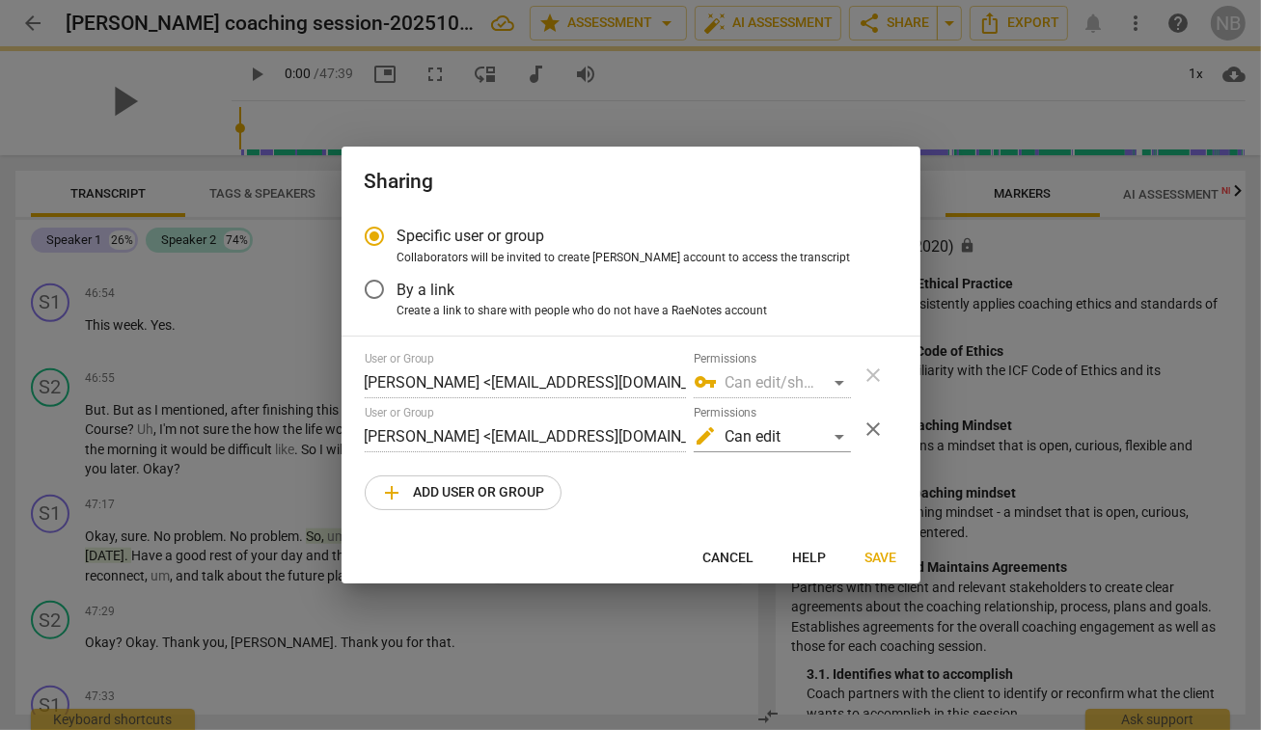
radio input "false"
